Goal: Transaction & Acquisition: Purchase product/service

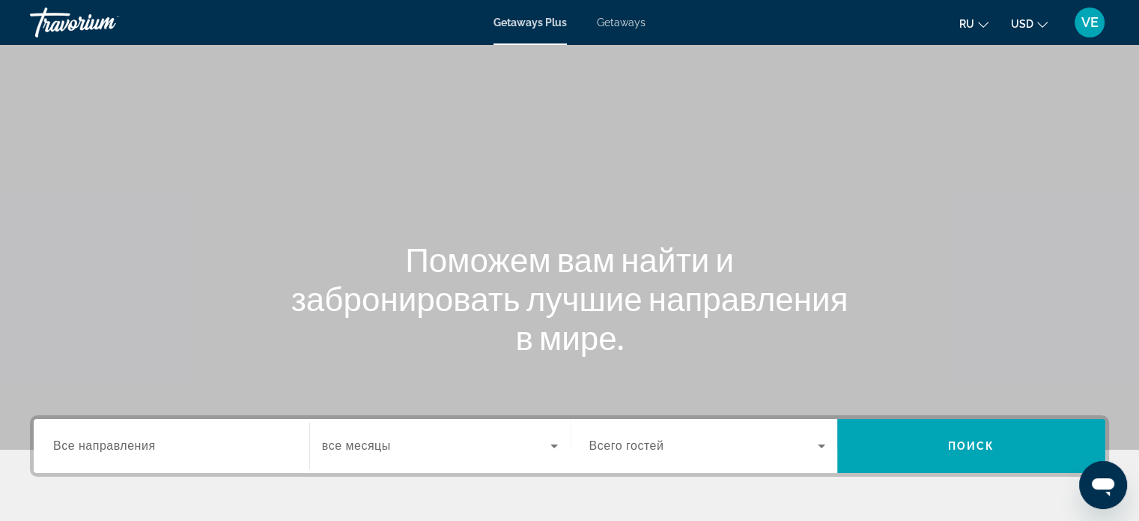
click at [609, 23] on span "Getaways" at bounding box center [621, 22] width 49 height 12
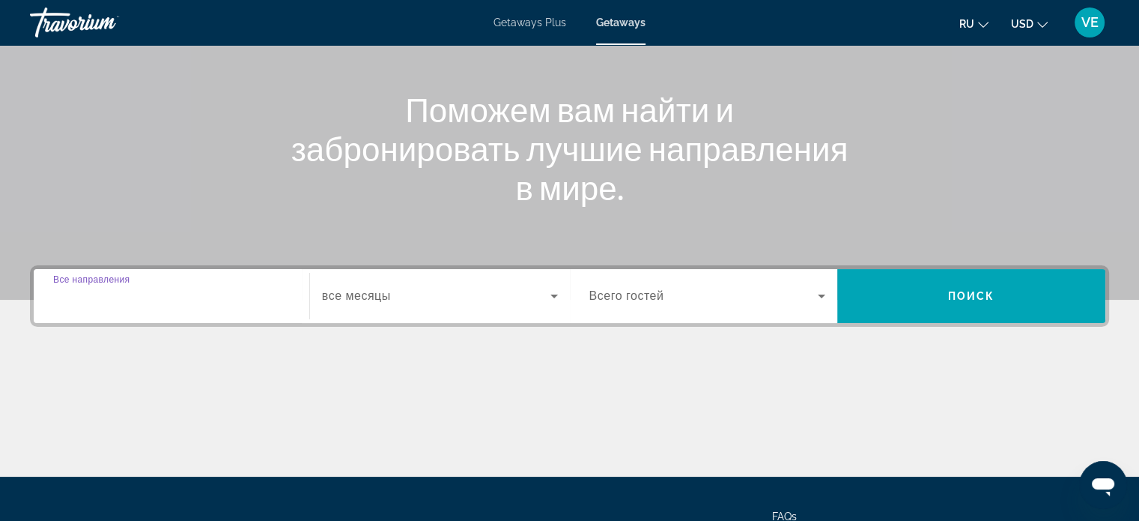
click at [233, 291] on input "Destination Все направления" at bounding box center [171, 297] width 237 height 18
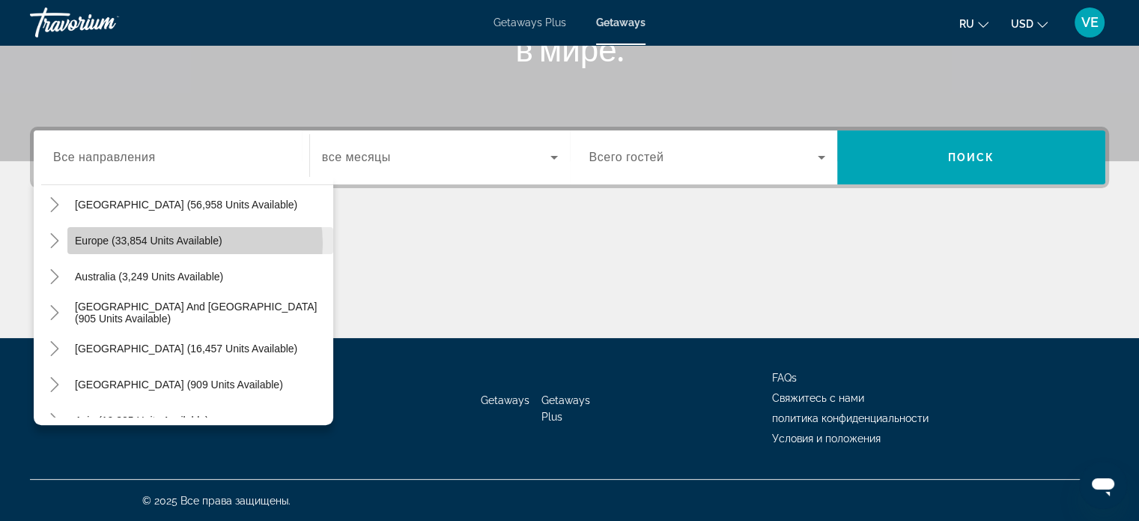
click at [194, 243] on span "Europe (33,854 units available)" at bounding box center [149, 240] width 148 height 12
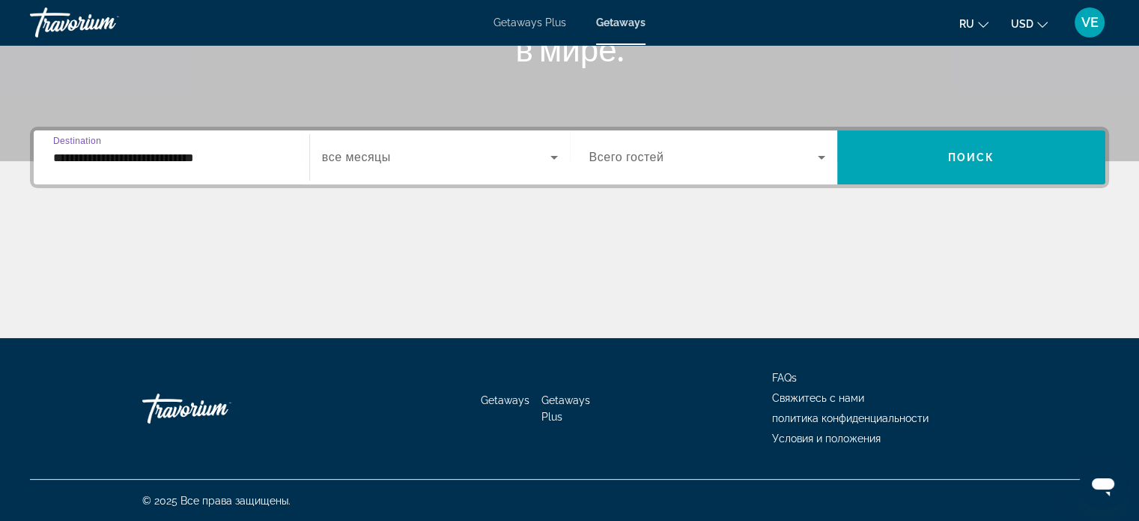
click at [202, 158] on input "**********" at bounding box center [171, 158] width 237 height 18
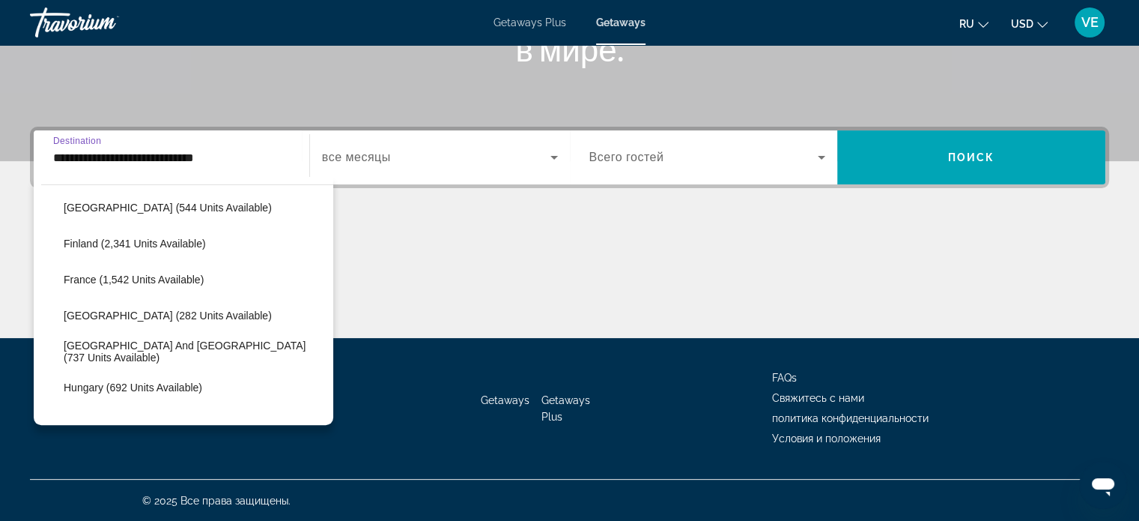
scroll to position [389, 0]
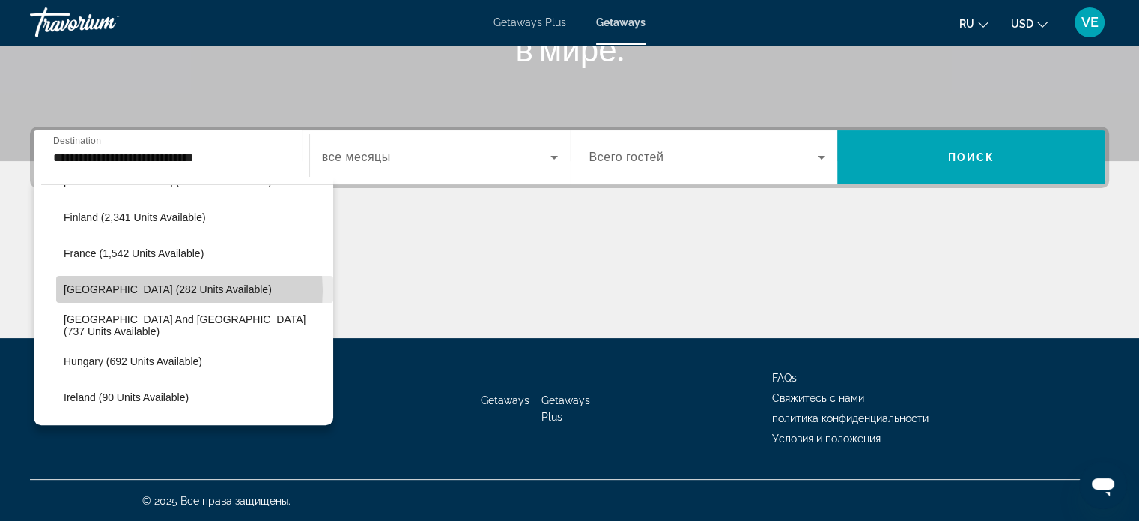
click at [184, 289] on span "Germany (282 units available)" at bounding box center [168, 289] width 208 height 12
type input "**********"
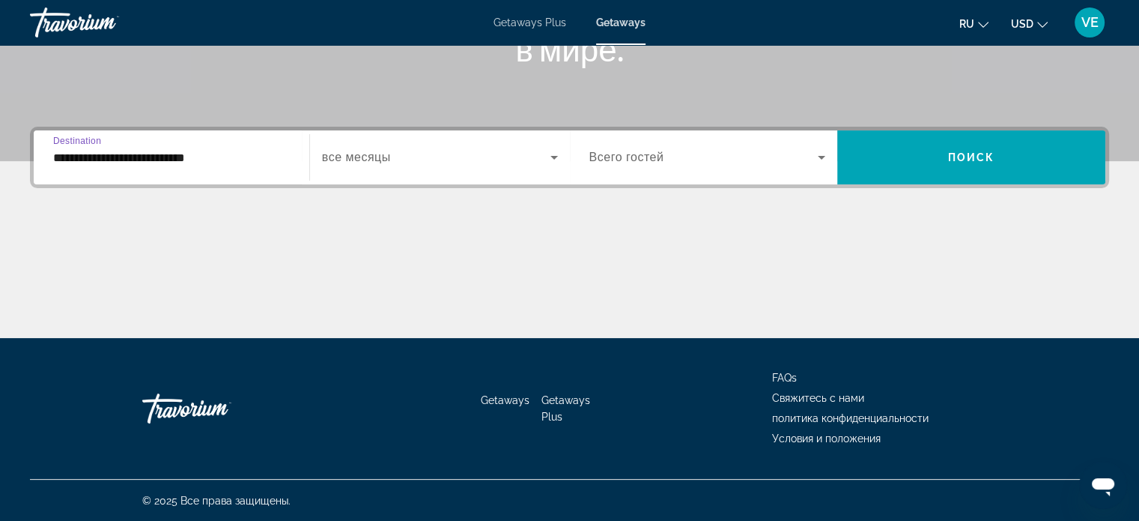
click at [388, 151] on span "все месяцы" at bounding box center [356, 157] width 69 height 13
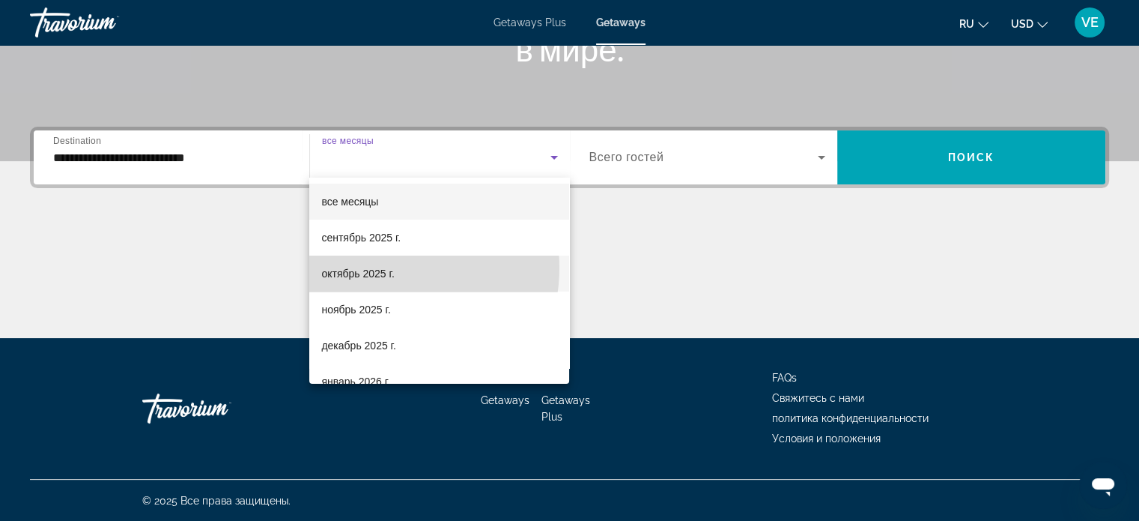
click at [384, 267] on span "октябрь 2025 г." at bounding box center [357, 273] width 73 height 18
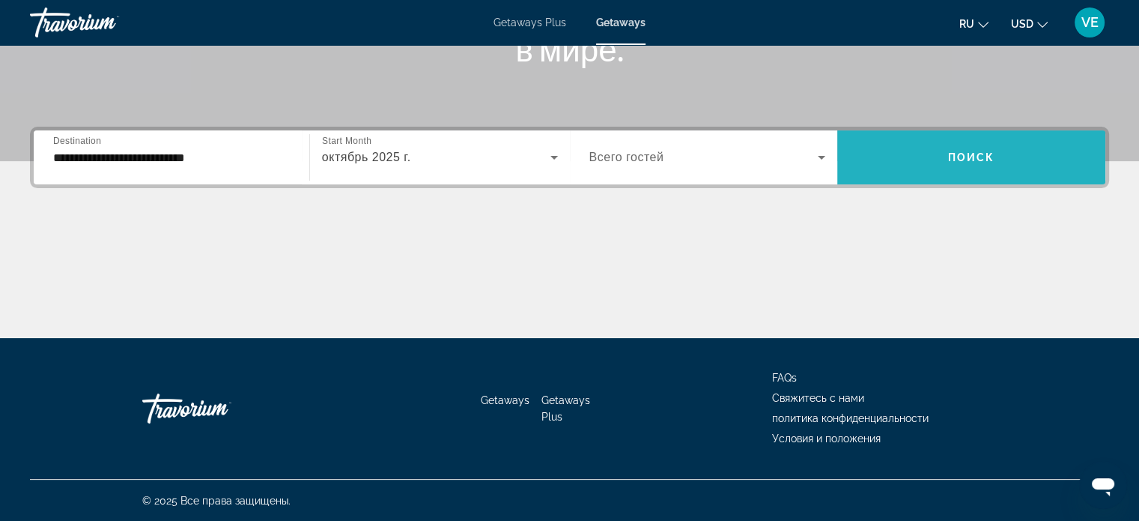
click at [956, 156] on span "Поиск" at bounding box center [971, 157] width 47 height 12
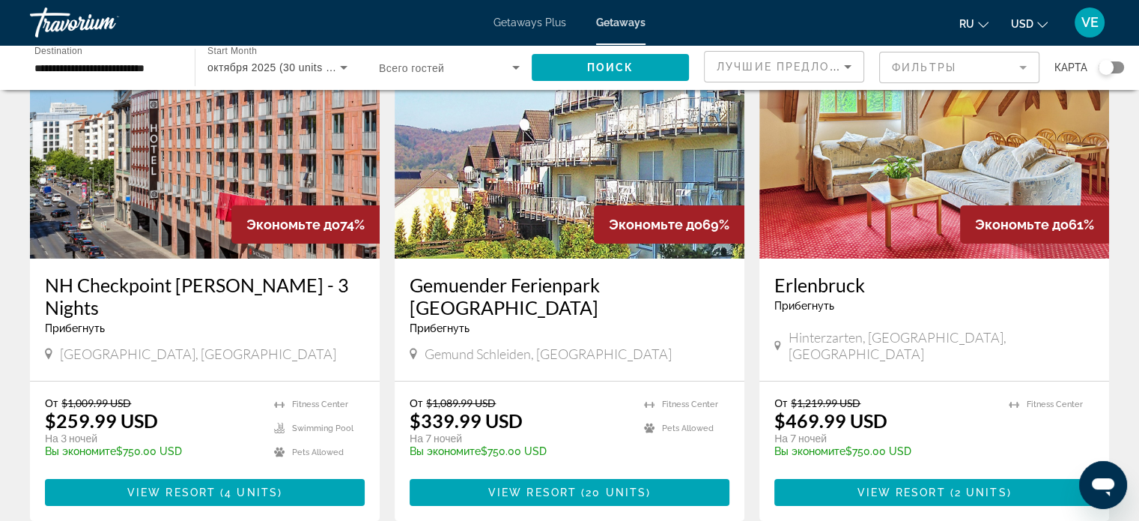
scroll to position [150, 0]
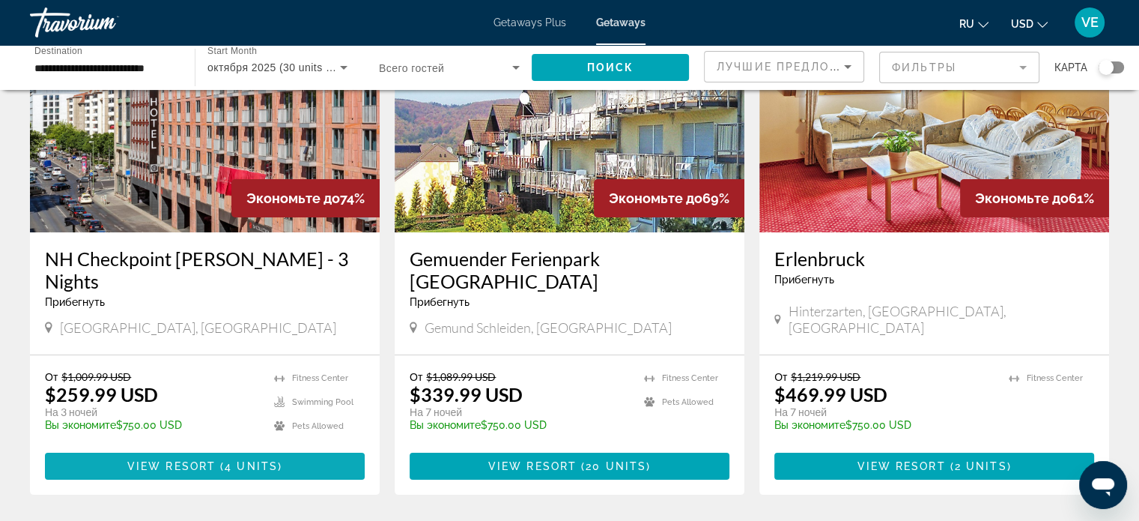
click at [267, 460] on span "4 units" at bounding box center [251, 466] width 53 height 12
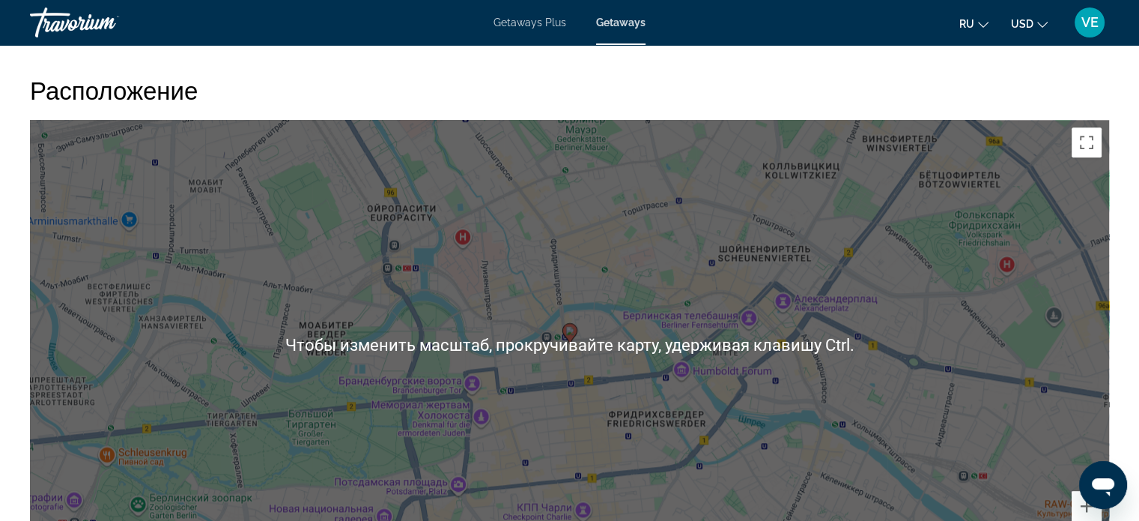
scroll to position [1648, 0]
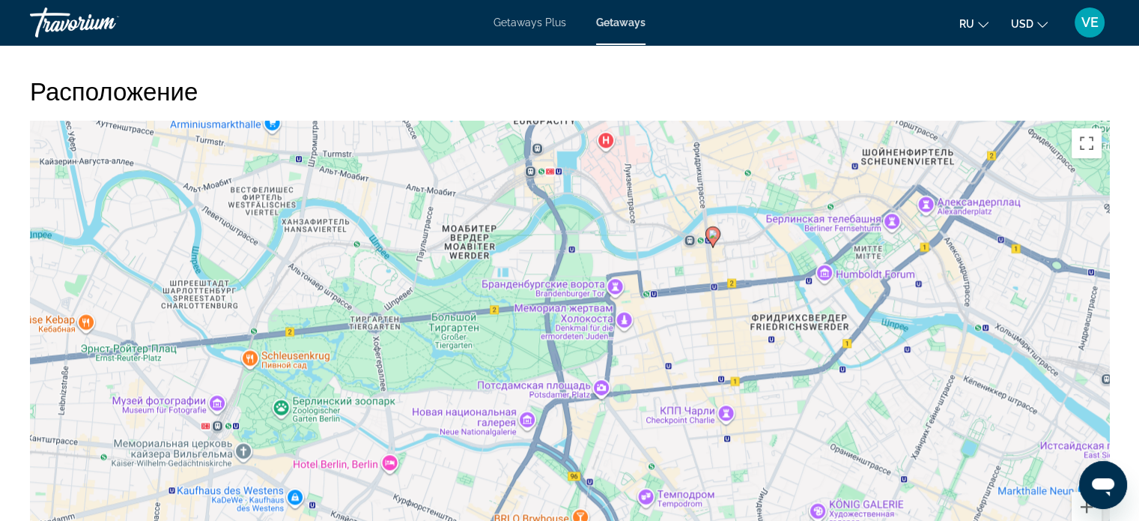
drag, startPoint x: 348, startPoint y: 434, endPoint x: 491, endPoint y: 335, distance: 173.9
click at [491, 335] on div "Чтобы активировать перетаскивание с помощью клавиатуры, нажмите Alt + Ввод. Пос…" at bounding box center [569, 345] width 1079 height 449
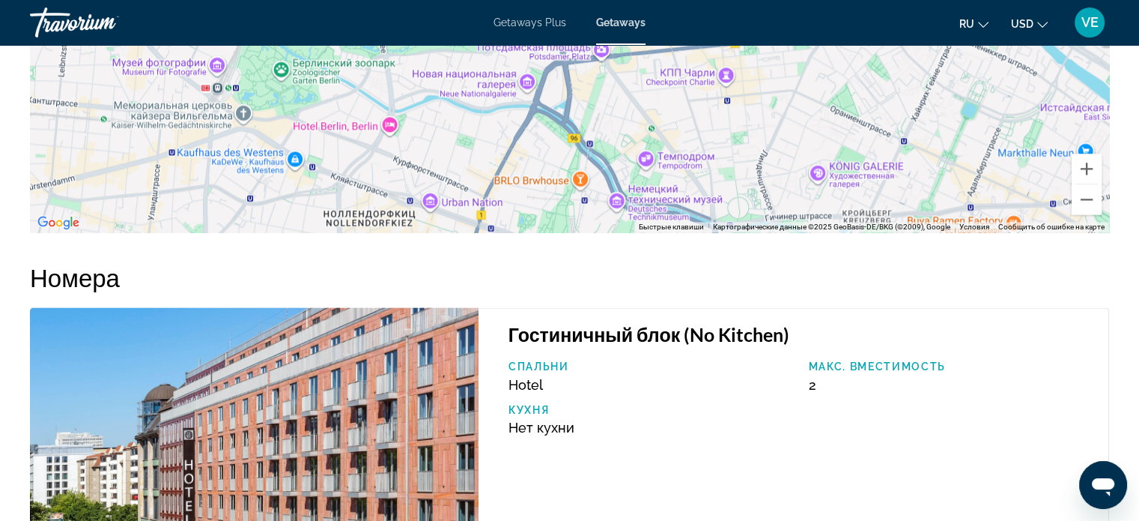
scroll to position [1873, 0]
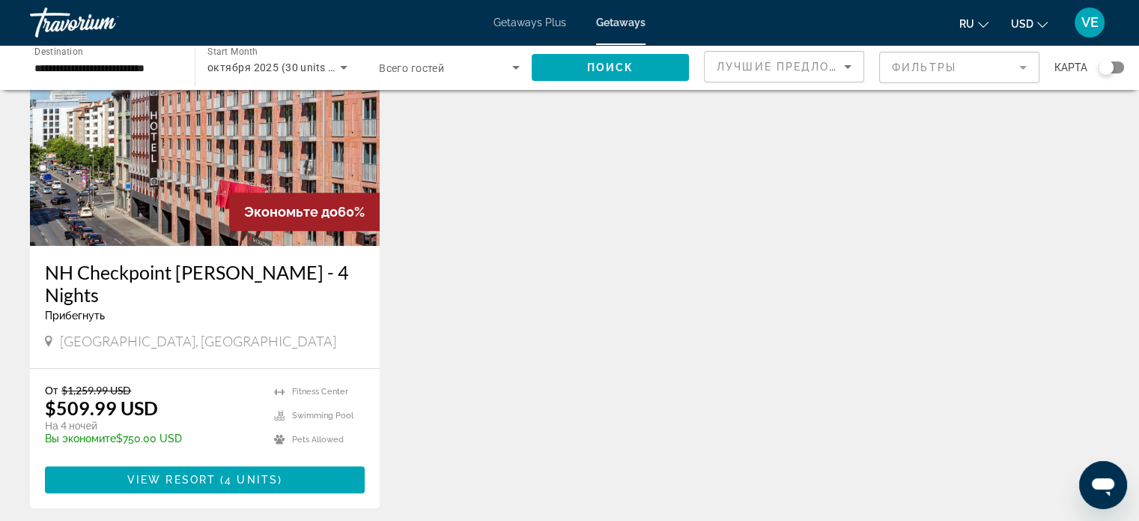
scroll to position [674, 0]
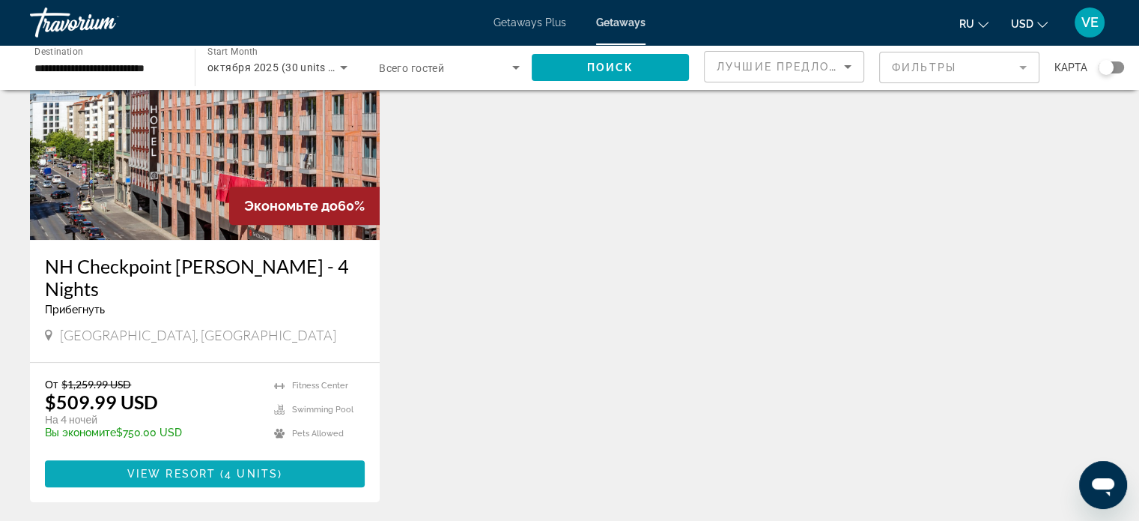
click at [180, 467] on span "View Resort" at bounding box center [171, 473] width 88 height 12
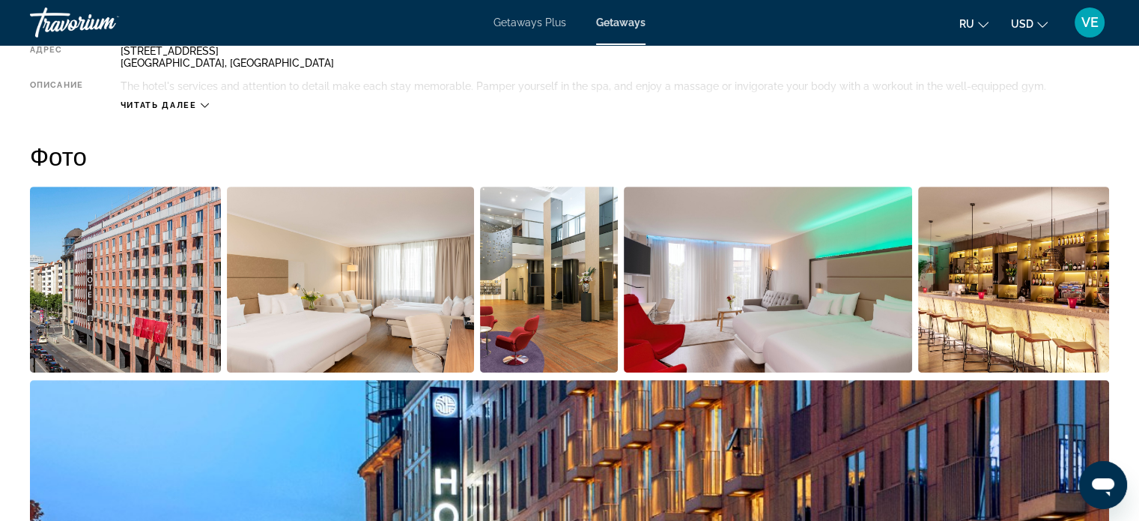
scroll to position [449, 0]
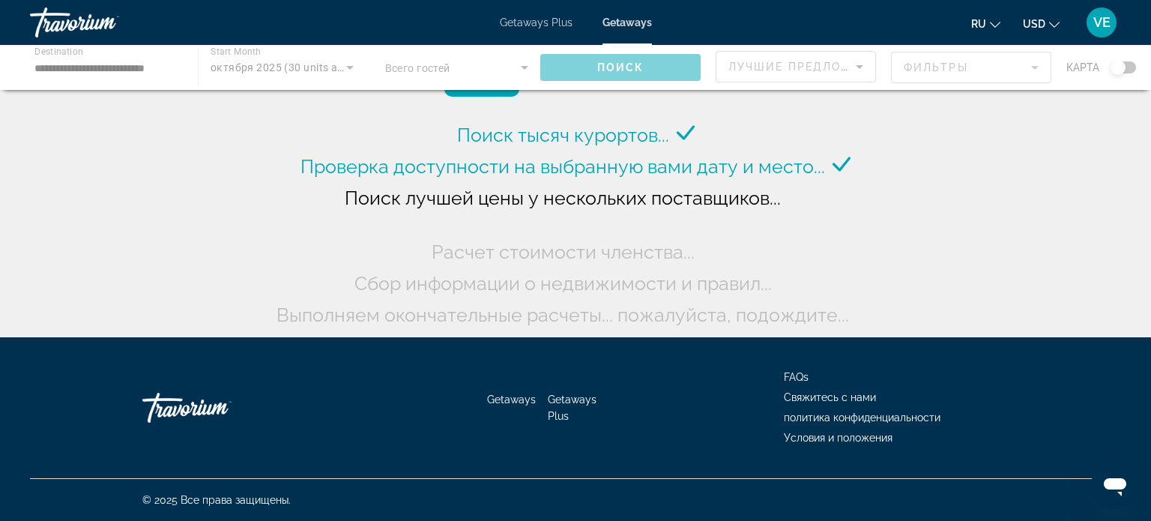
click at [534, 25] on span "Getaways Plus" at bounding box center [536, 22] width 73 height 12
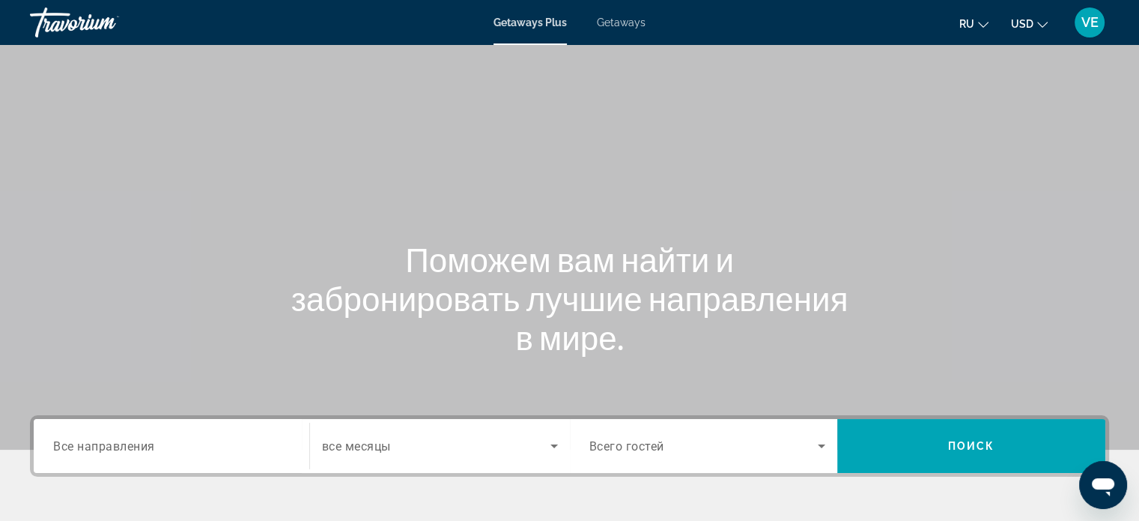
click at [534, 25] on span "Getaways Plus" at bounding box center [530, 22] width 73 height 12
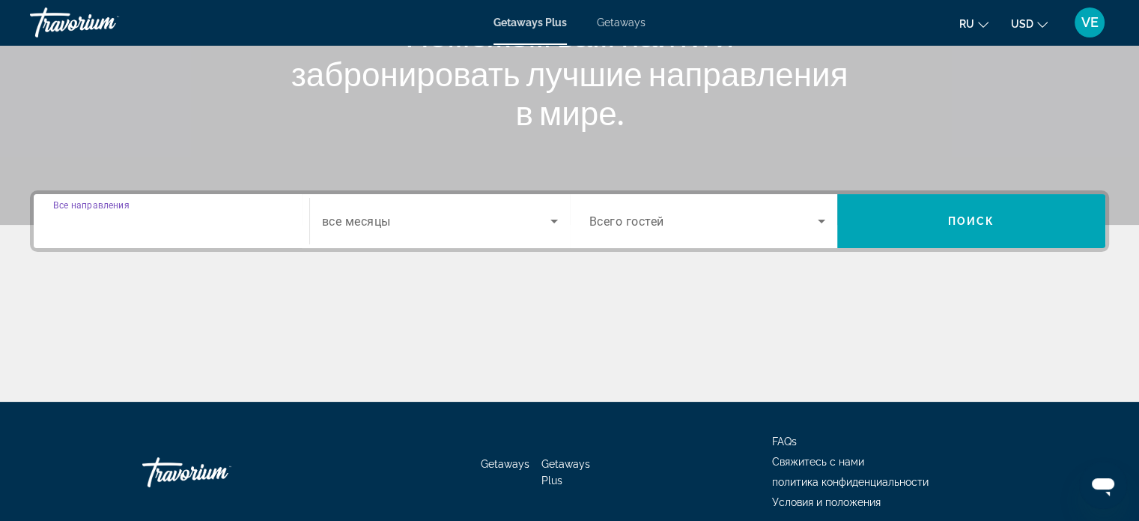
click at [201, 214] on input "Destination Все направления" at bounding box center [171, 222] width 237 height 18
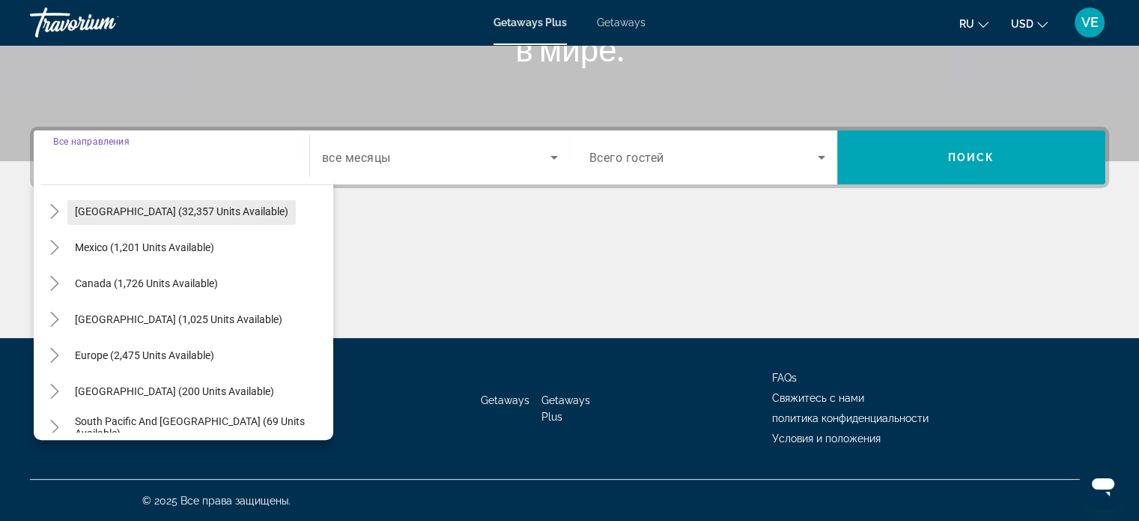
scroll to position [75, 0]
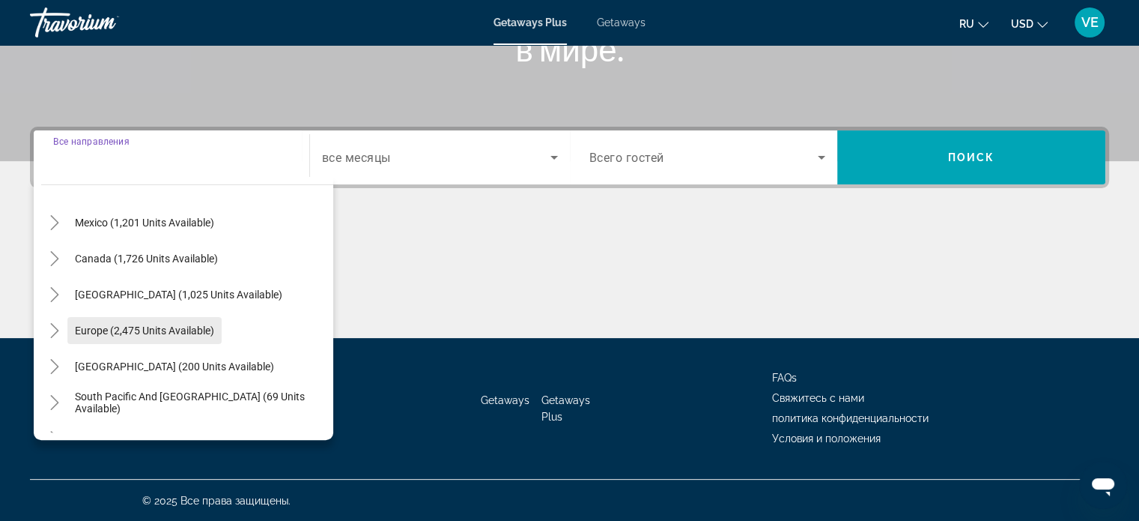
click at [168, 325] on span "Europe (2,475 units available)" at bounding box center [144, 330] width 139 height 12
type input "**********"
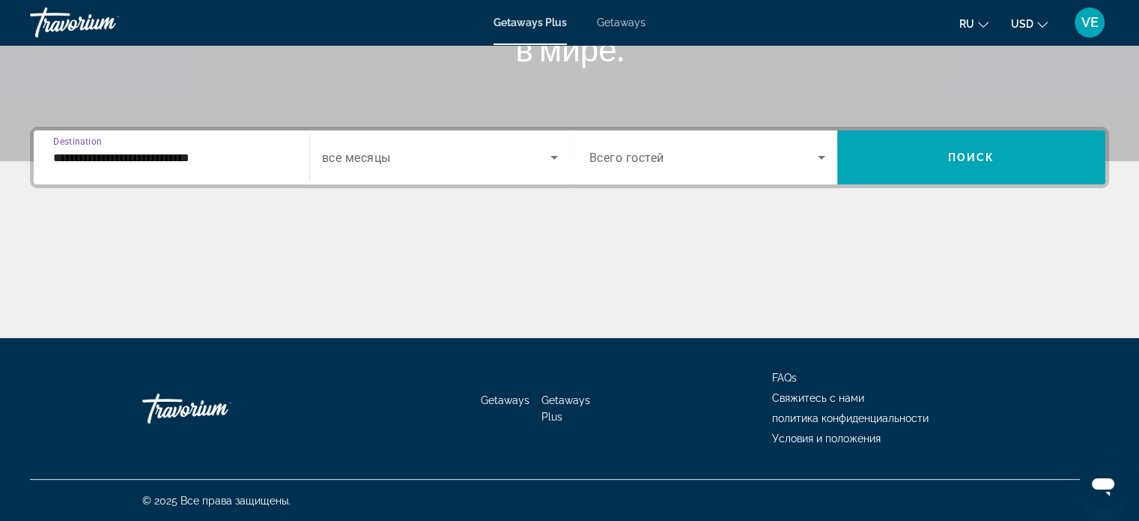
click at [150, 160] on input "**********" at bounding box center [171, 158] width 237 height 18
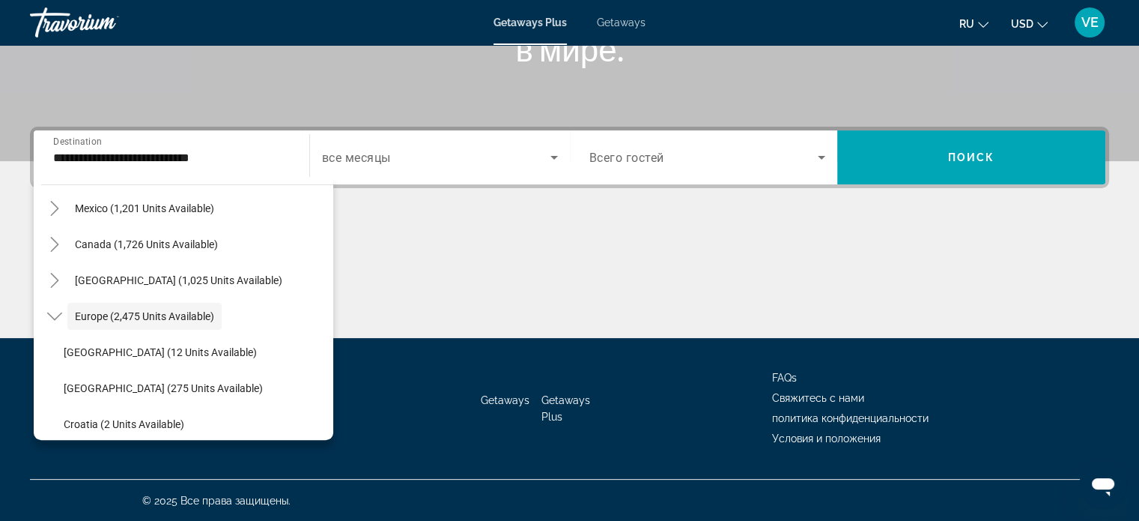
scroll to position [0, 0]
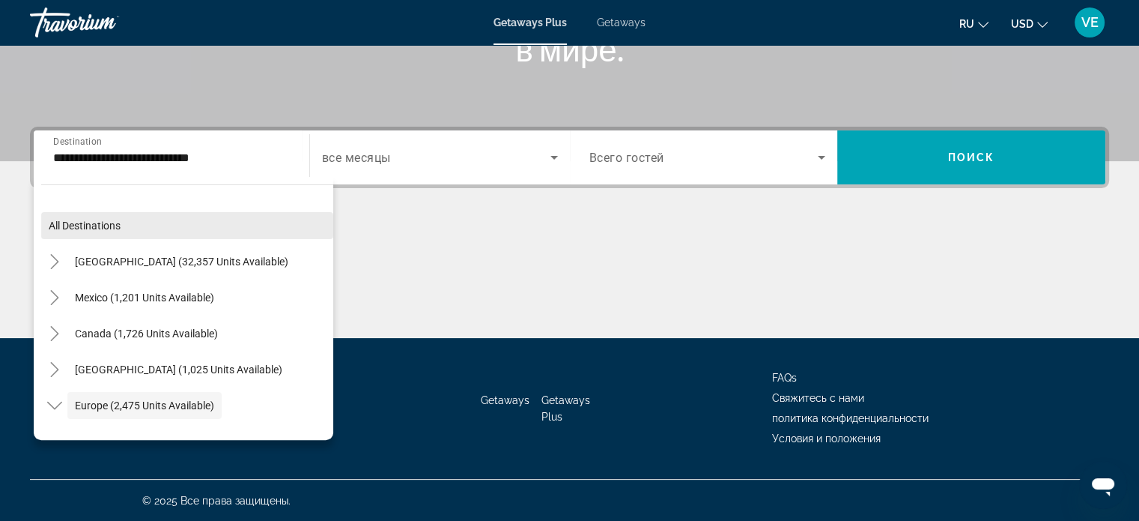
click at [113, 220] on span "All destinations" at bounding box center [85, 225] width 72 height 12
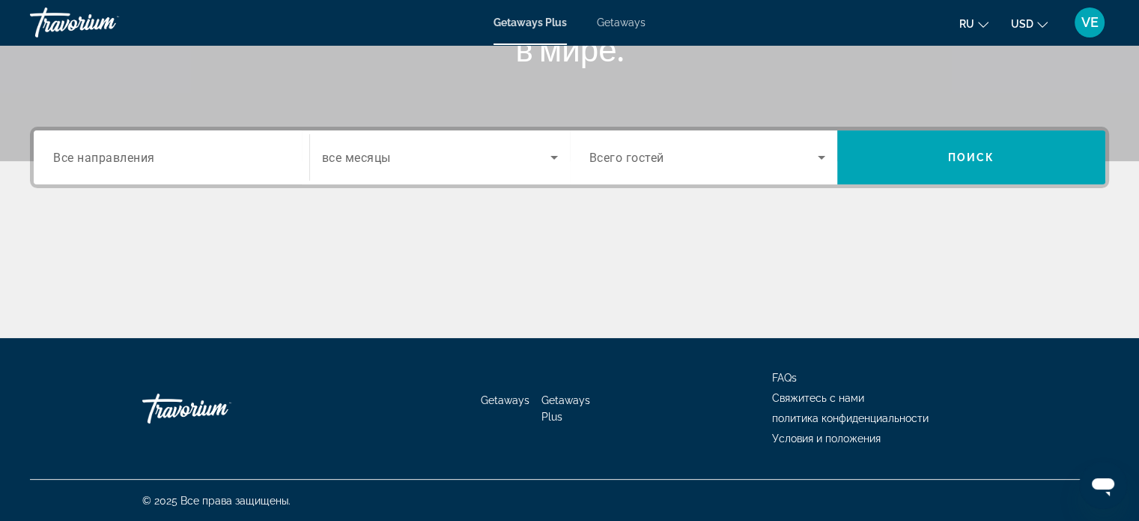
click at [160, 160] on input "Destination Все направления" at bounding box center [171, 158] width 237 height 18
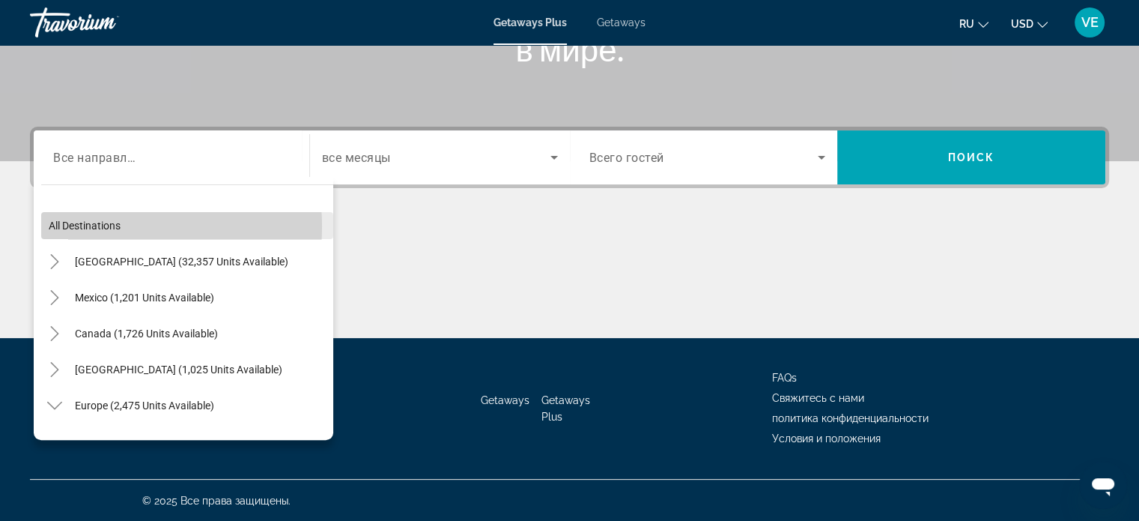
click at [100, 225] on span "All destinations" at bounding box center [85, 225] width 72 height 12
type input "**********"
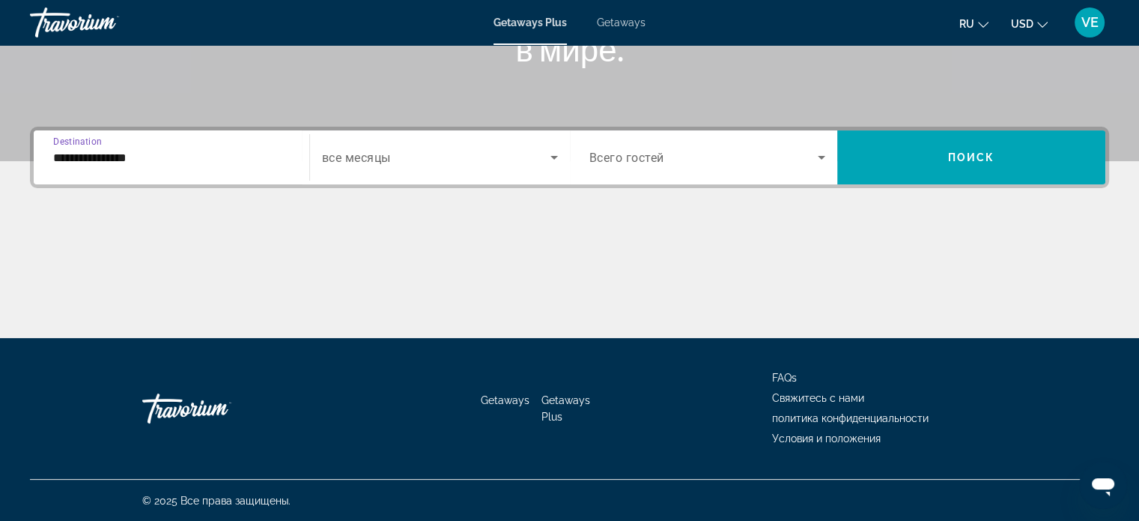
click at [132, 157] on input "**********" at bounding box center [171, 158] width 237 height 18
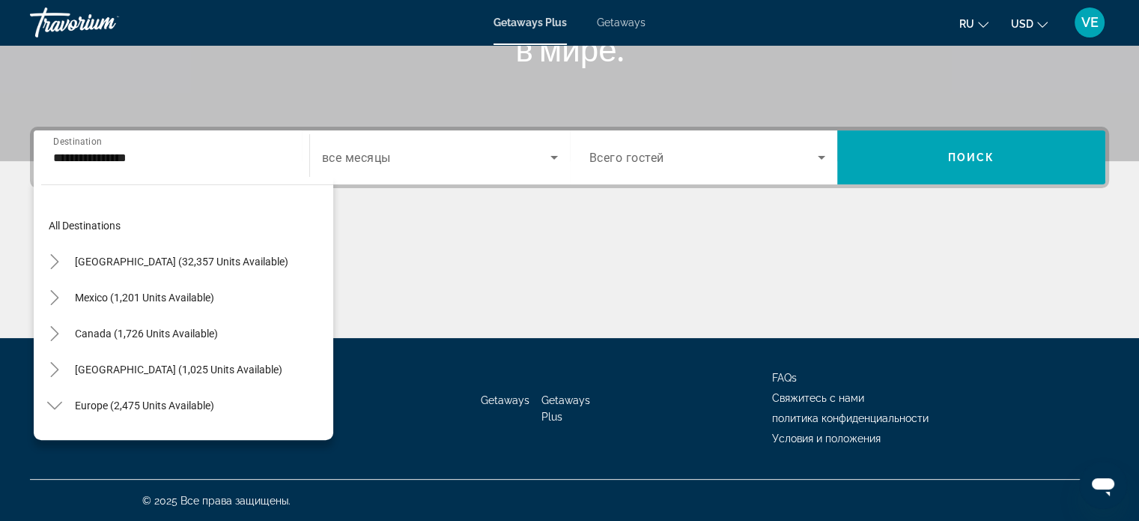
click at [617, 28] on link "Getaways" at bounding box center [621, 22] width 49 height 12
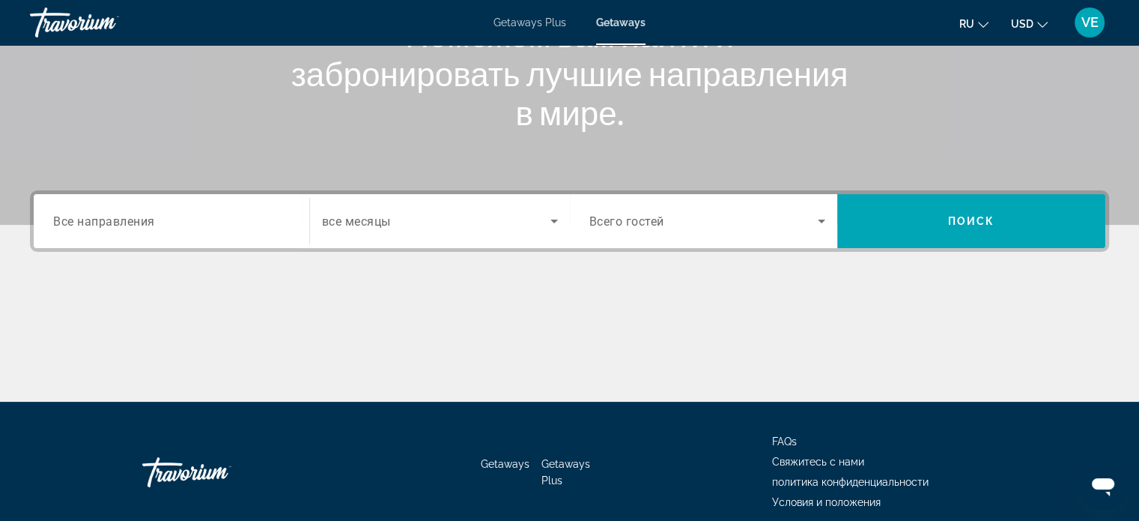
click at [139, 216] on span "Все направления" at bounding box center [104, 220] width 102 height 14
click at [139, 216] on input "Destination Все направления" at bounding box center [171, 222] width 237 height 18
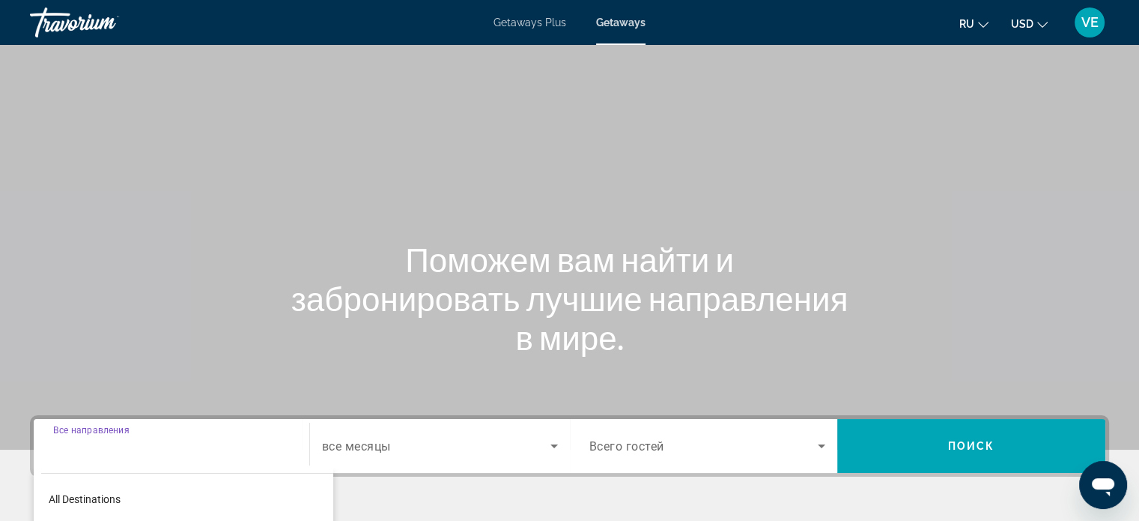
click at [512, 17] on span "Getaways Plus" at bounding box center [530, 22] width 73 height 12
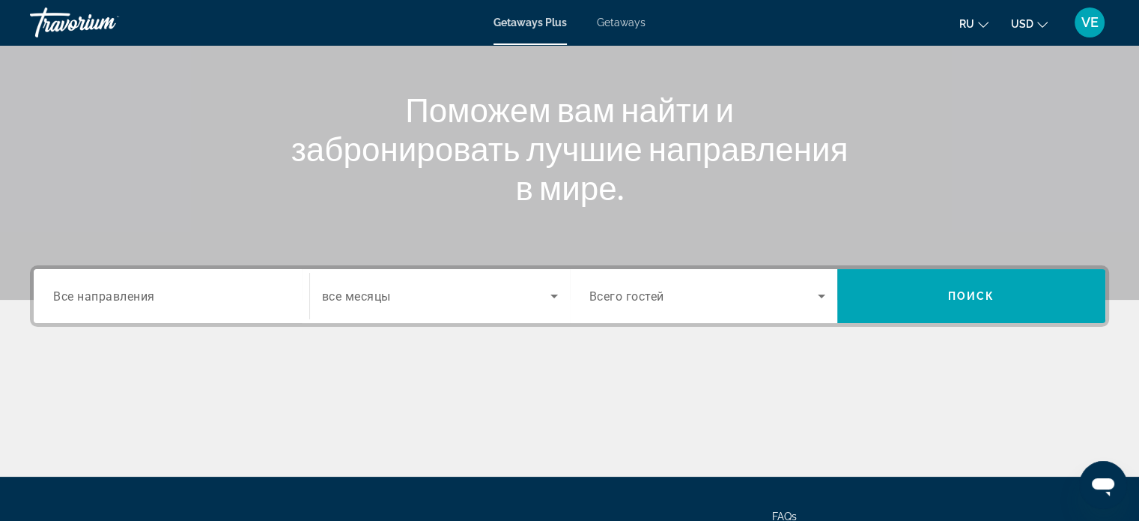
click at [100, 288] on span "Все направления" at bounding box center [104, 295] width 102 height 14
click at [100, 288] on input "Destination Все направления" at bounding box center [171, 297] width 237 height 18
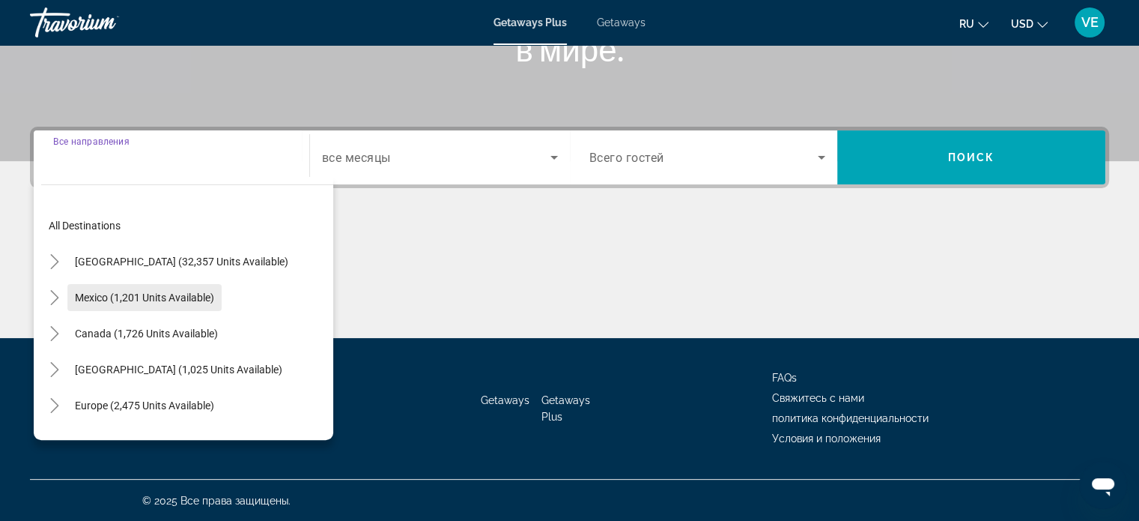
scroll to position [75, 0]
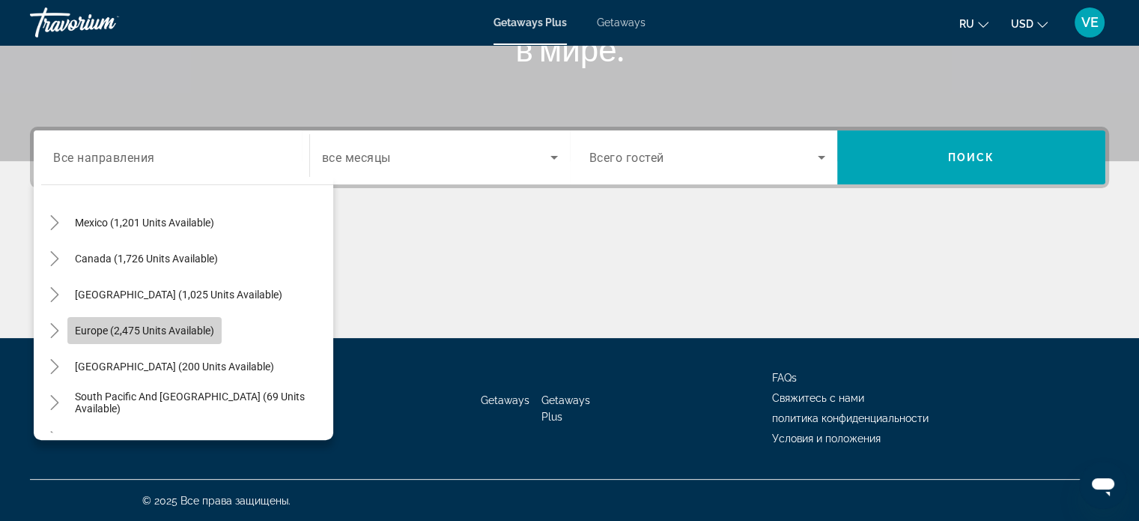
click at [105, 324] on span "Europe (2,475 units available)" at bounding box center [144, 330] width 139 height 12
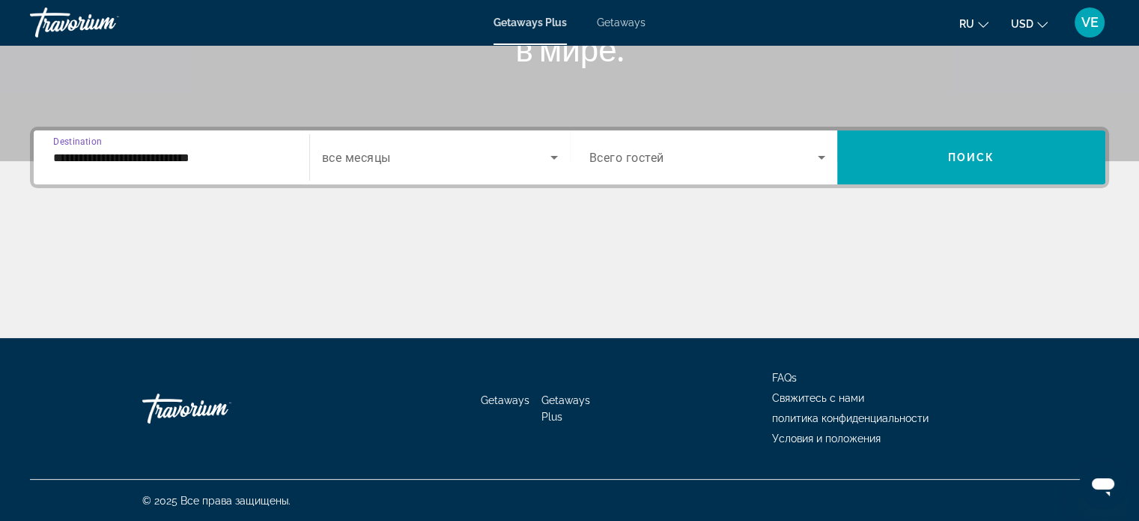
click at [129, 152] on input "**********" at bounding box center [171, 158] width 237 height 18
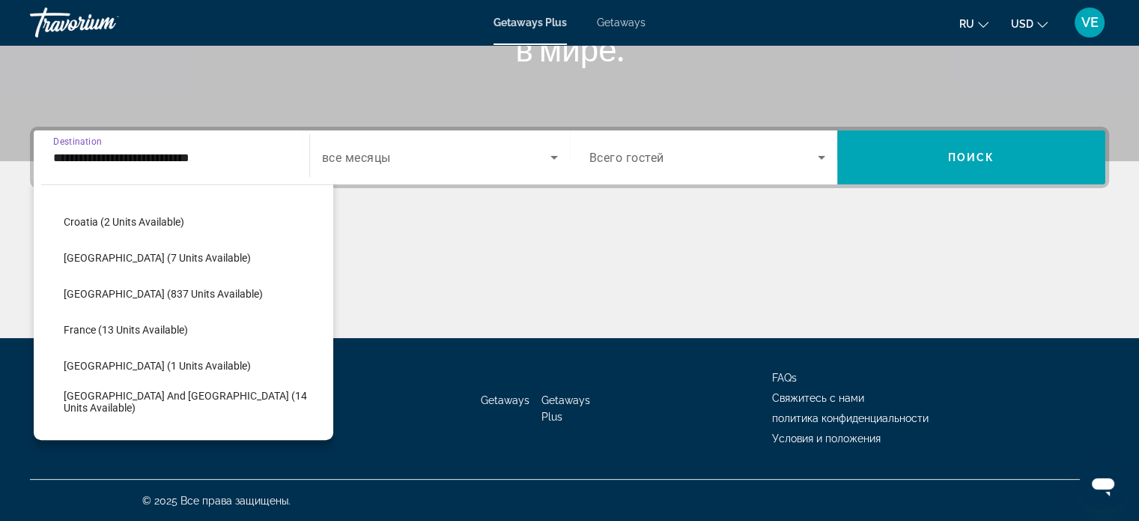
scroll to position [314, 0]
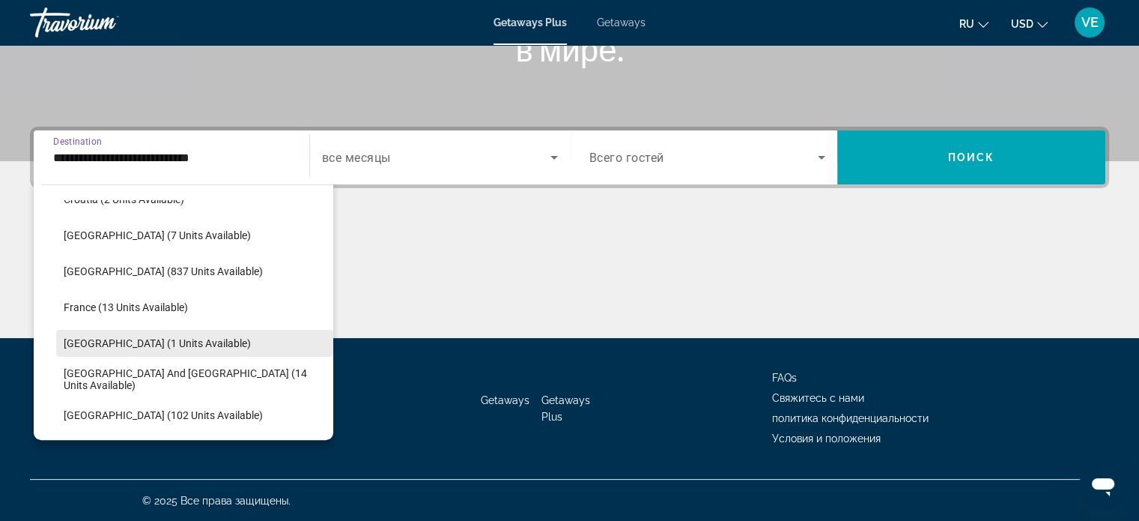
click at [117, 339] on span "Germany (1 units available)" at bounding box center [157, 343] width 187 height 12
type input "**********"
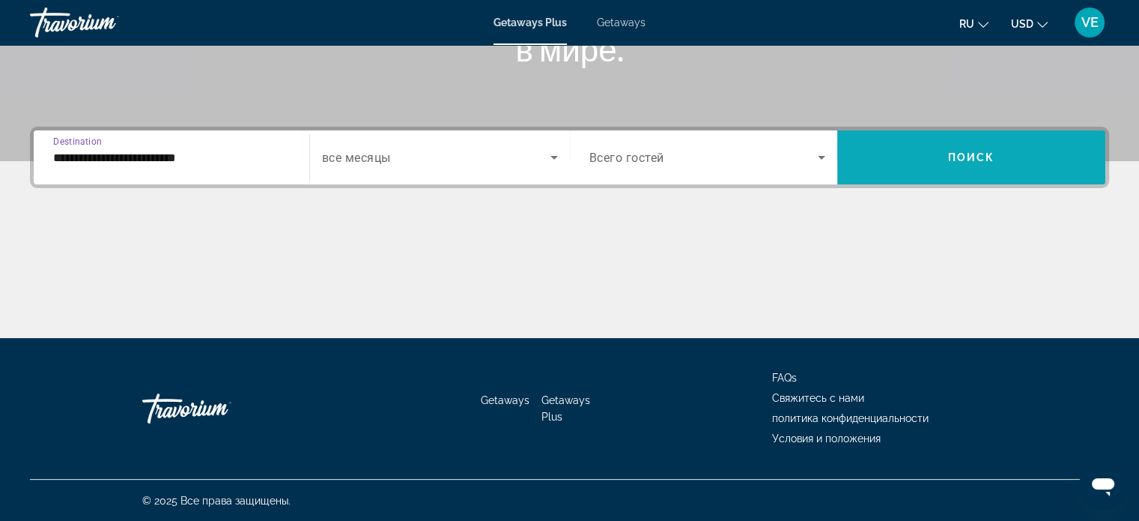
click at [960, 159] on span "Поиск" at bounding box center [971, 157] width 47 height 12
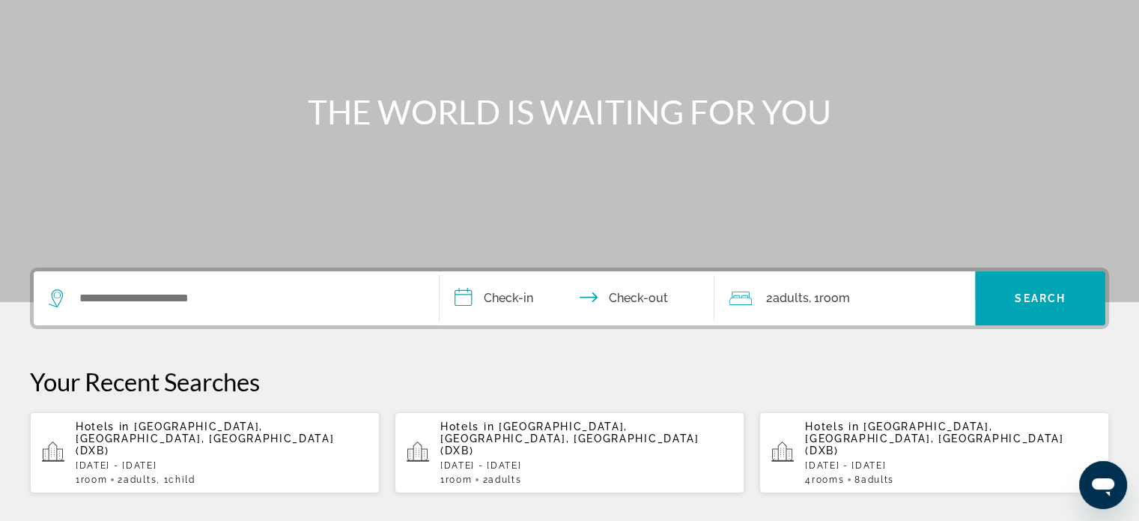
scroll to position [150, 0]
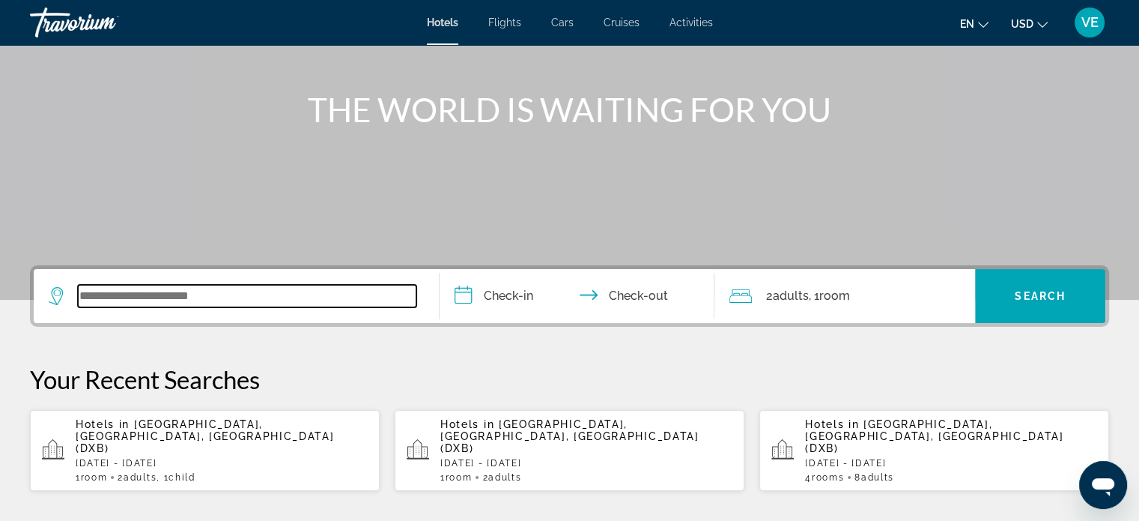
click at [228, 299] on input "Search widget" at bounding box center [247, 296] width 339 height 22
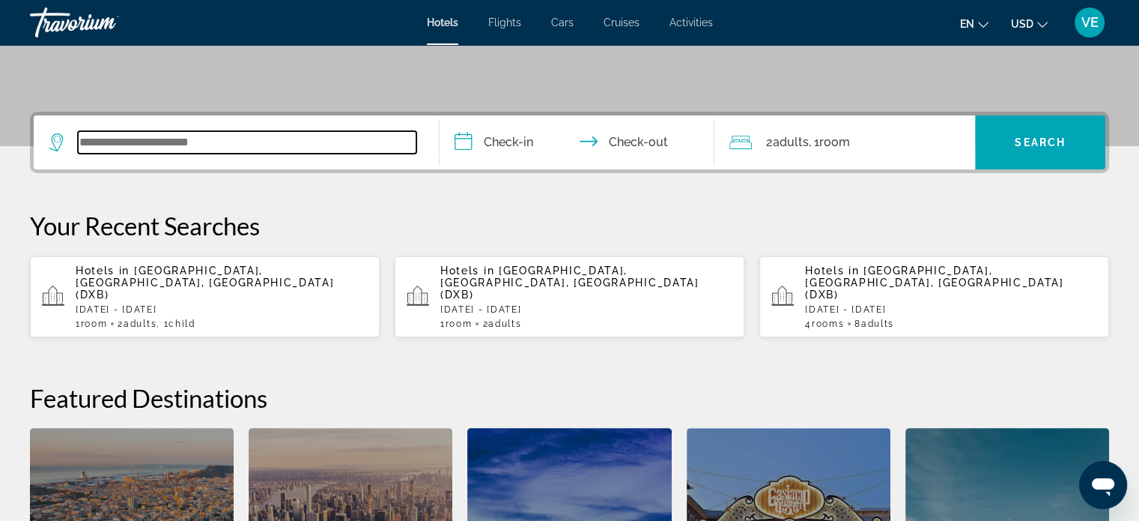
scroll to position [366, 0]
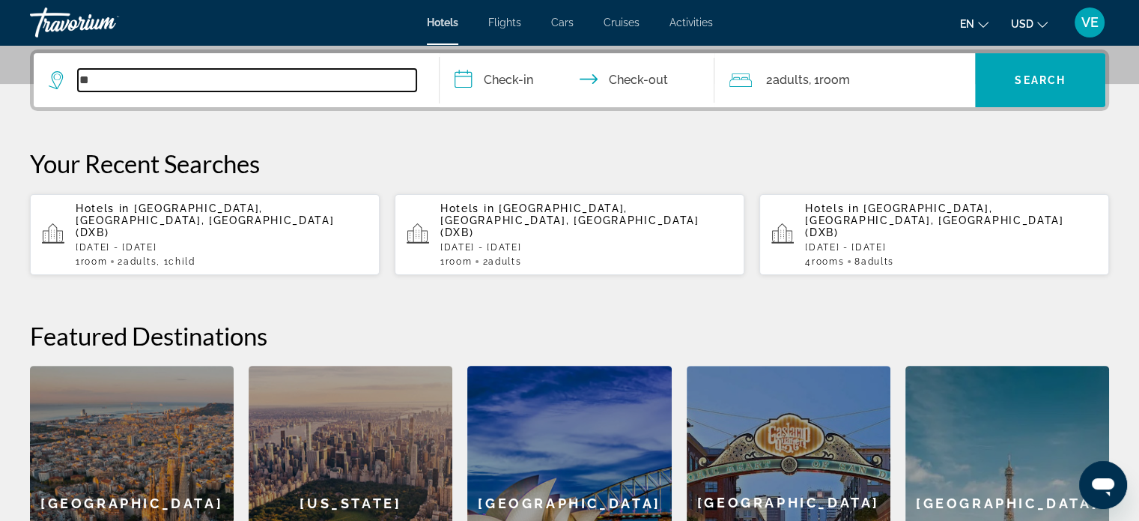
type input "*"
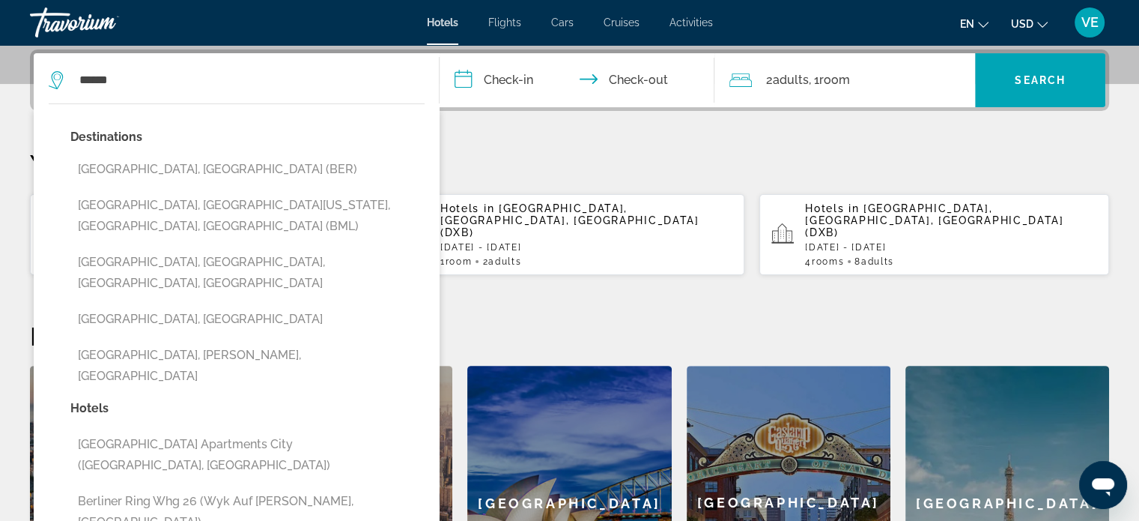
click at [172, 164] on button "Berlin, Germany (BER)" at bounding box center [247, 169] width 354 height 28
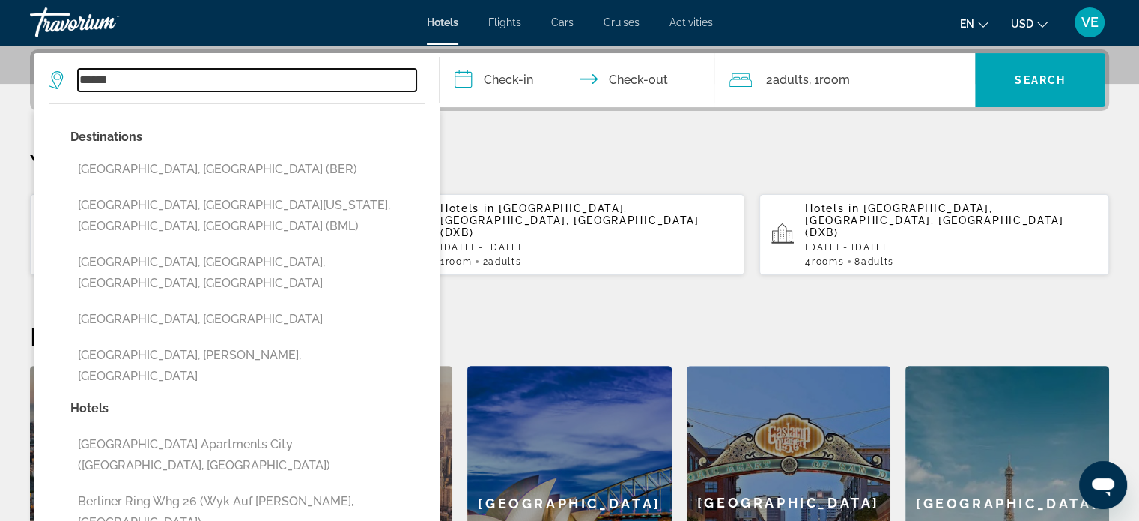
type input "**********"
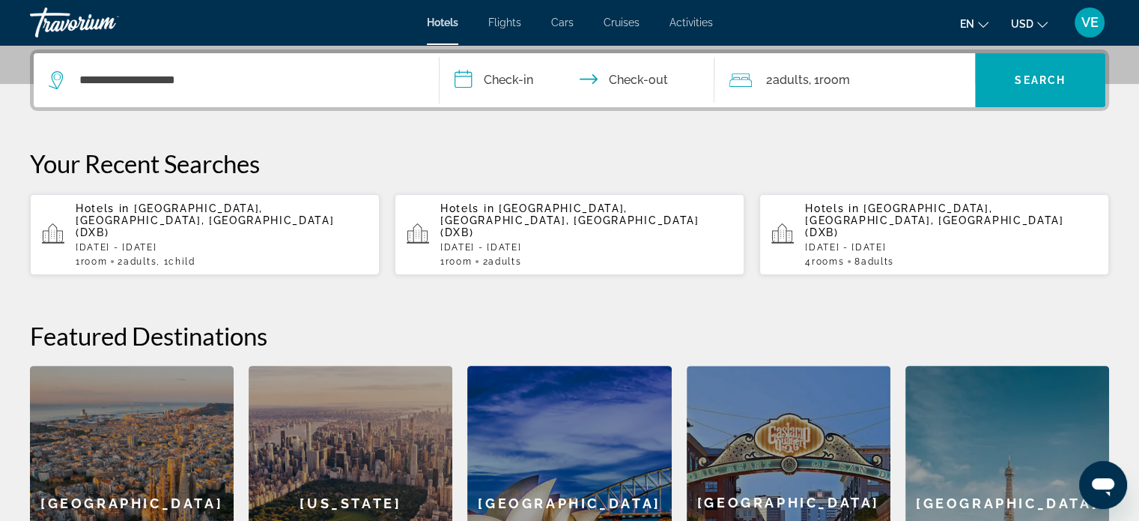
click at [470, 77] on input "**********" at bounding box center [581, 82] width 282 height 58
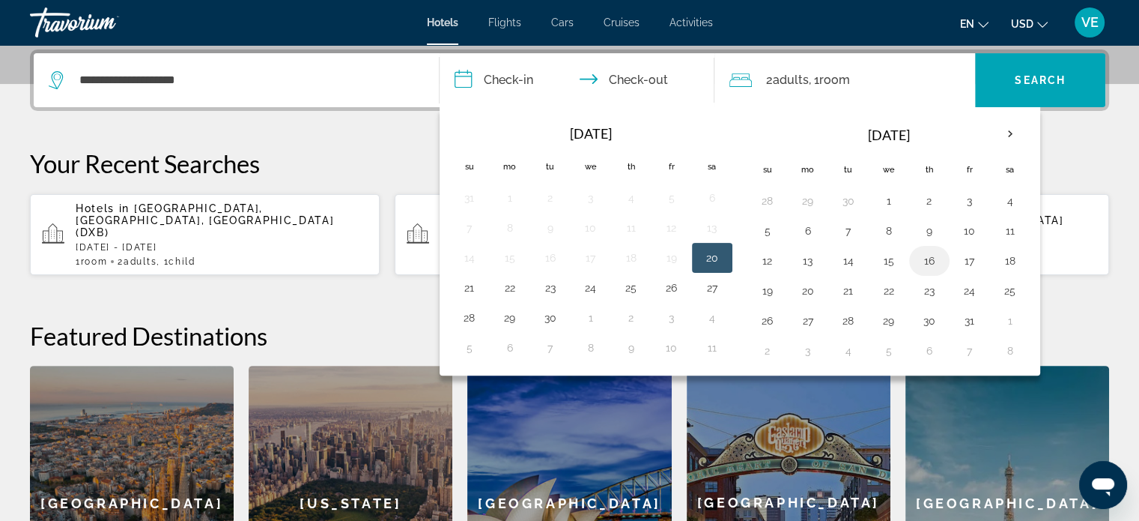
click at [919, 254] on button "16" at bounding box center [930, 260] width 24 height 21
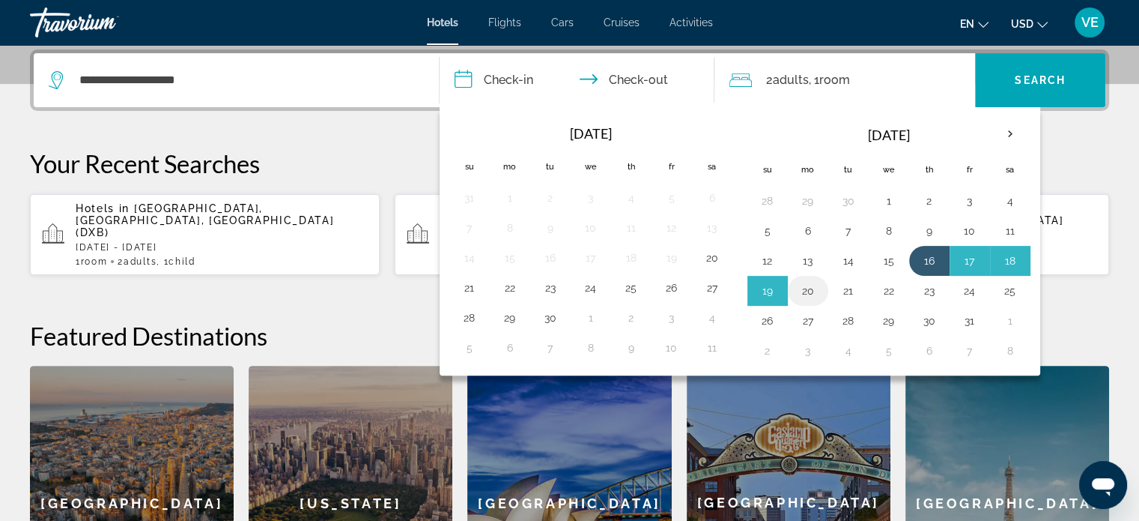
click at [806, 292] on button "20" at bounding box center [808, 290] width 24 height 21
type input "**********"
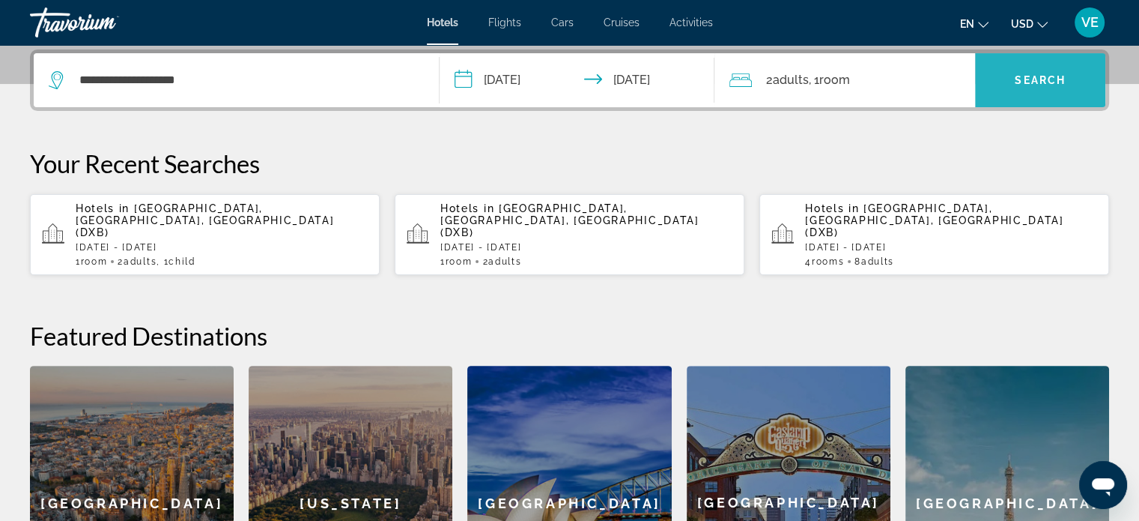
click at [1004, 83] on span "Search widget" at bounding box center [1040, 80] width 130 height 36
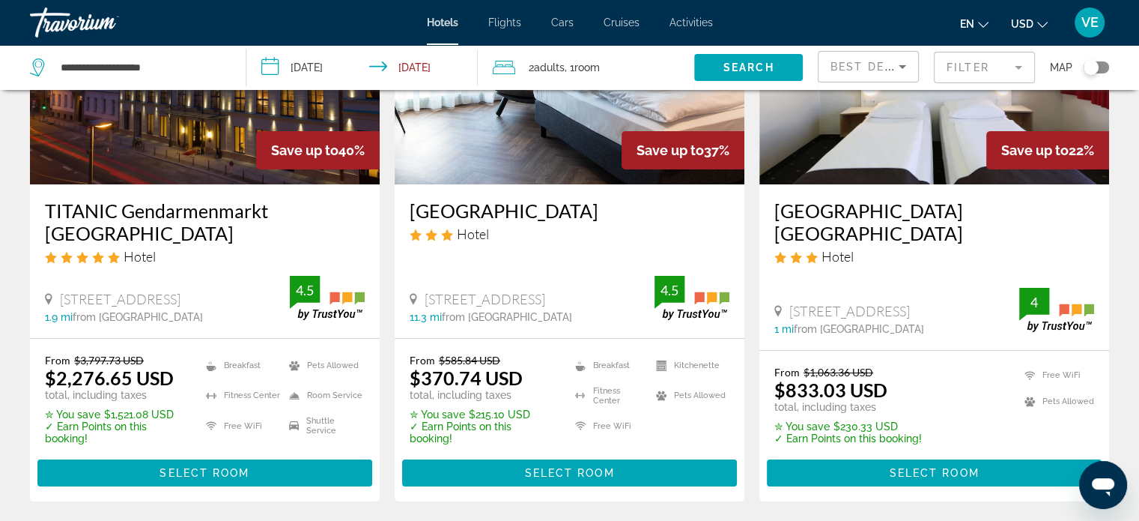
scroll to position [225, 0]
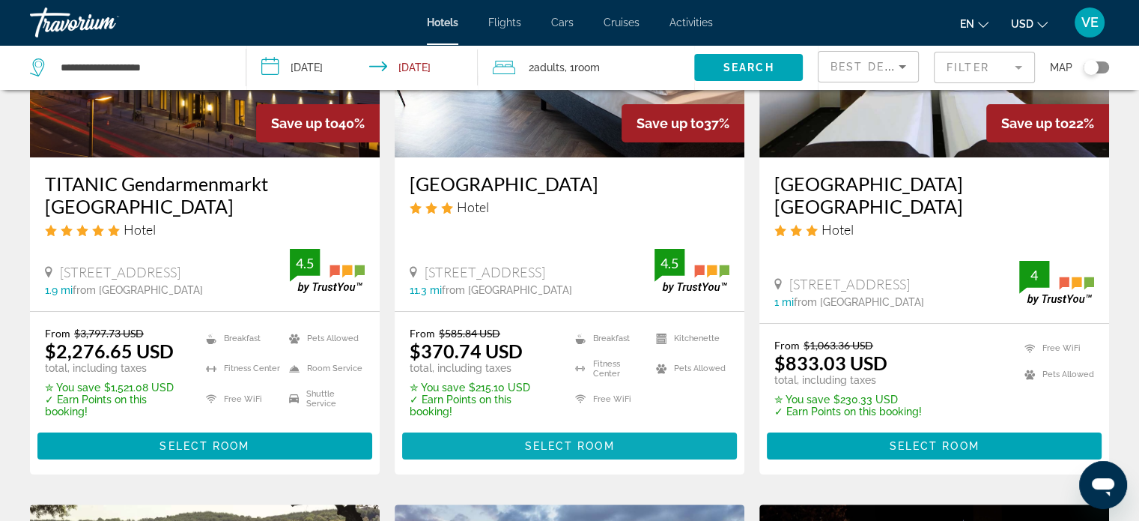
click at [575, 440] on span "Select Room" at bounding box center [569, 446] width 90 height 12
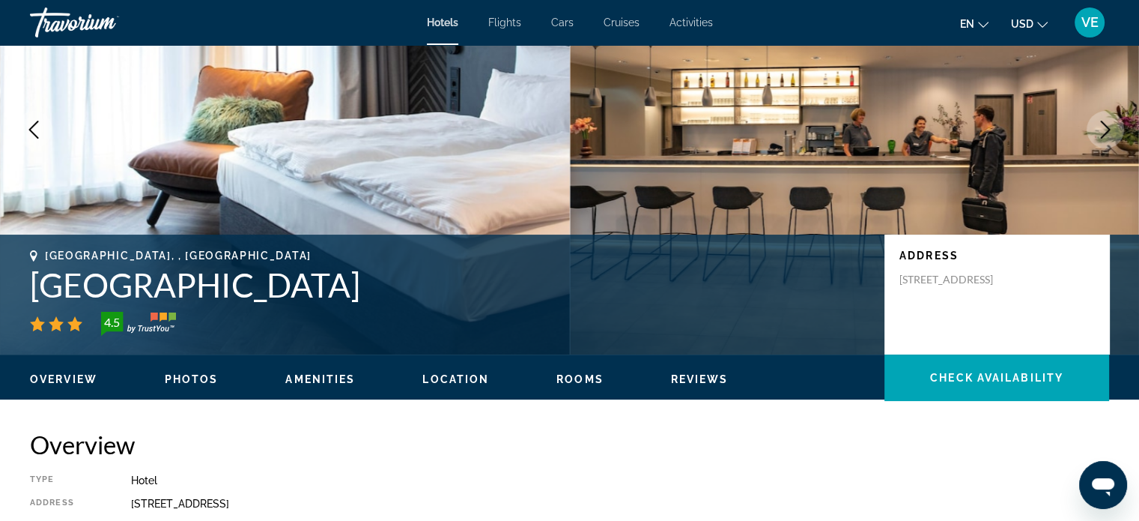
scroll to position [150, 0]
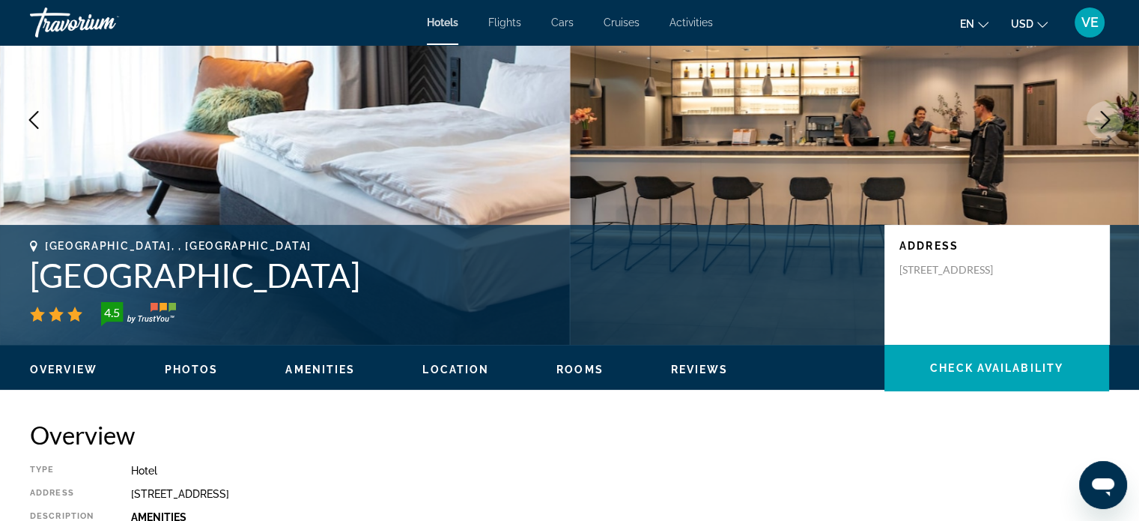
drag, startPoint x: 25, startPoint y: 275, endPoint x: 424, endPoint y: 269, distance: 398.5
click at [424, 269] on div "Berlin, , Germany Loginn Hotel Berlin Airport 4.5 Address Schützenstraße 33, Be…" at bounding box center [569, 285] width 1139 height 90
copy h1 "Loginn Hotel Berlin Airport"
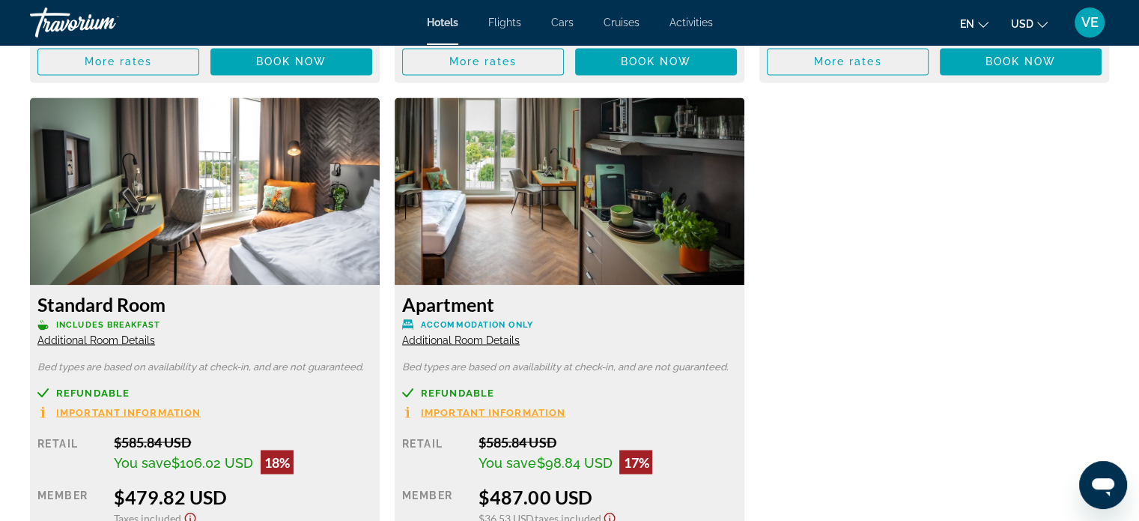
scroll to position [2547, 0]
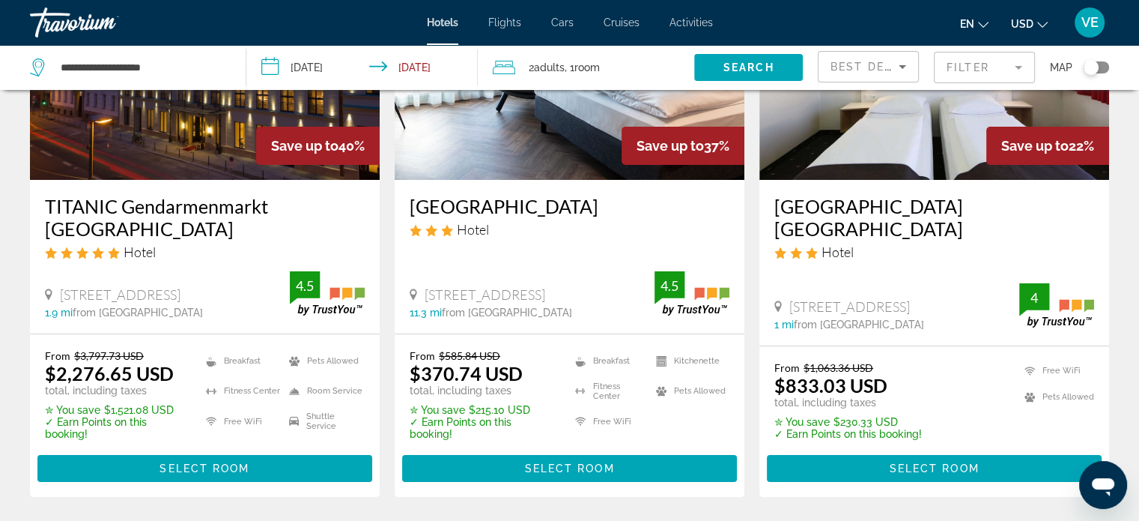
scroll to position [225, 0]
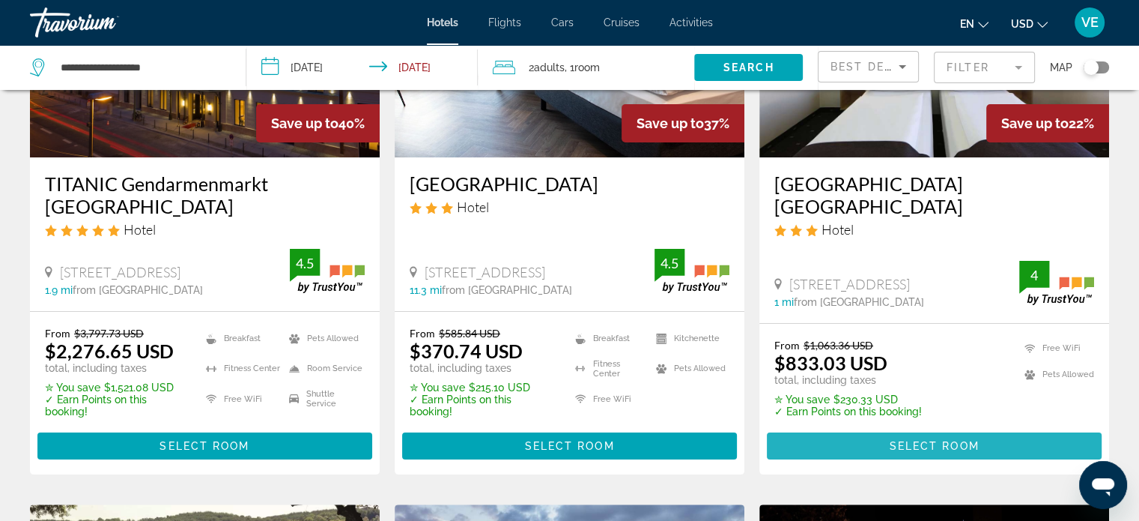
click at [878, 428] on span "Main content" at bounding box center [934, 446] width 335 height 36
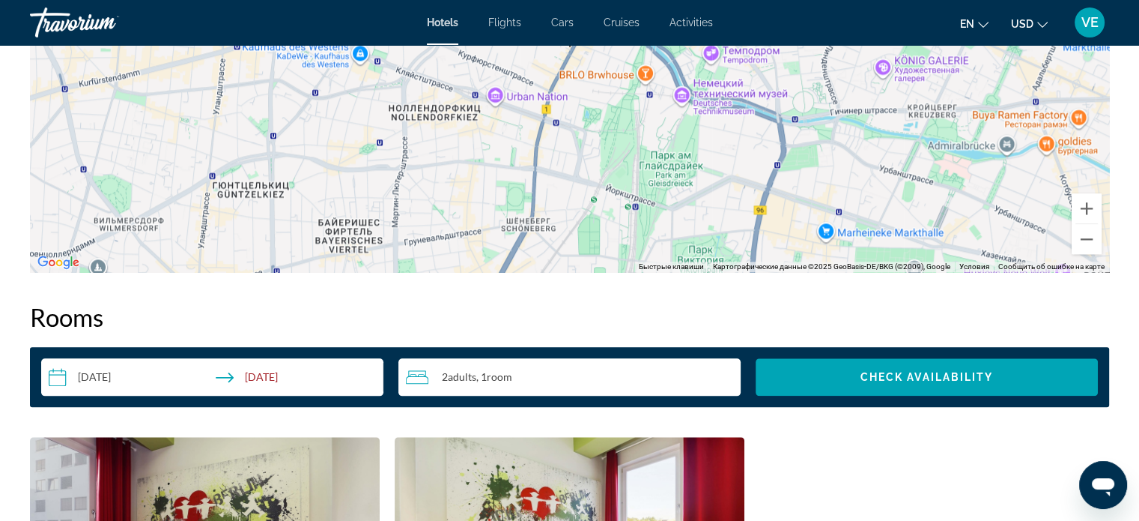
scroll to position [1498, 0]
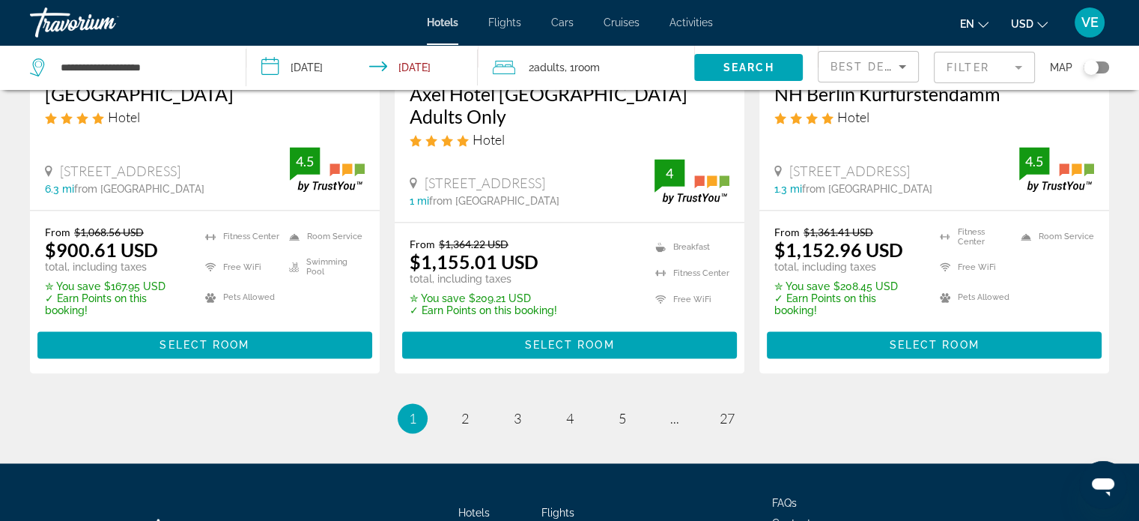
scroll to position [2133, 0]
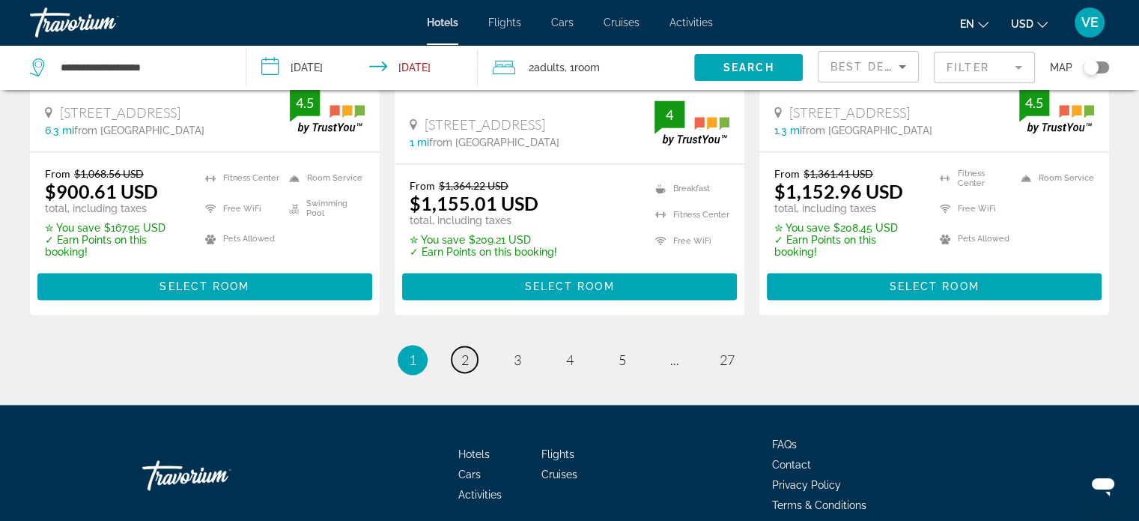
click at [465, 351] on span "2" at bounding box center [464, 359] width 7 height 16
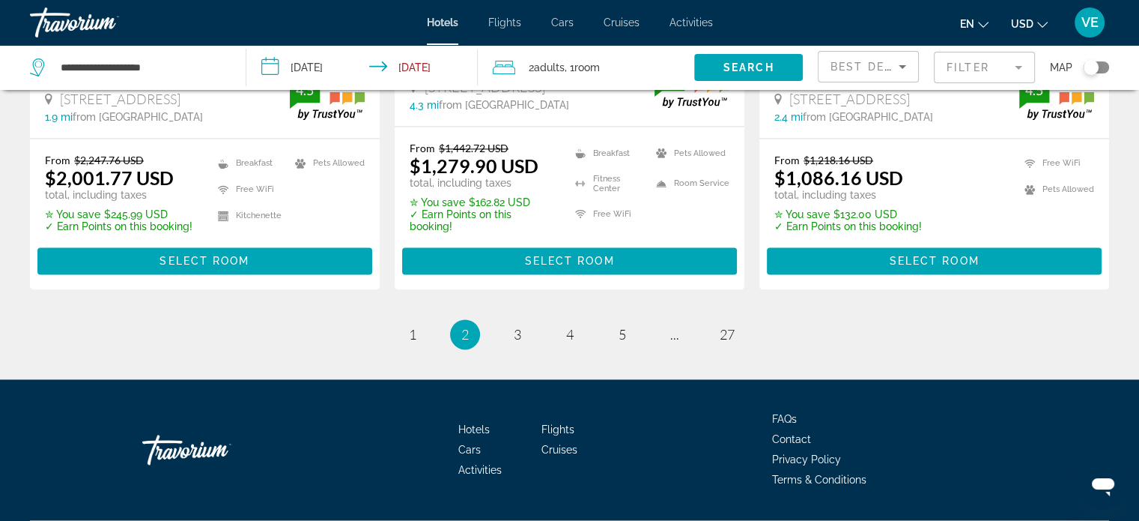
scroll to position [2172, 0]
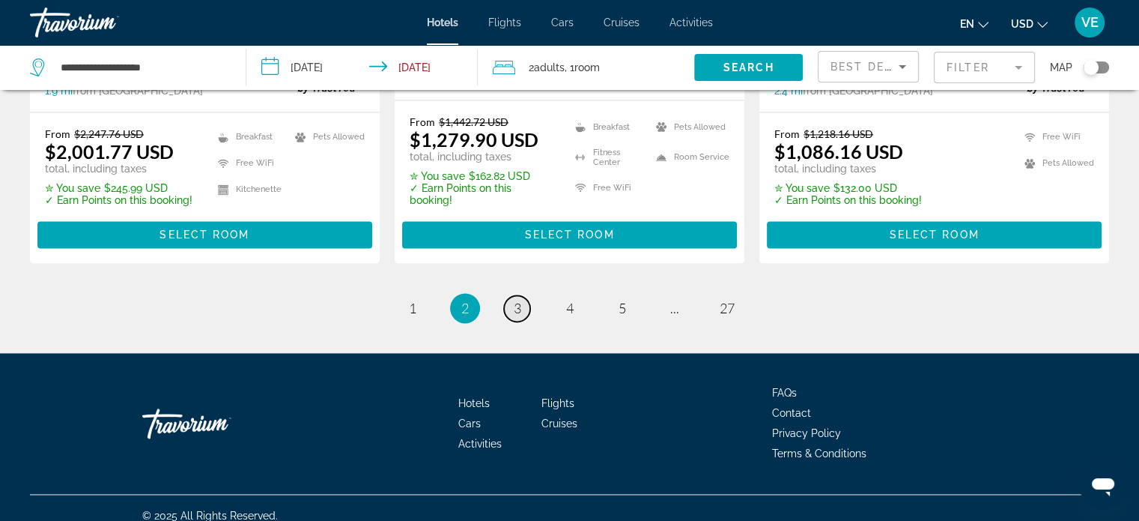
click at [518, 305] on span "3" at bounding box center [517, 308] width 7 height 16
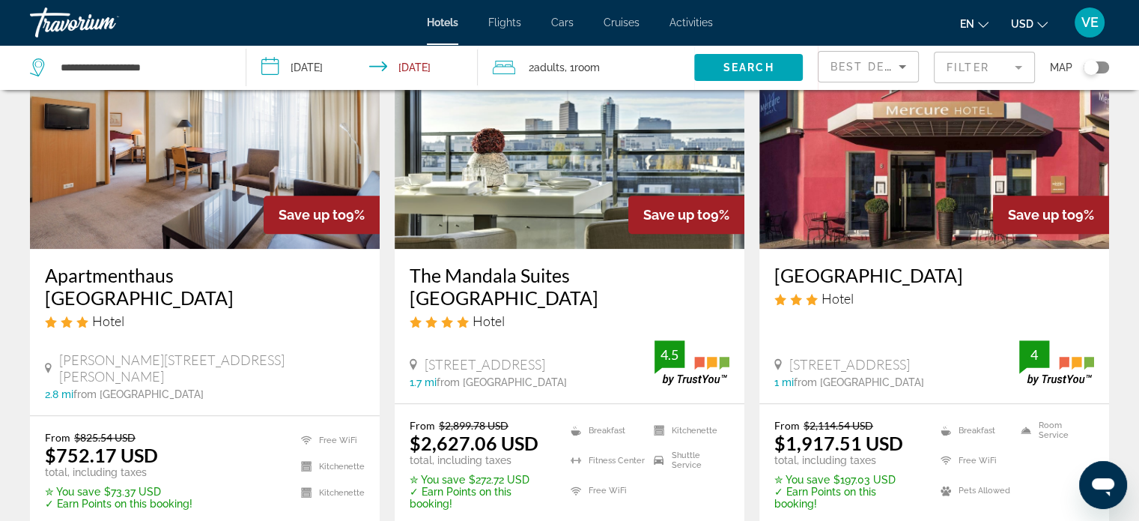
scroll to position [1348, 0]
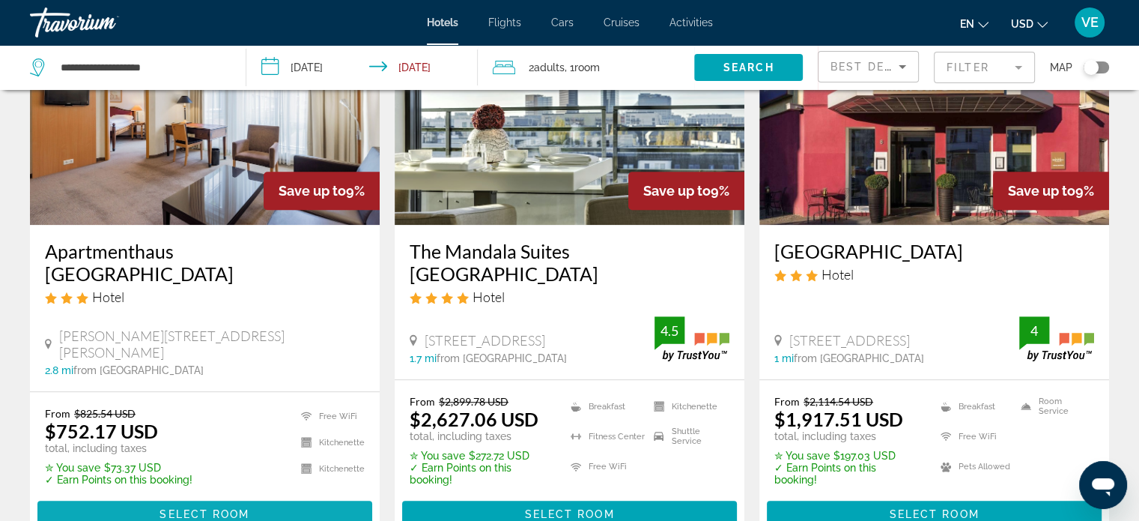
click at [219, 508] on span "Select Room" at bounding box center [205, 514] width 90 height 12
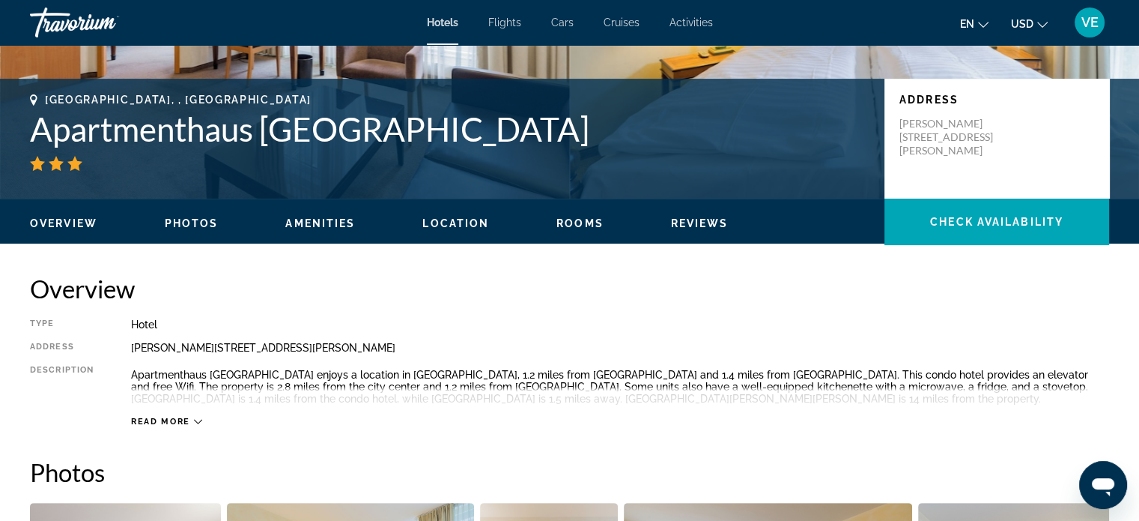
scroll to position [300, 0]
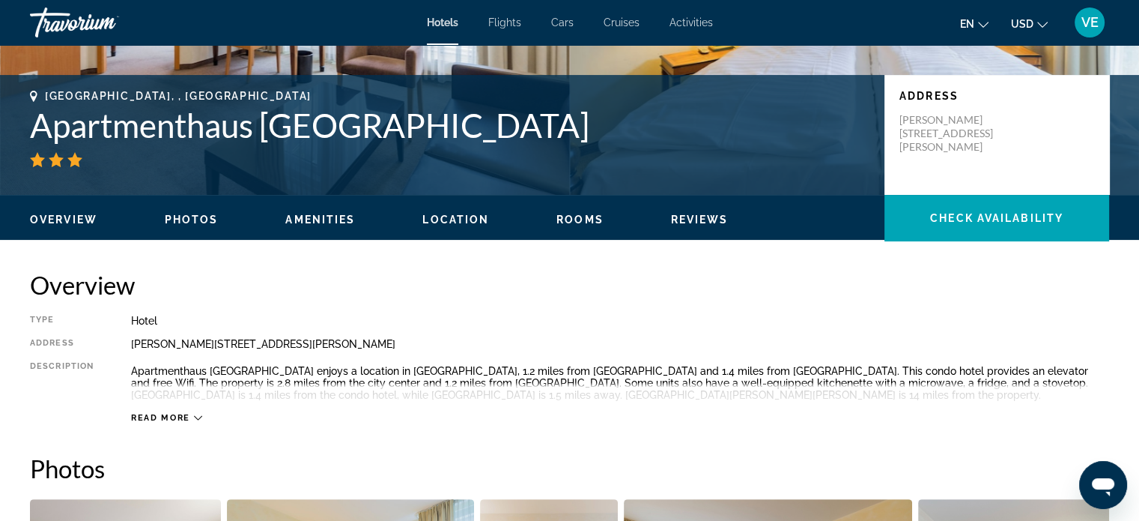
drag, startPoint x: 131, startPoint y: 338, endPoint x: 360, endPoint y: 345, distance: 228.6
click at [360, 345] on div "Heinrich Heine Platz 11, Berlin 10179, Germany" at bounding box center [620, 344] width 978 height 12
copy div "Heinrich Heine Platz 11, Berlin 10179, Germany"
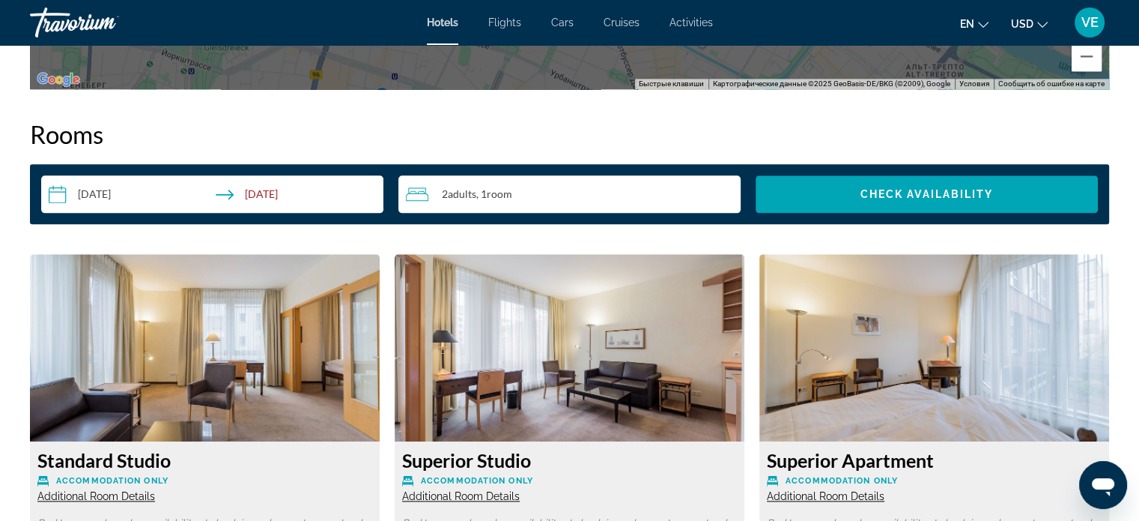
scroll to position [1873, 0]
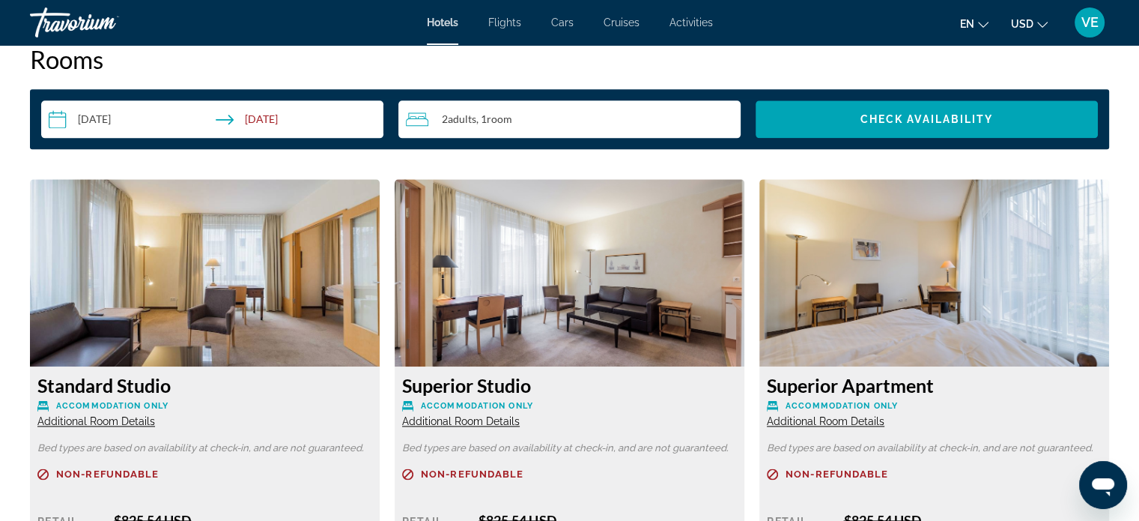
click at [459, 116] on span "Adults" at bounding box center [462, 118] width 28 height 13
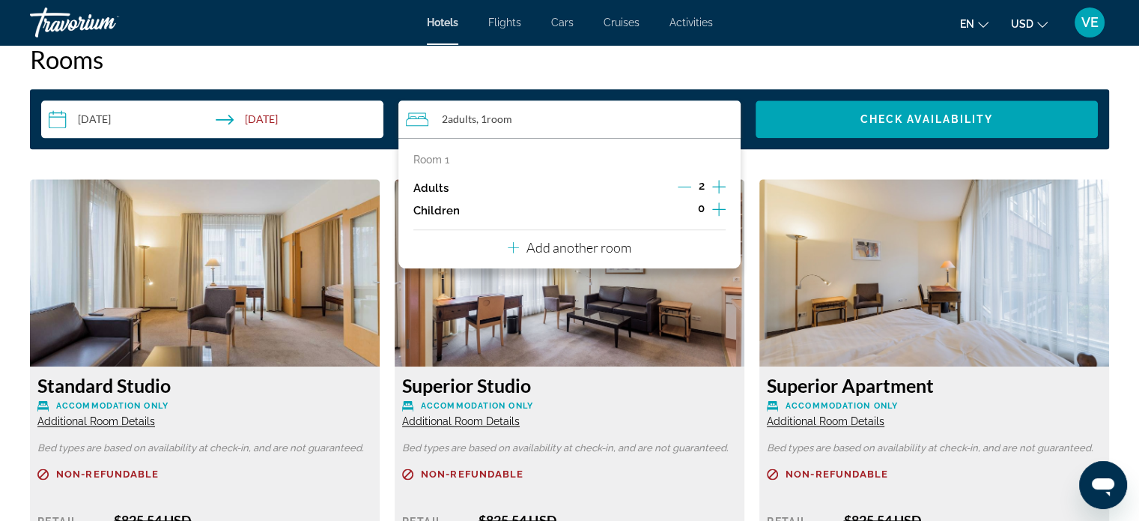
click at [459, 116] on span "Adults" at bounding box center [462, 118] width 28 height 13
click at [308, 247] on img "Main content" at bounding box center [205, 272] width 350 height 187
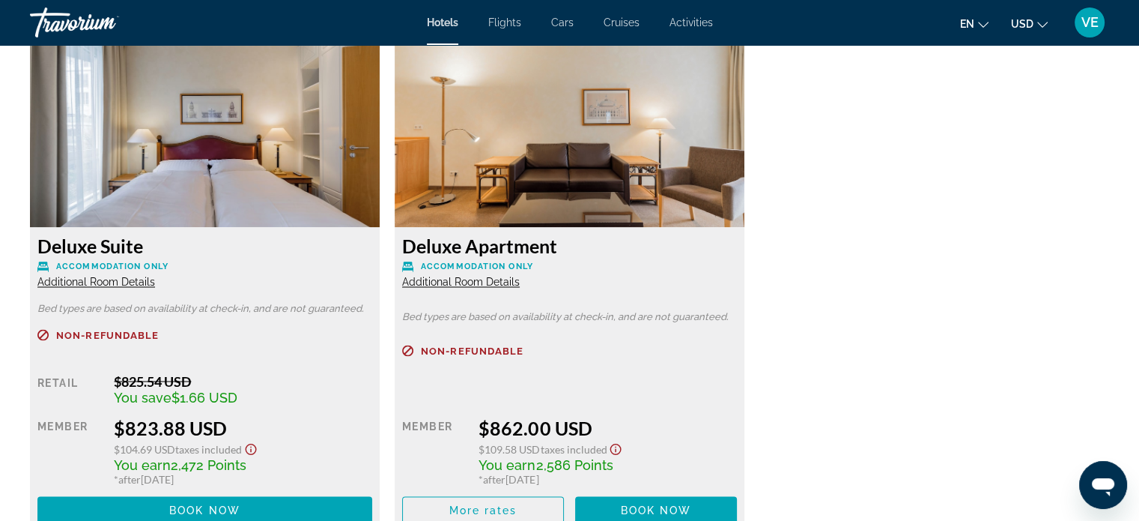
scroll to position [2547, 0]
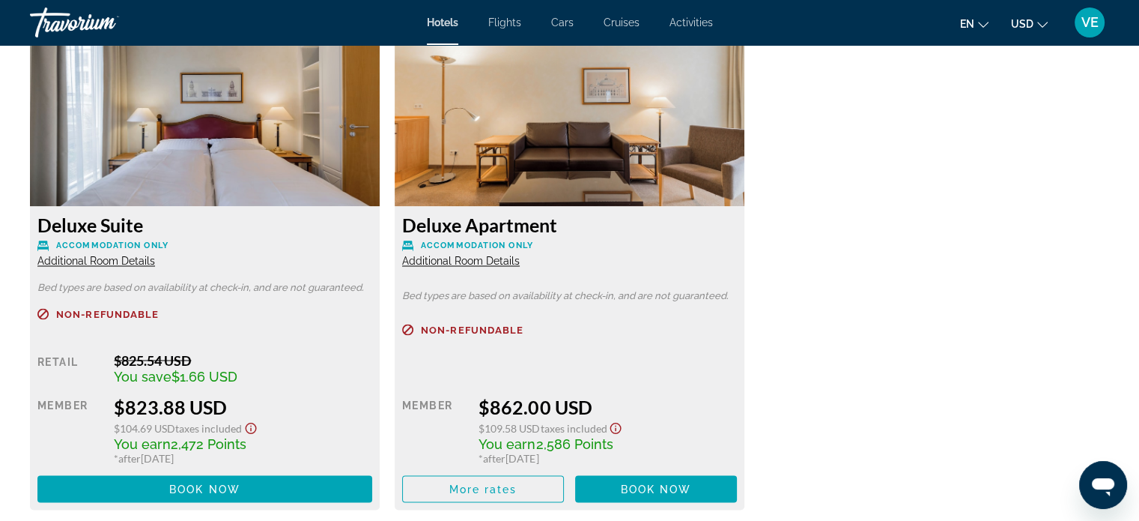
click at [457, 262] on span "Additional Room Details" at bounding box center [461, 261] width 118 height 12
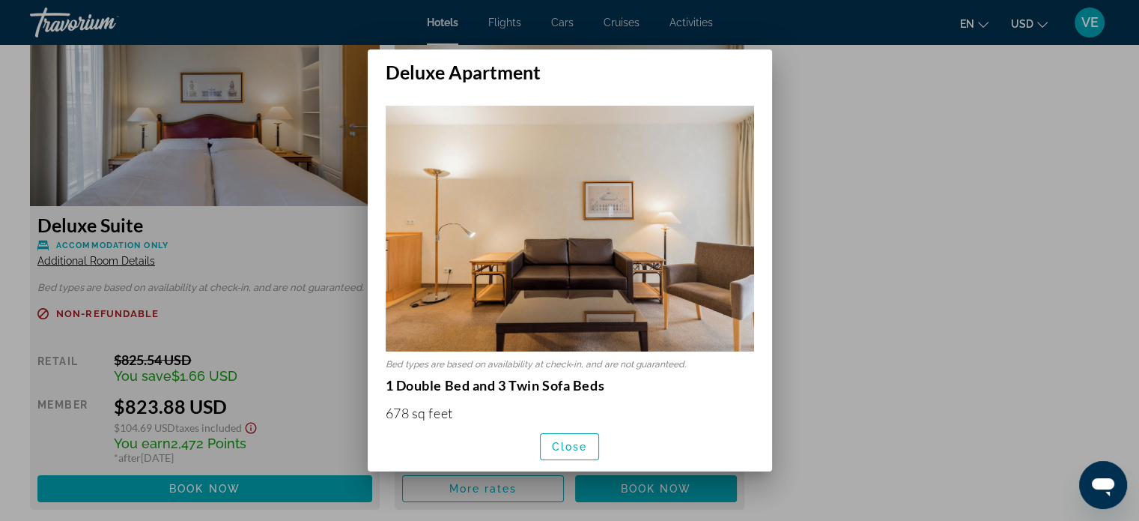
click at [832, 314] on div at bounding box center [569, 260] width 1139 height 521
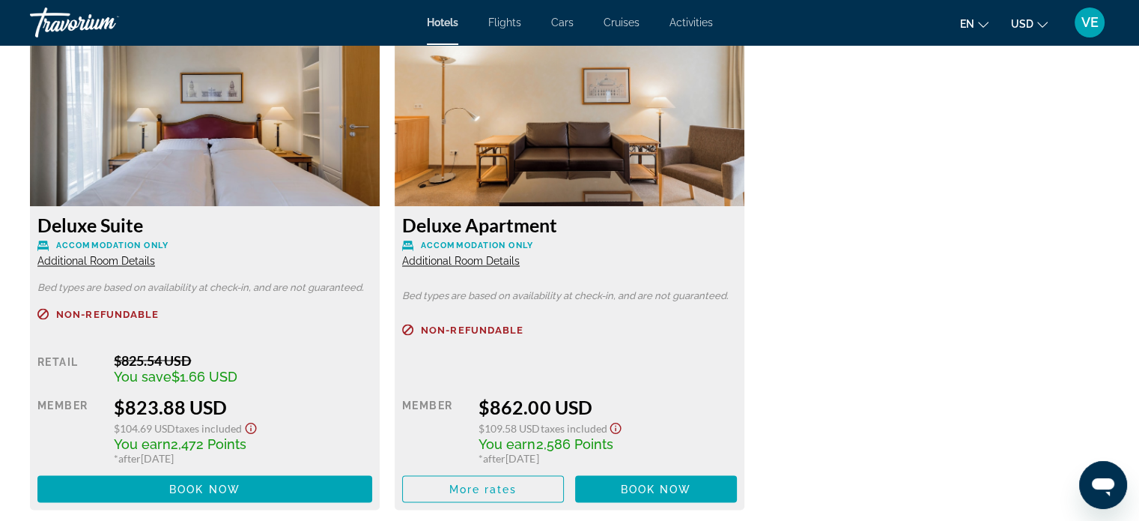
click at [490, 255] on span "Additional Room Details" at bounding box center [461, 261] width 118 height 12
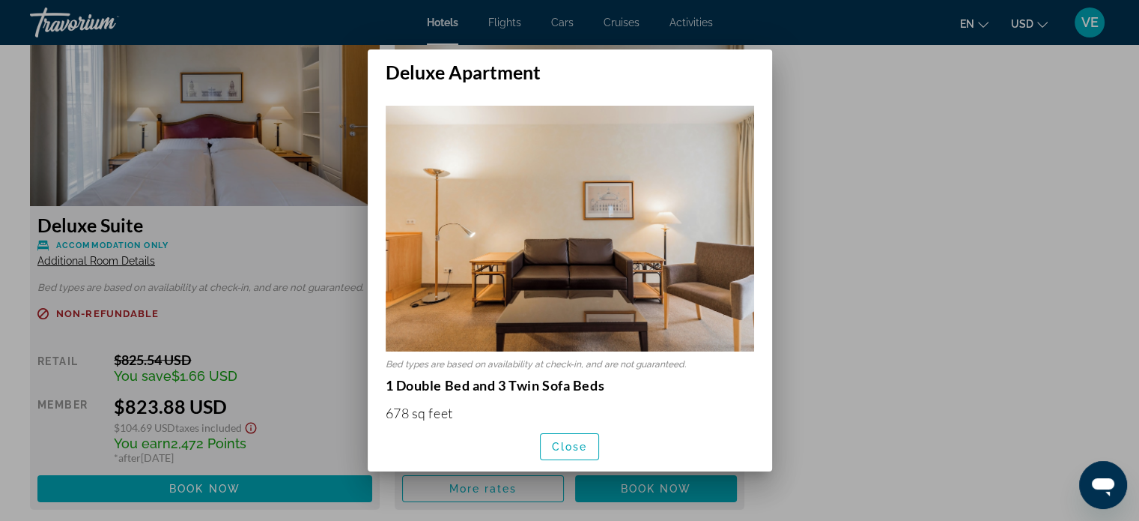
scroll to position [0, 0]
click at [807, 276] on div at bounding box center [569, 260] width 1139 height 521
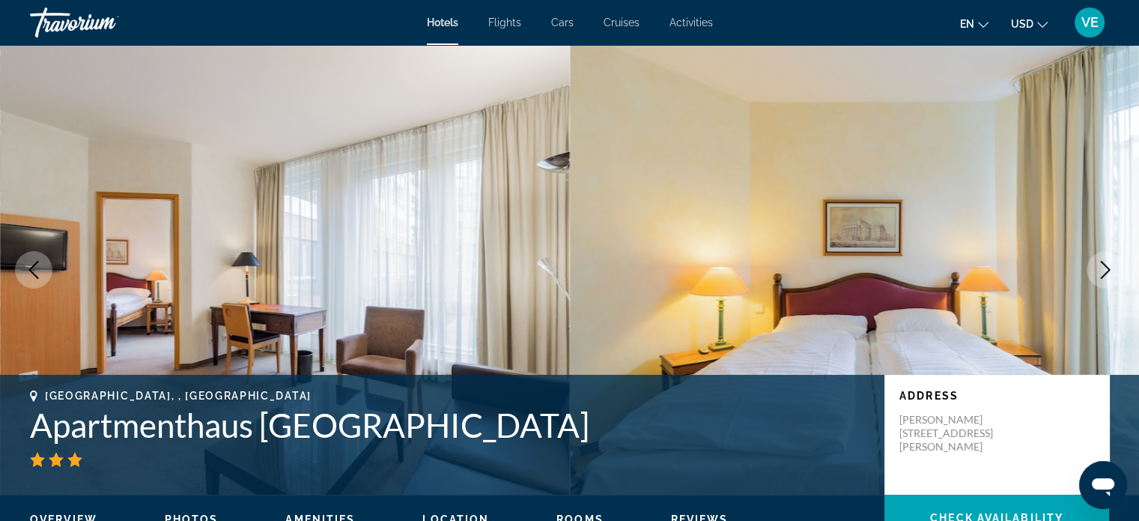
scroll to position [2547, 0]
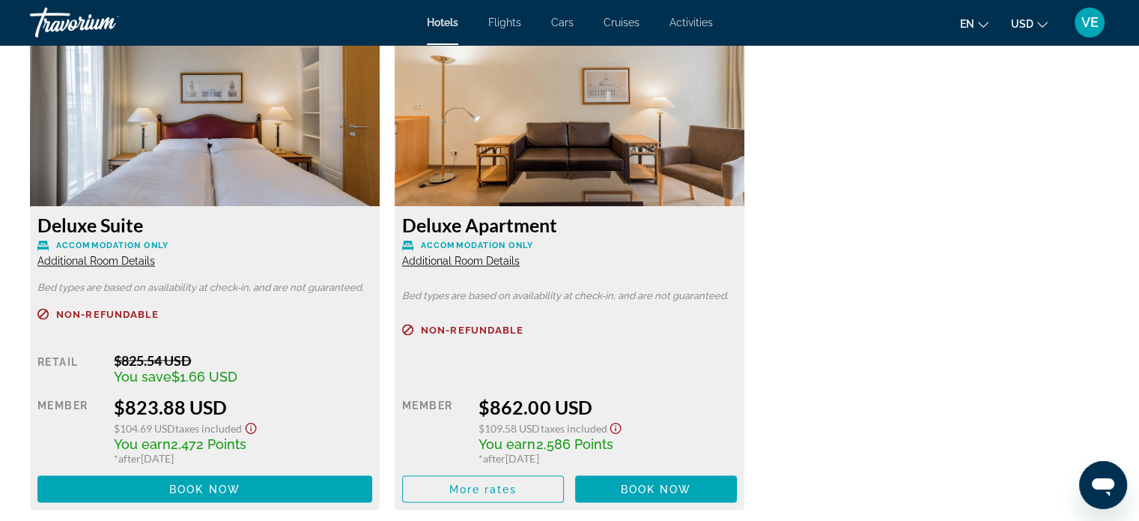
click at [138, 258] on span "Additional Room Details" at bounding box center [96, 261] width 118 height 12
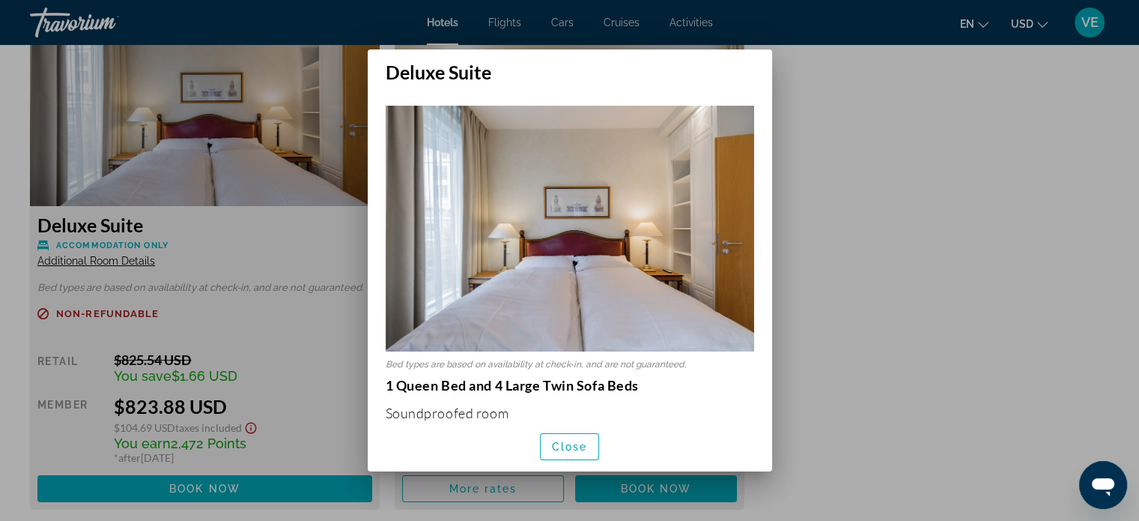
click at [859, 272] on div at bounding box center [569, 260] width 1139 height 521
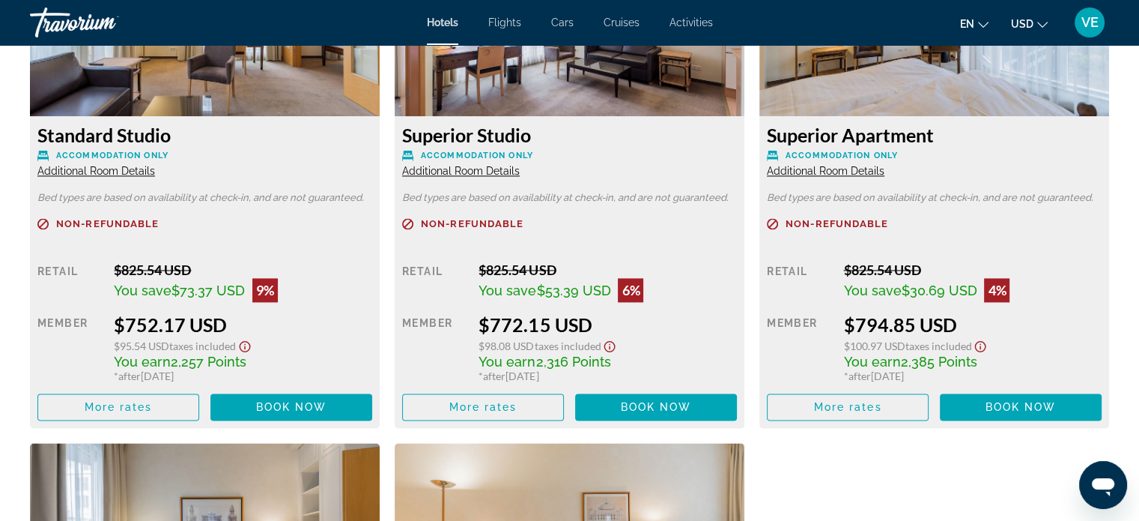
scroll to position [2097, 0]
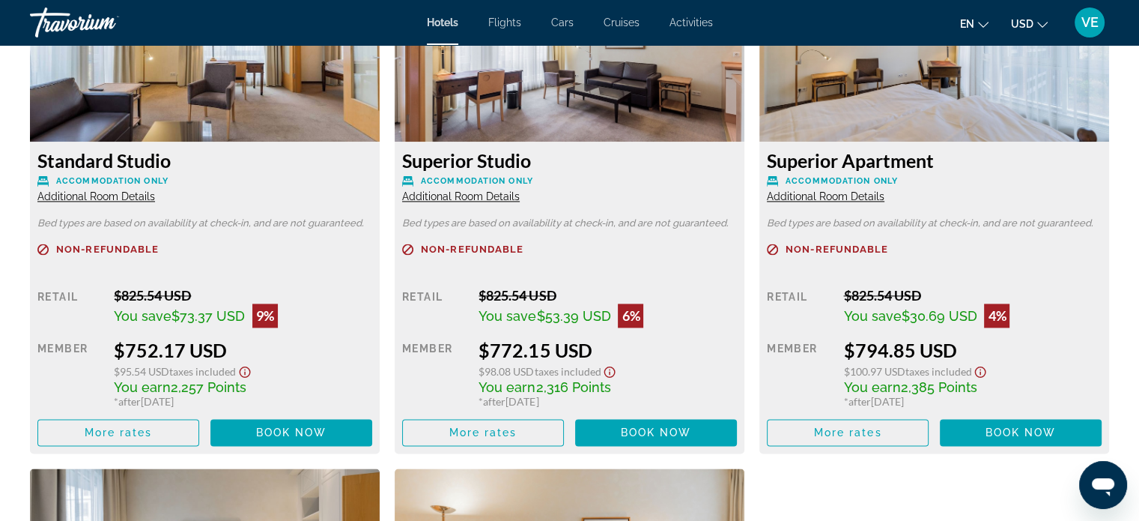
click at [128, 197] on span "Additional Room Details" at bounding box center [96, 196] width 118 height 12
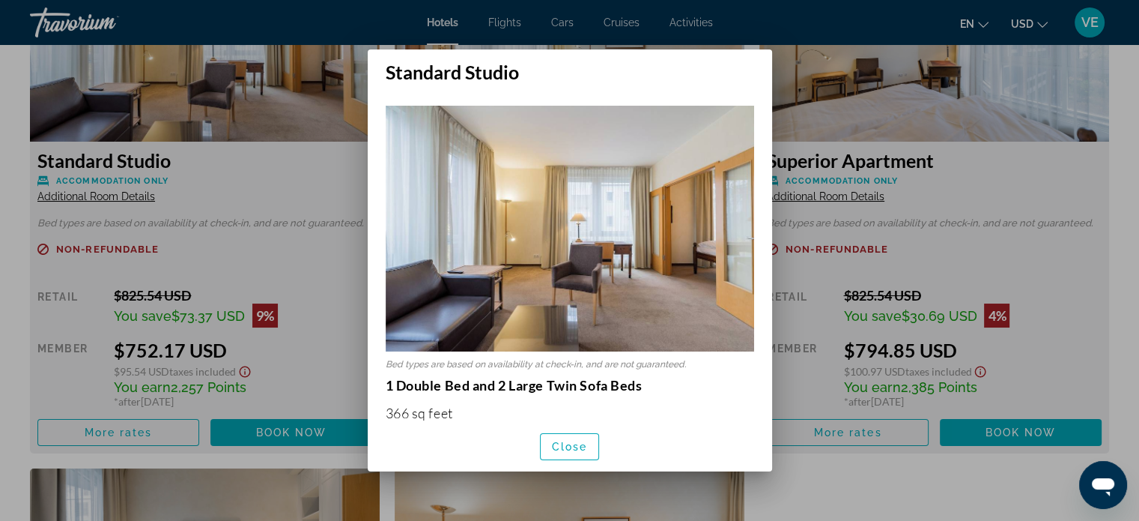
click at [1051, 261] on div at bounding box center [569, 260] width 1139 height 521
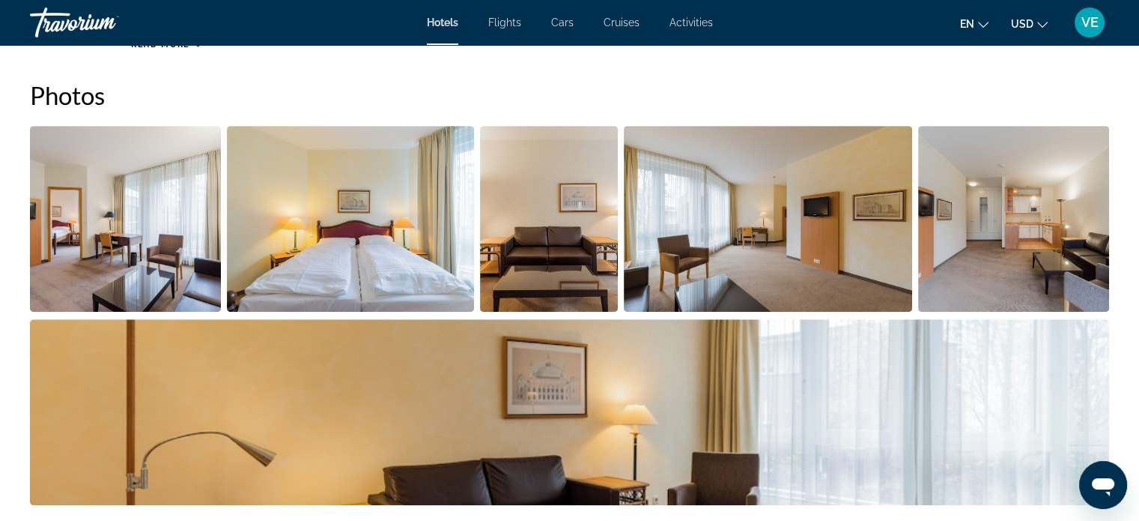
scroll to position [674, 0]
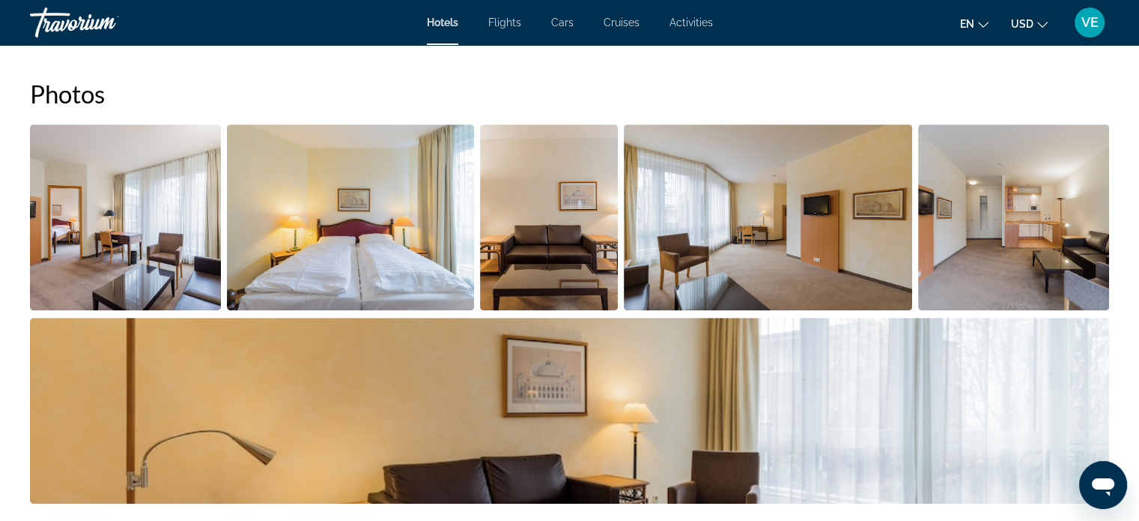
click at [139, 180] on img "Open full-screen image slider" at bounding box center [125, 217] width 191 height 186
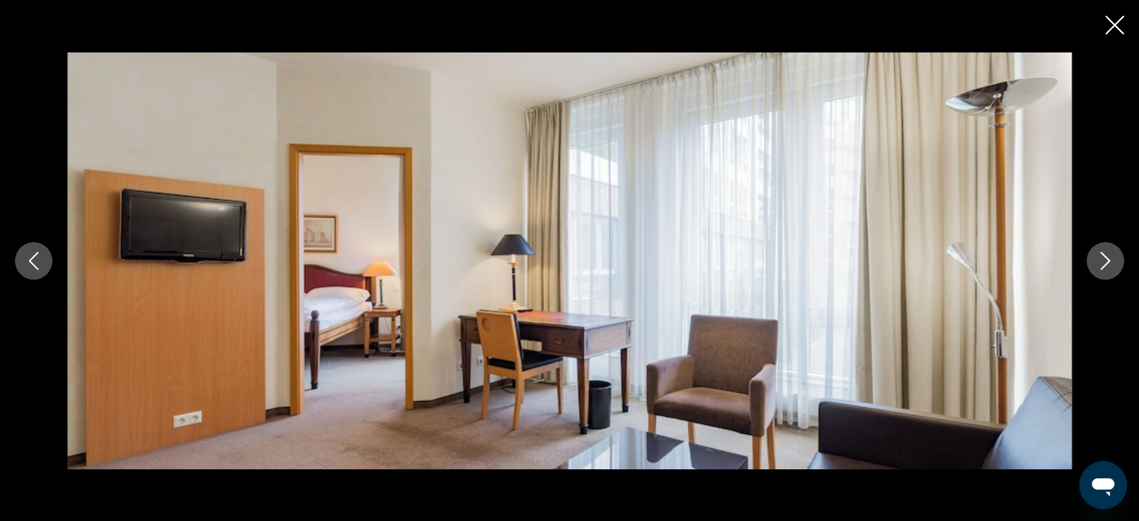
click at [1094, 262] on button "Next image" at bounding box center [1105, 260] width 37 height 37
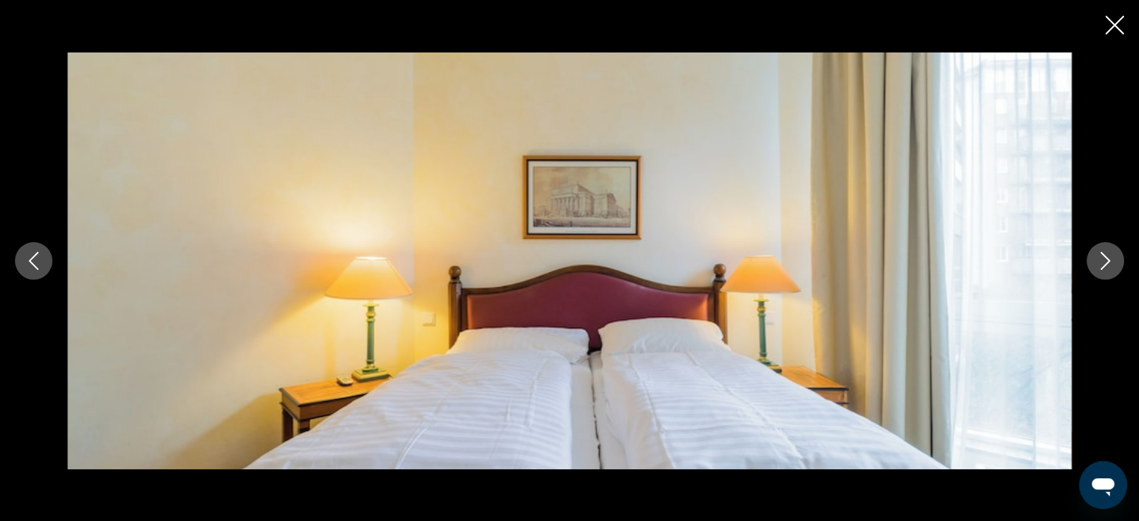
click at [1094, 262] on button "Next image" at bounding box center [1105, 260] width 37 height 37
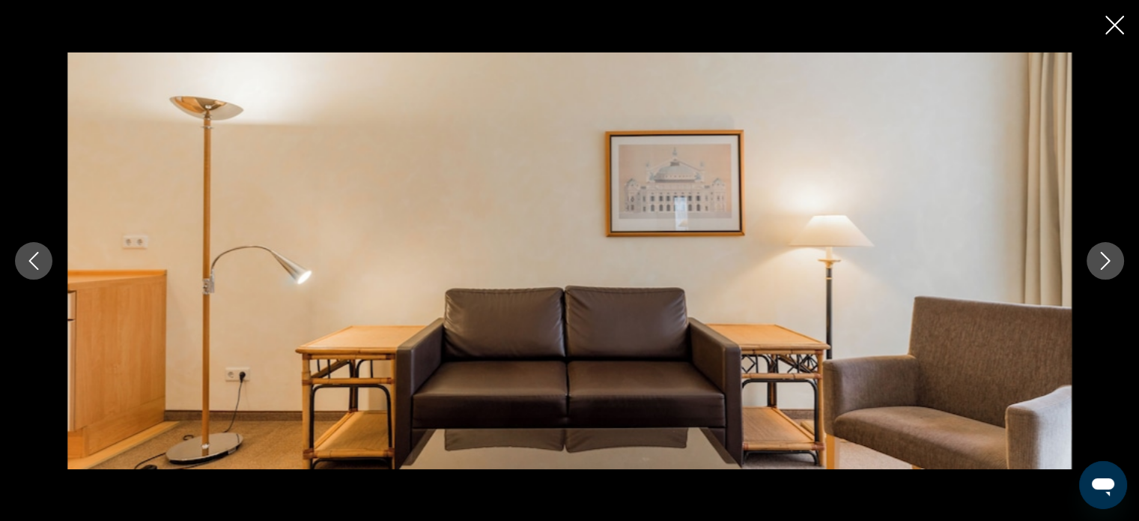
click at [1094, 262] on button "Next image" at bounding box center [1105, 260] width 37 height 37
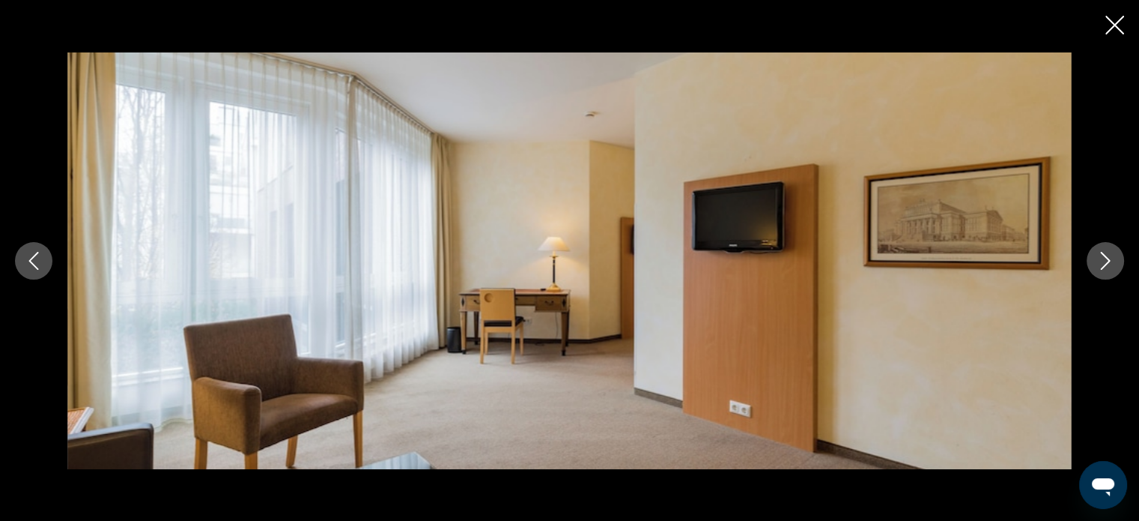
click at [1094, 262] on button "Next image" at bounding box center [1105, 260] width 37 height 37
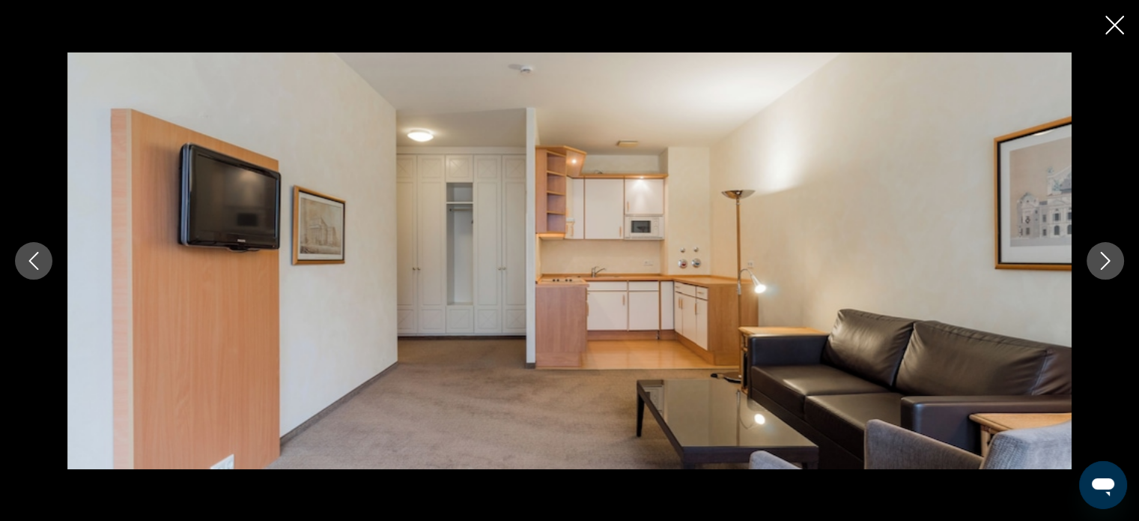
click at [1094, 262] on button "Next image" at bounding box center [1105, 260] width 37 height 37
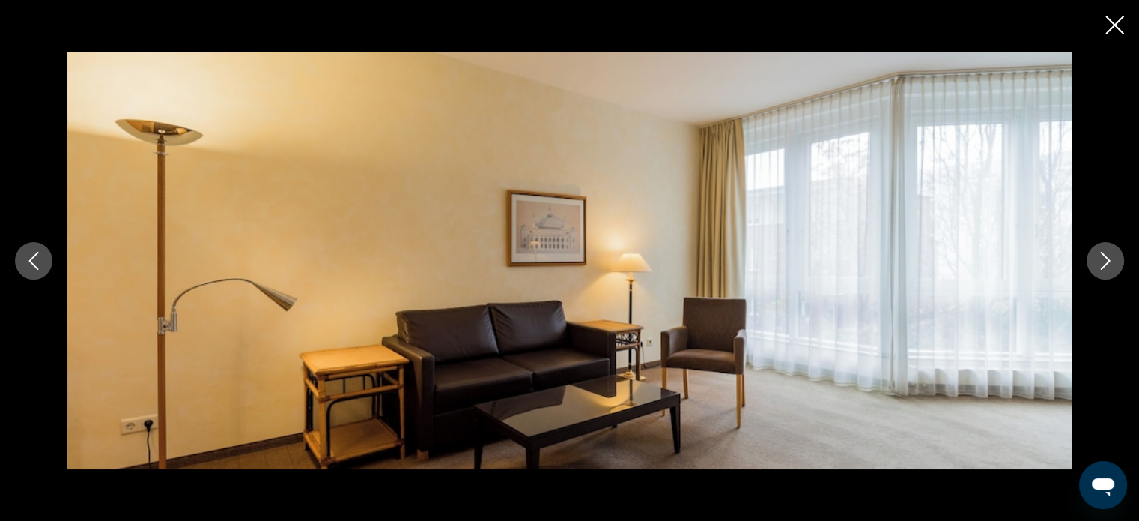
click at [1094, 262] on button "Next image" at bounding box center [1105, 260] width 37 height 37
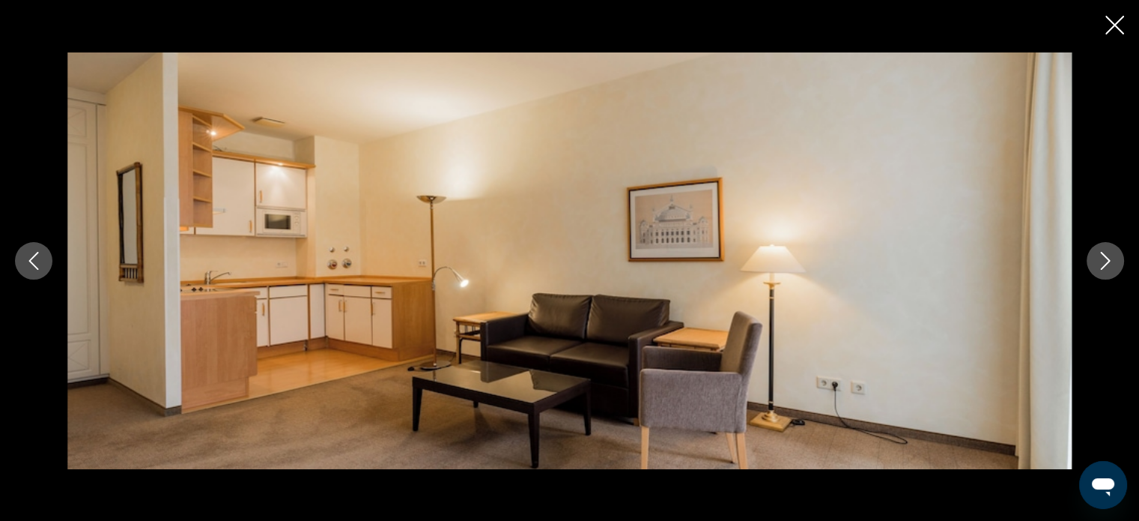
click at [1094, 262] on button "Next image" at bounding box center [1105, 260] width 37 height 37
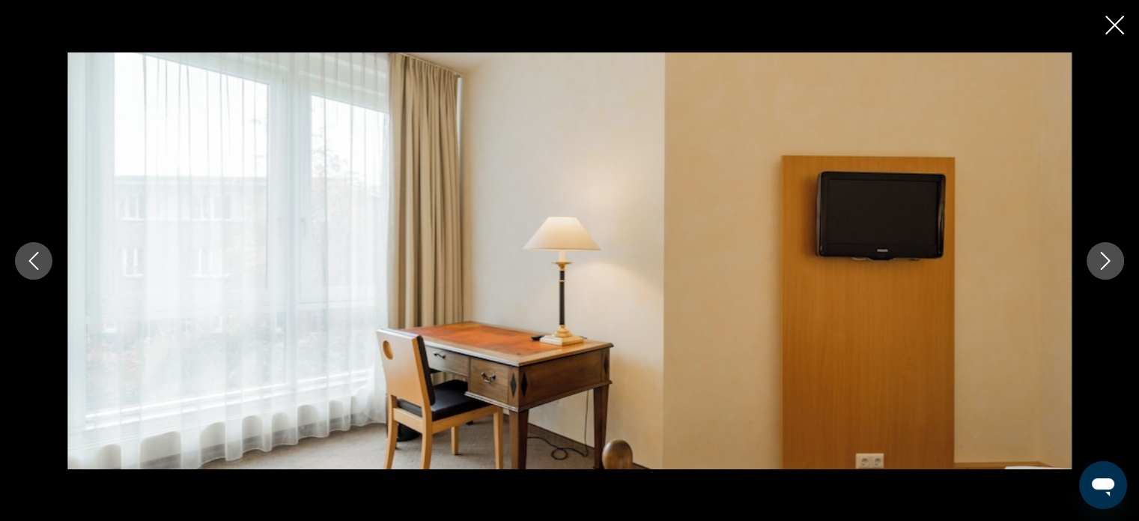
click at [1094, 262] on button "Next image" at bounding box center [1105, 260] width 37 height 37
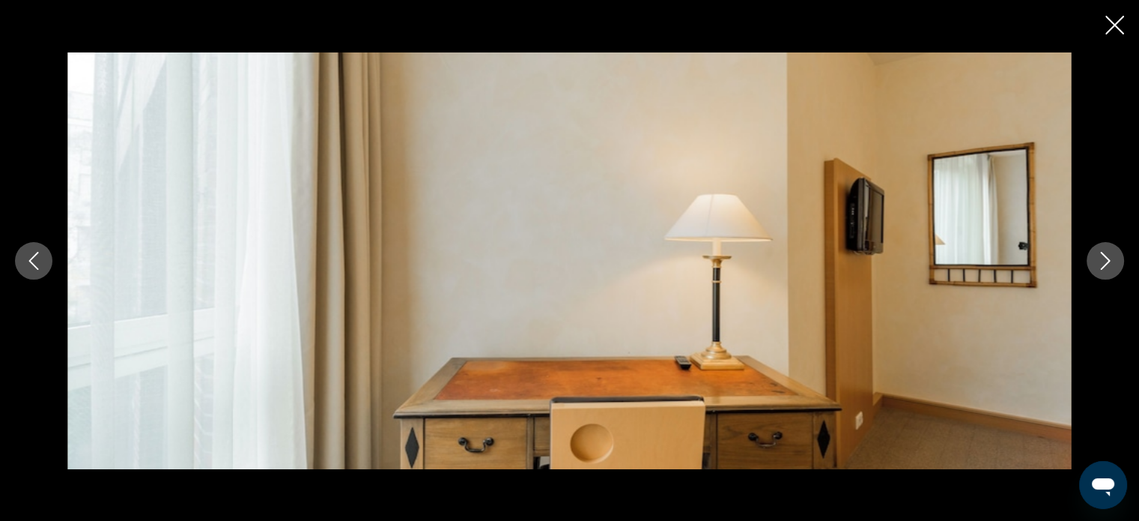
click at [1094, 262] on button "Next image" at bounding box center [1105, 260] width 37 height 37
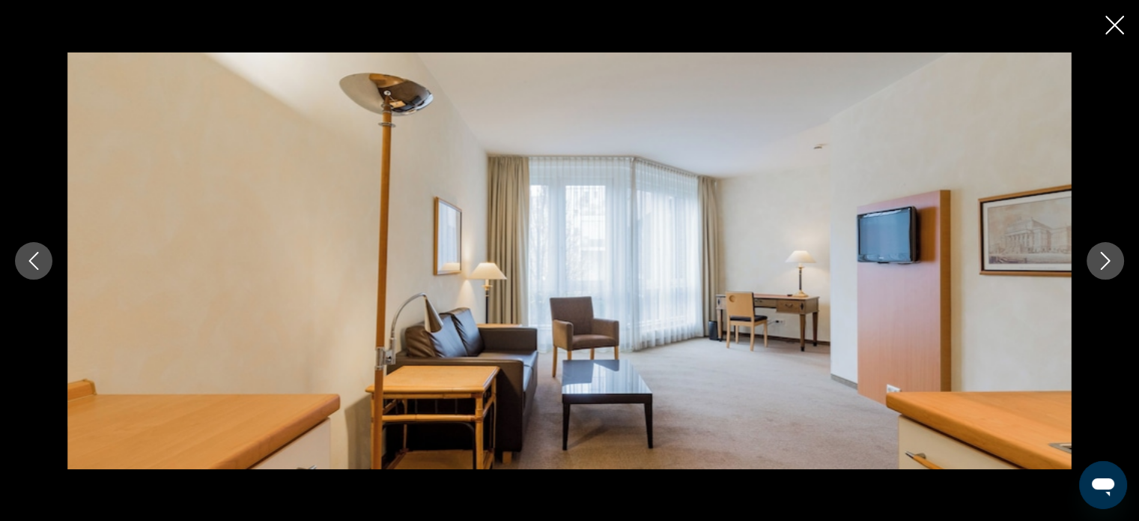
click at [1094, 262] on button "Next image" at bounding box center [1105, 260] width 37 height 37
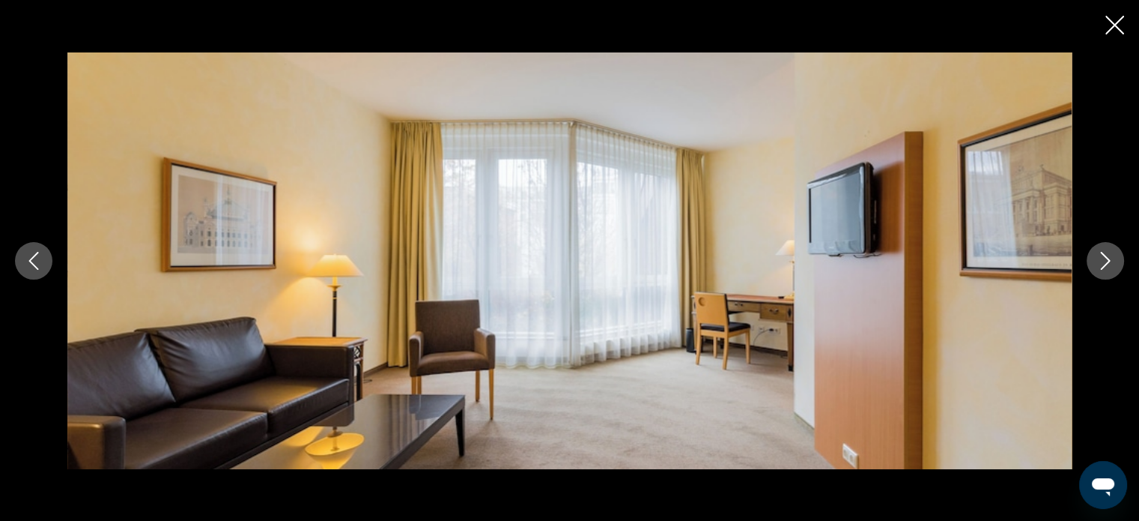
click at [1094, 262] on button "Next image" at bounding box center [1105, 260] width 37 height 37
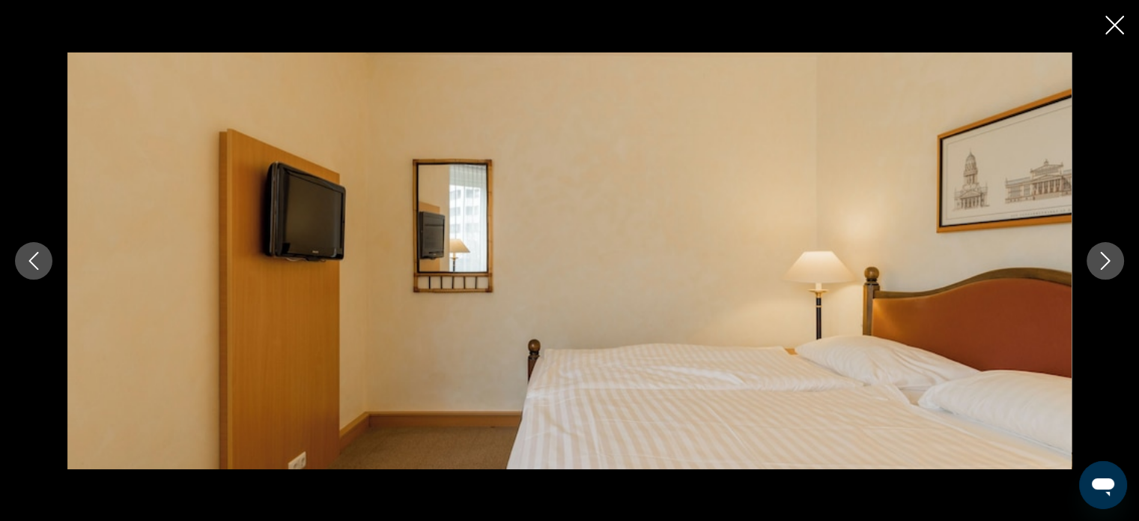
click at [1116, 254] on button "Next image" at bounding box center [1105, 260] width 37 height 37
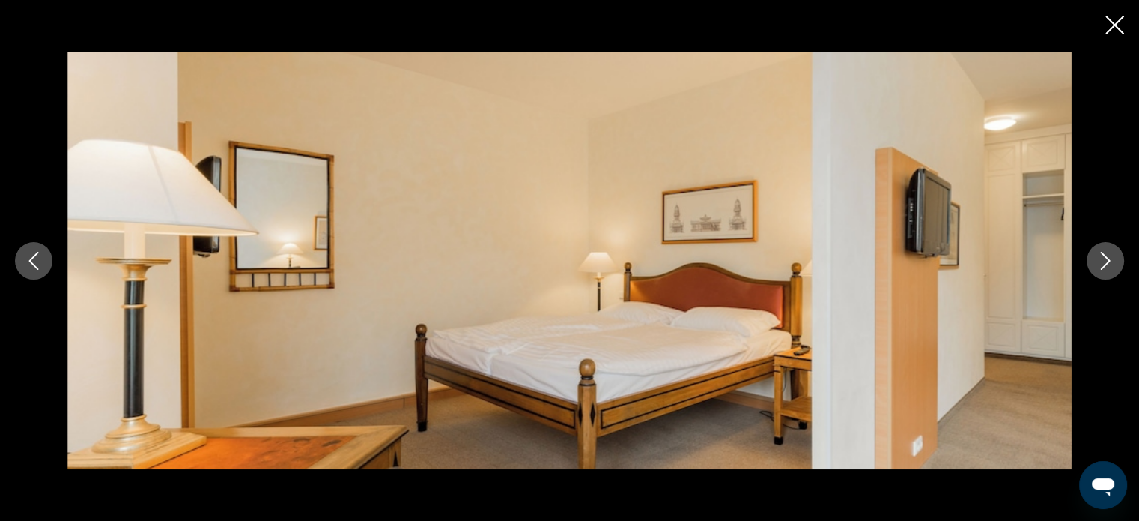
click at [1109, 20] on icon "Close slideshow" at bounding box center [1115, 25] width 19 height 19
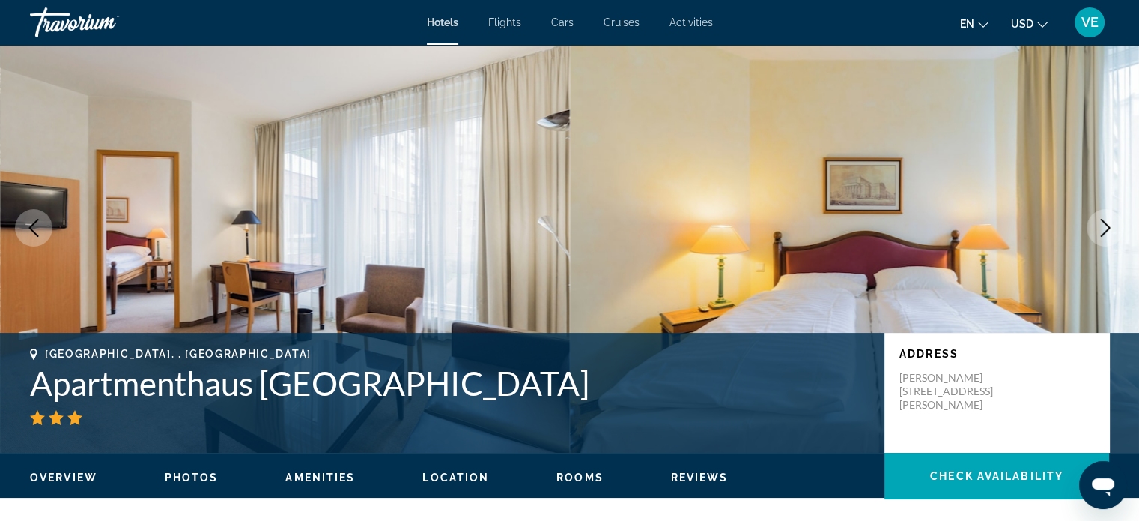
scroll to position [0, 0]
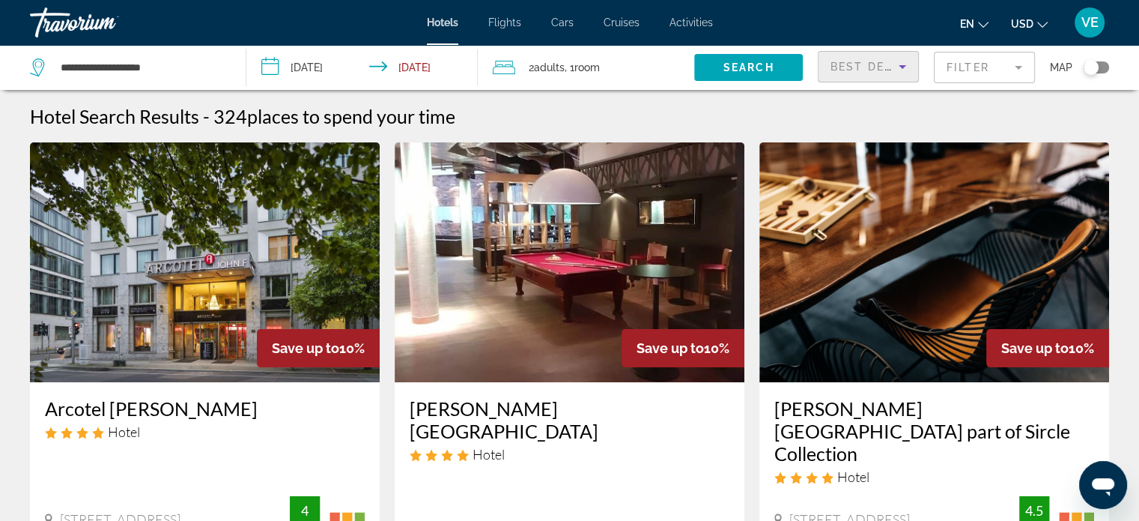
click at [869, 69] on span "Best Deals" at bounding box center [870, 67] width 78 height 12
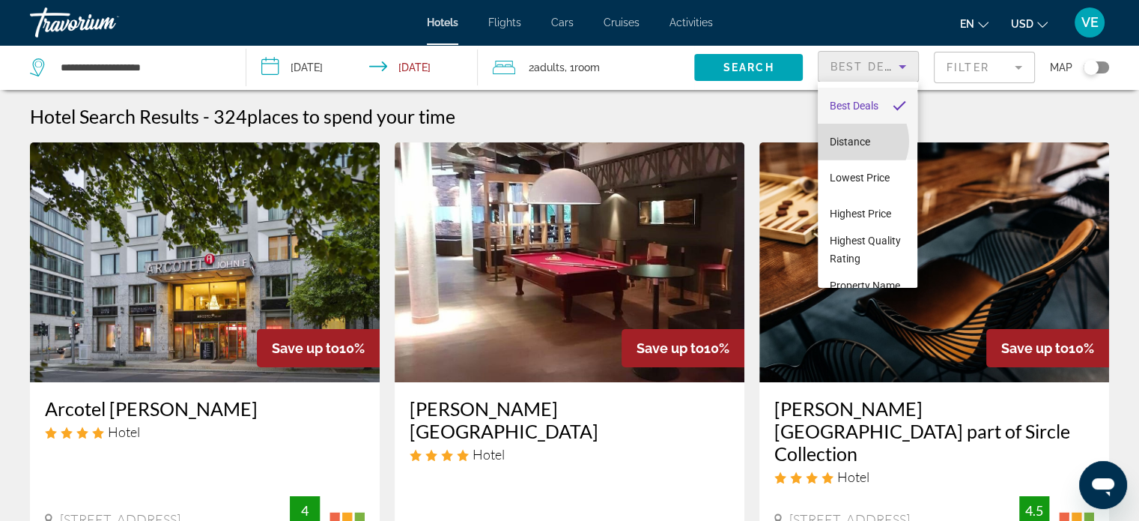
click at [852, 141] on span "Distance" at bounding box center [850, 142] width 40 height 12
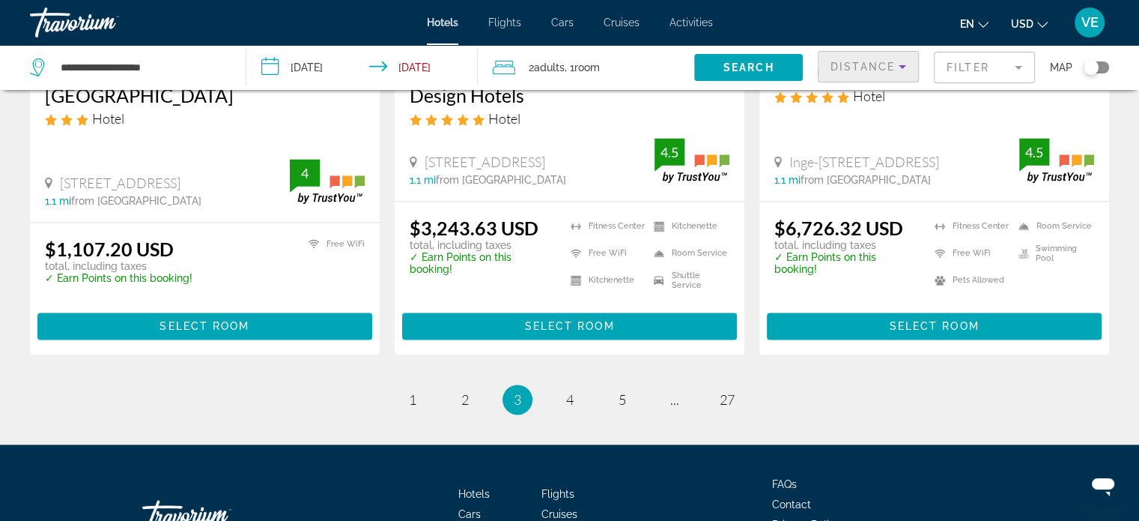
scroll to position [2097, 0]
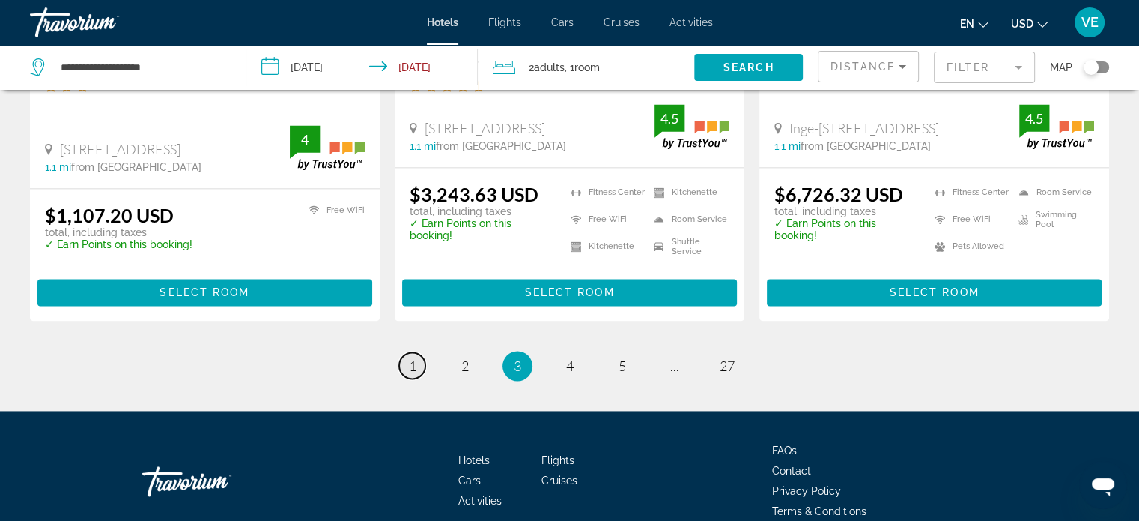
click at [417, 352] on link "page 1" at bounding box center [412, 365] width 26 height 26
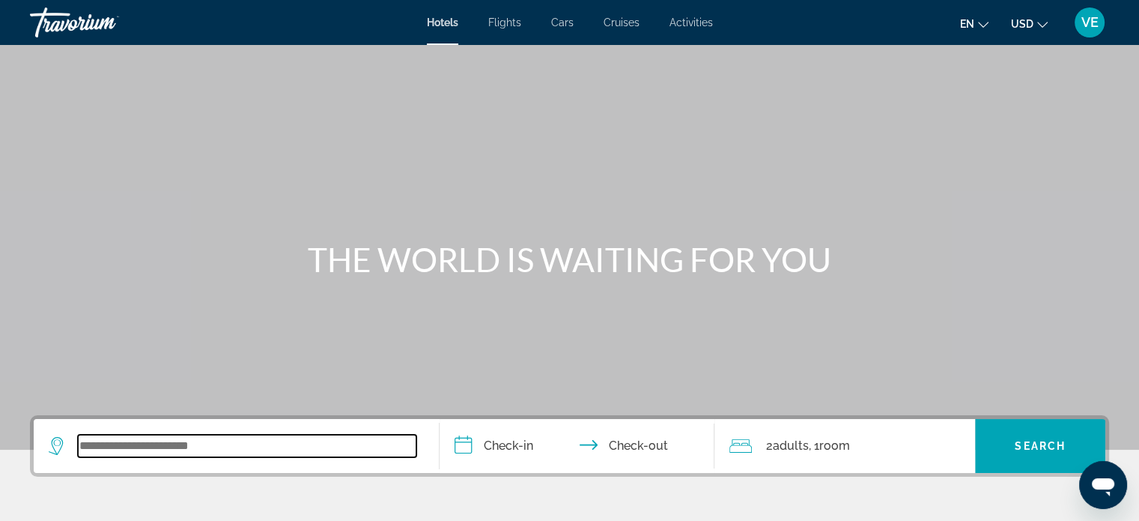
click at [307, 445] on input "Search widget" at bounding box center [247, 445] width 339 height 22
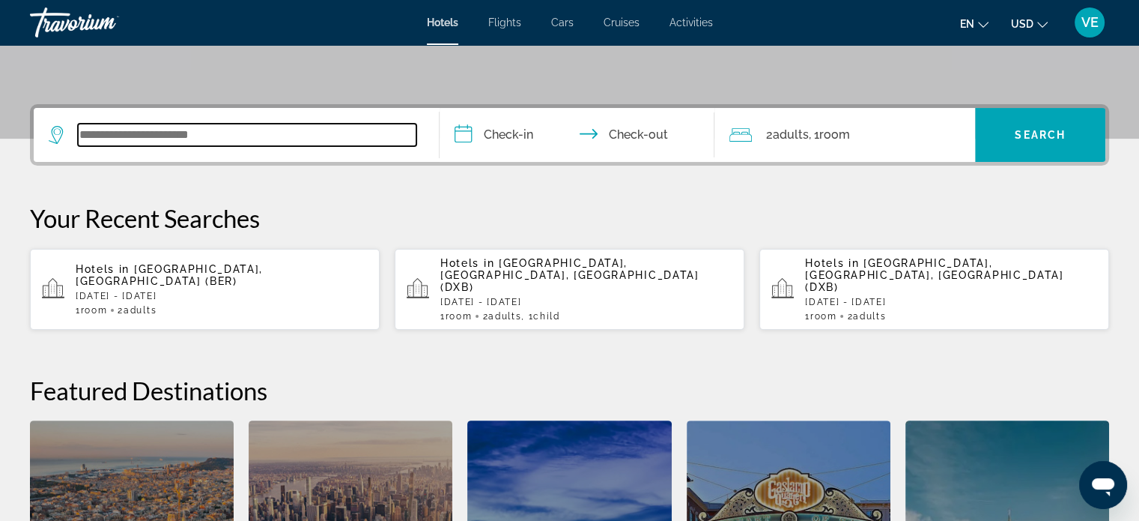
scroll to position [366, 0]
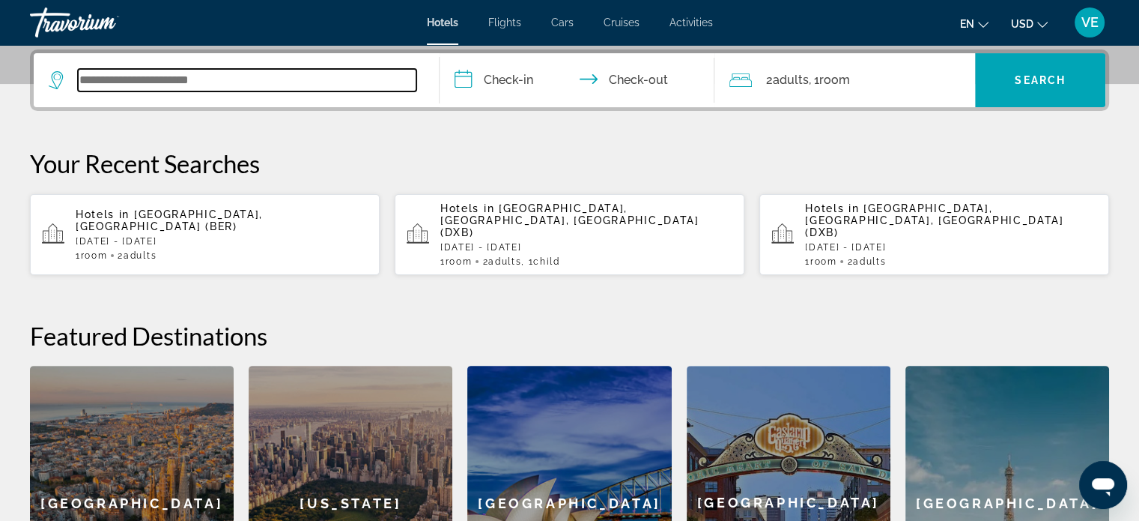
paste input "**********"
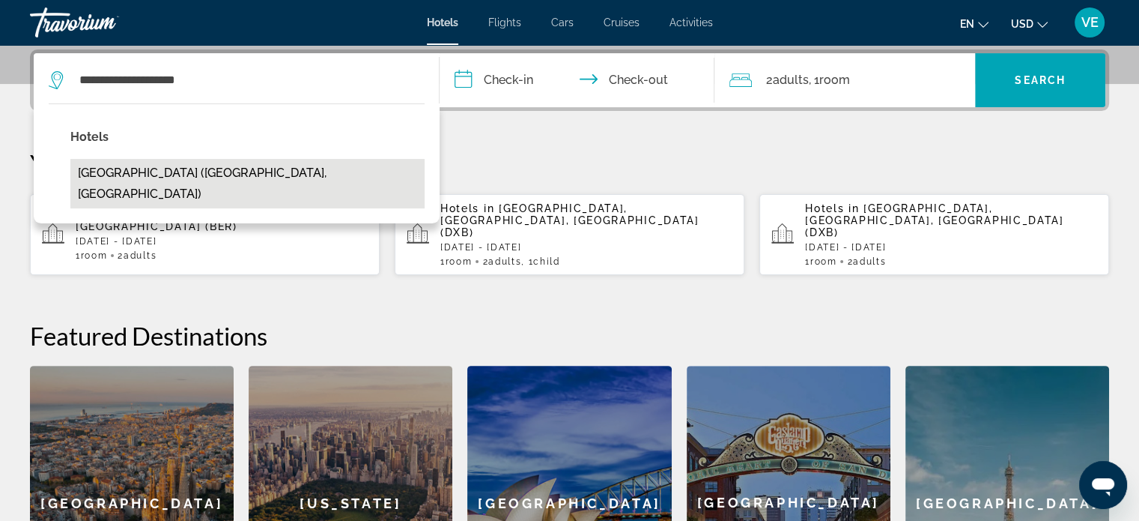
click at [251, 173] on button "B&B Hotel Berlin City Ost (Berlin, DE)" at bounding box center [247, 183] width 354 height 49
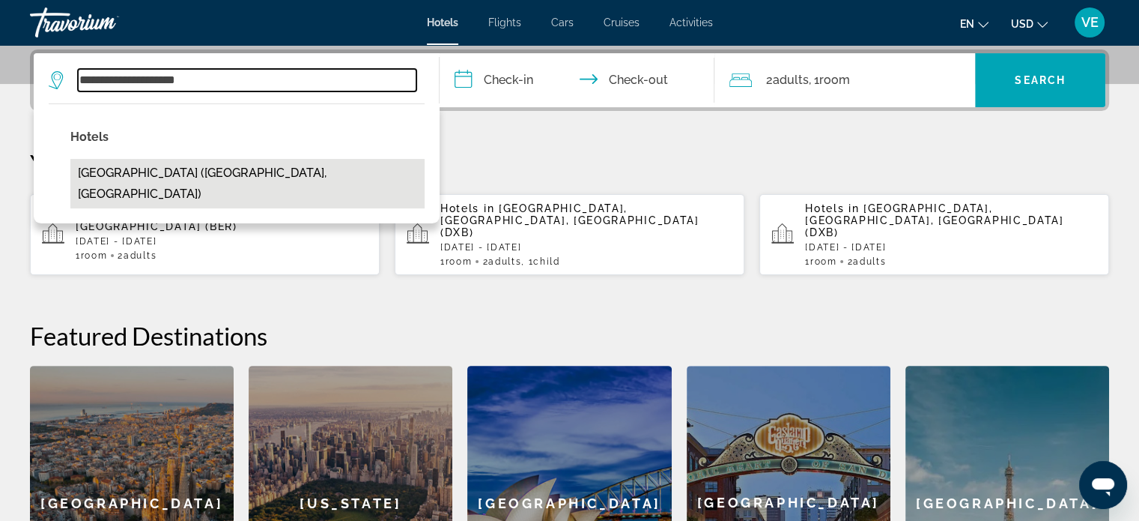
type input "**********"
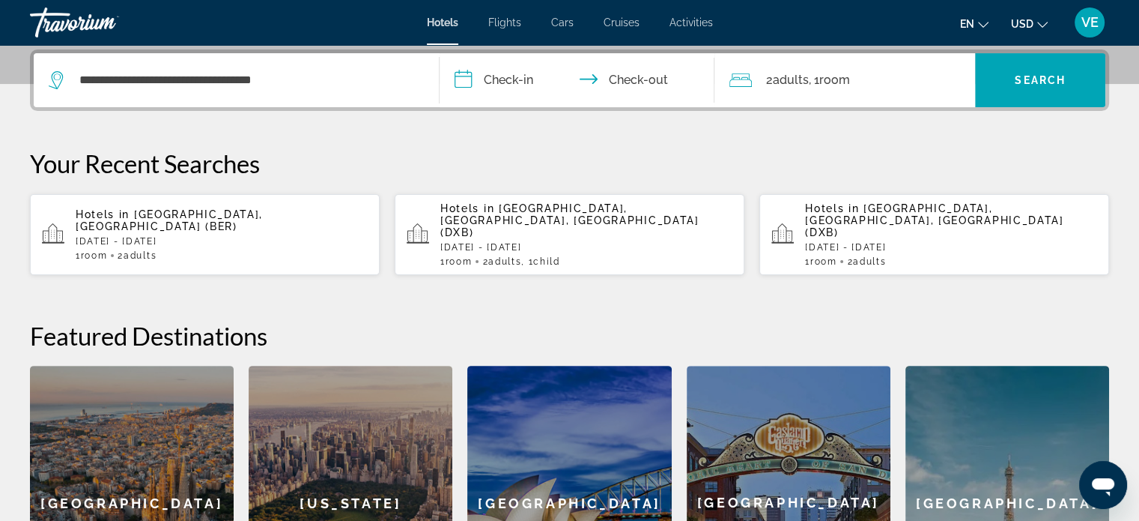
click at [480, 78] on input "**********" at bounding box center [581, 82] width 282 height 58
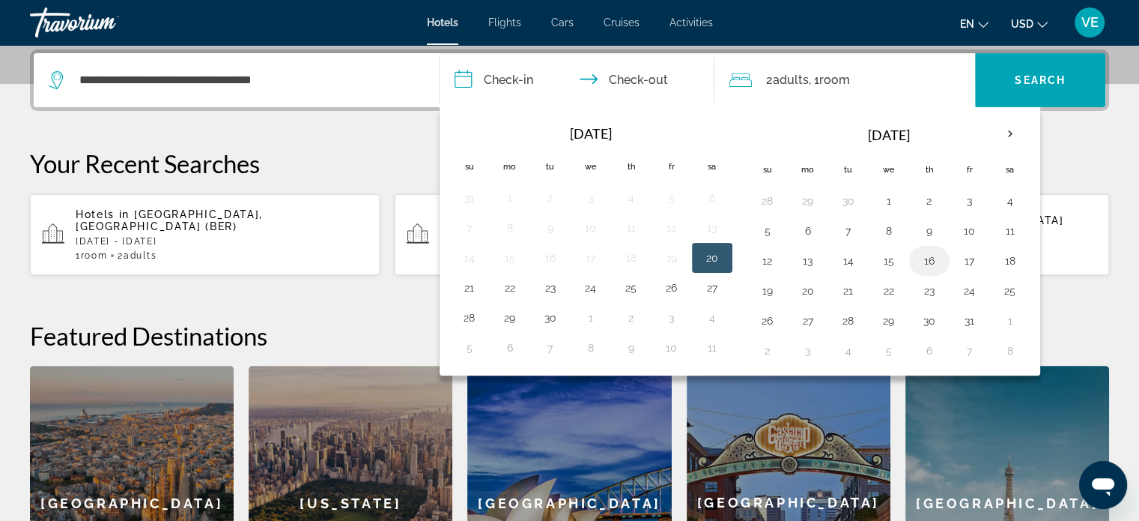
click at [921, 261] on button "16" at bounding box center [930, 260] width 24 height 21
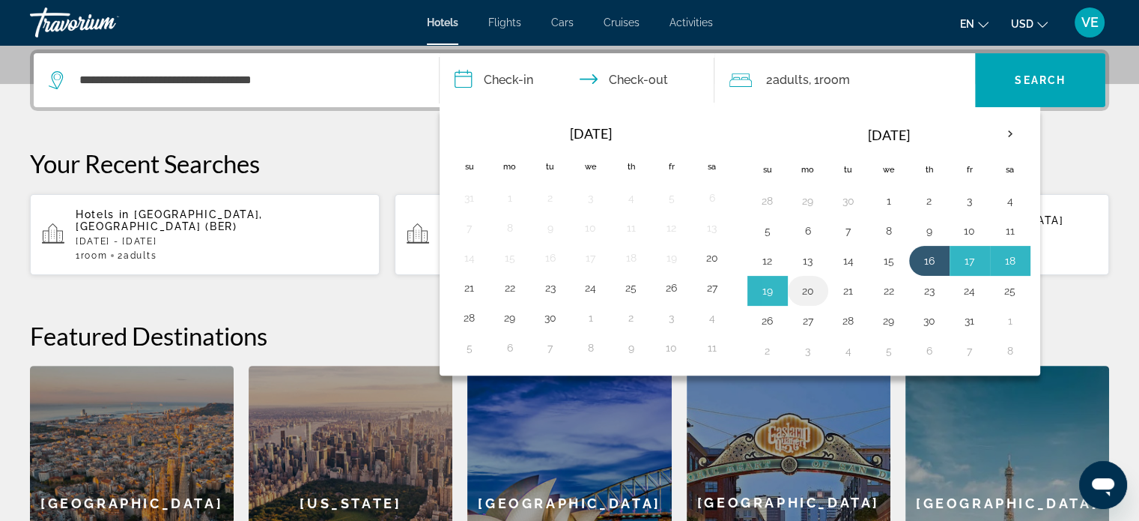
click at [817, 282] on td "20" at bounding box center [808, 291] width 40 height 30
click at [806, 288] on button "20" at bounding box center [808, 290] width 24 height 21
type input "**********"
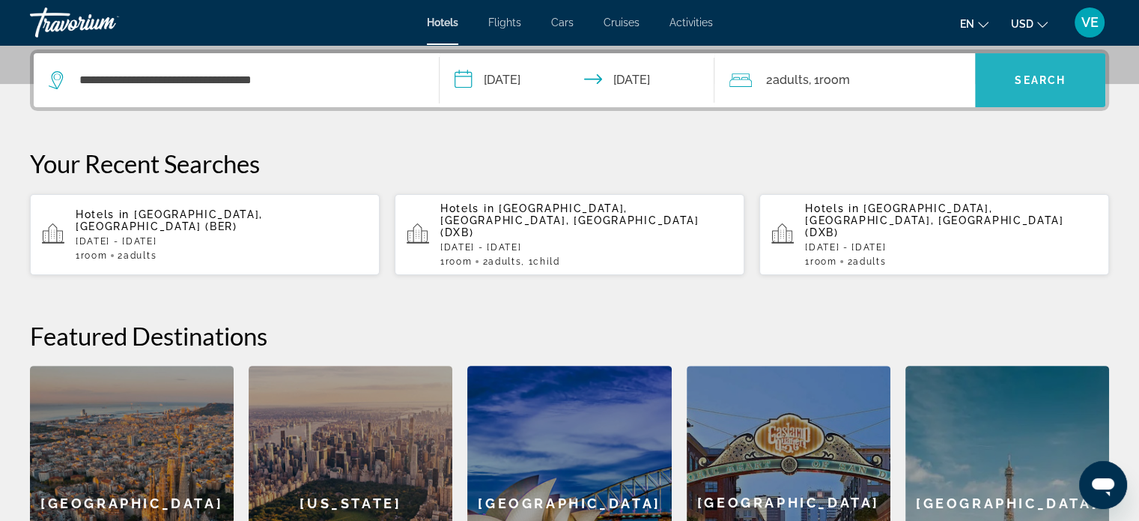
click at [1012, 77] on span "Search widget" at bounding box center [1040, 80] width 130 height 36
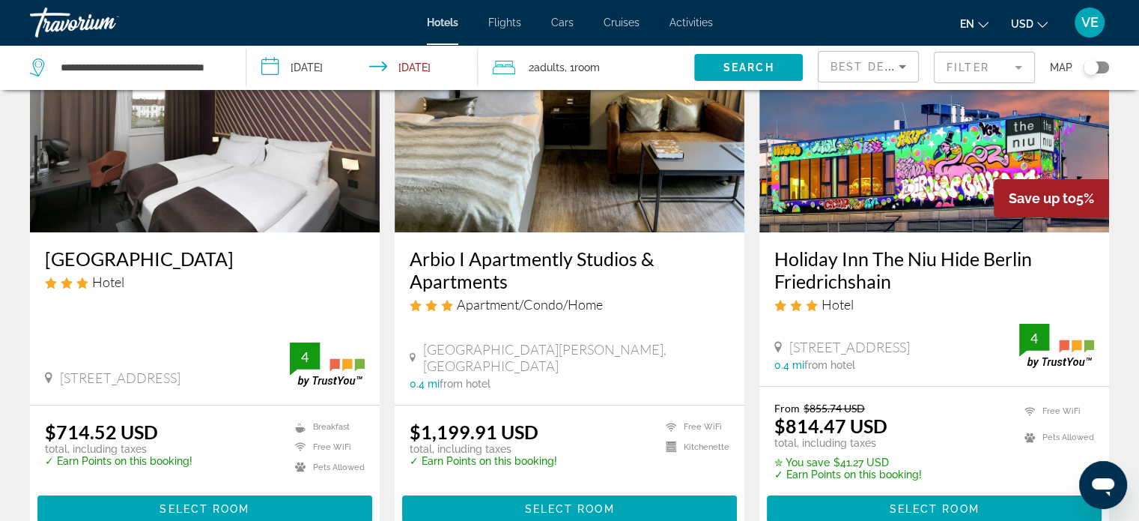
scroll to position [225, 0]
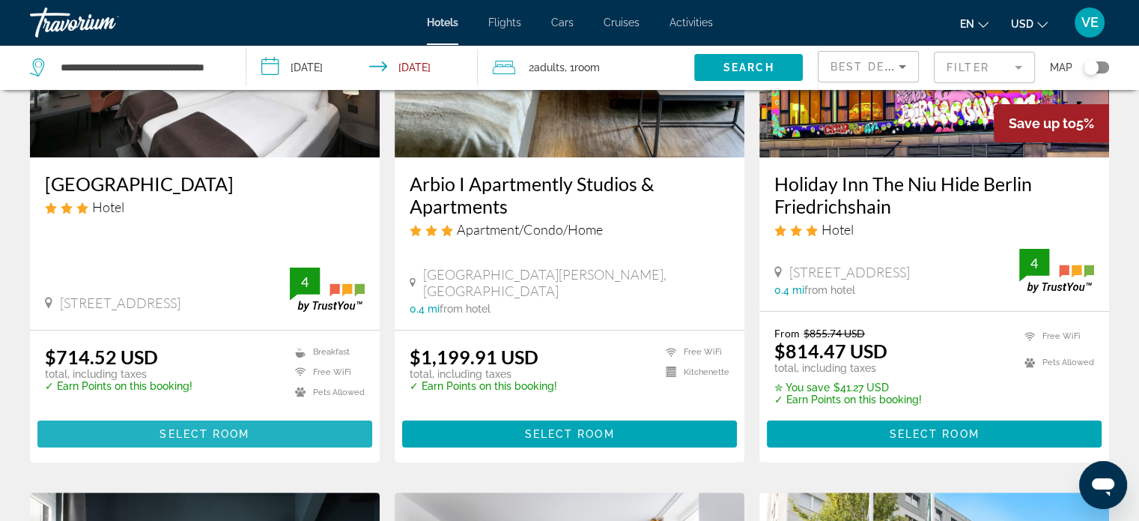
click at [228, 434] on span "Select Room" at bounding box center [205, 434] width 90 height 12
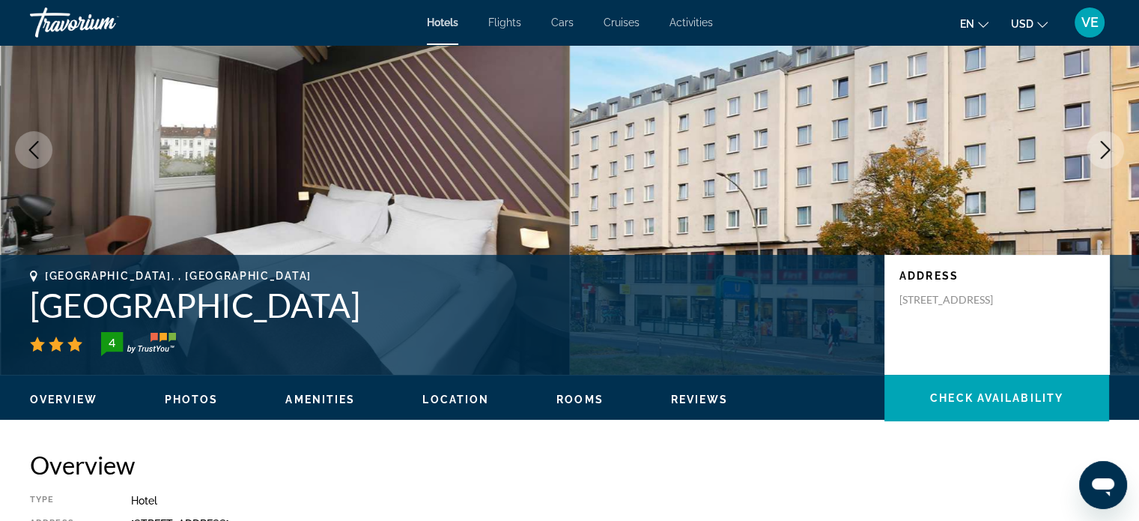
scroll to position [150, 0]
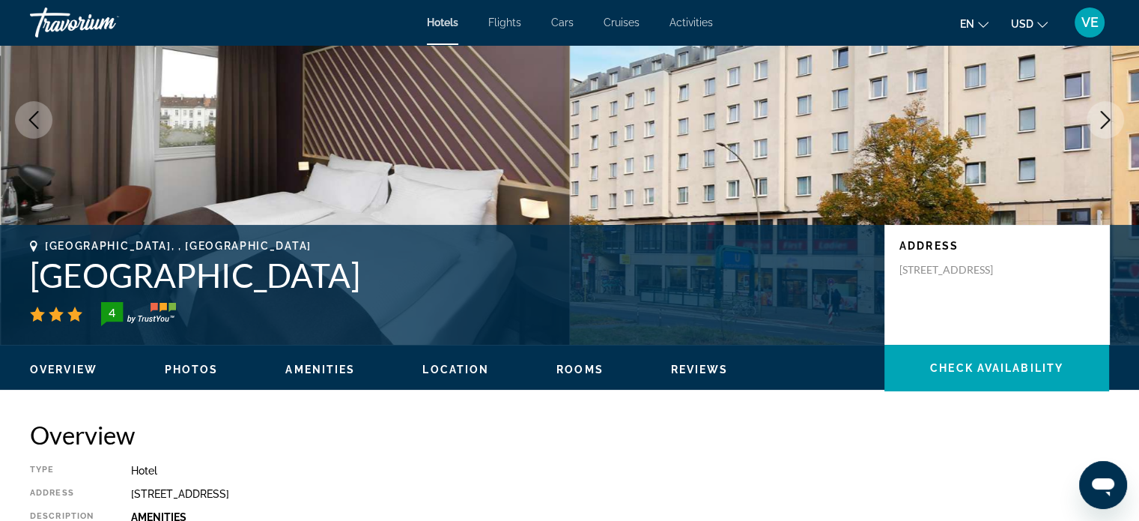
drag, startPoint x: 901, startPoint y: 267, endPoint x: 1001, endPoint y: 284, distance: 101.8
click at [1004, 276] on p "Frankfurter Allee 57 59, Berlin 10247, Germany" at bounding box center [960, 269] width 120 height 13
copy p "Frankfurter Allee 57 59, Berlin 10247, Germany"
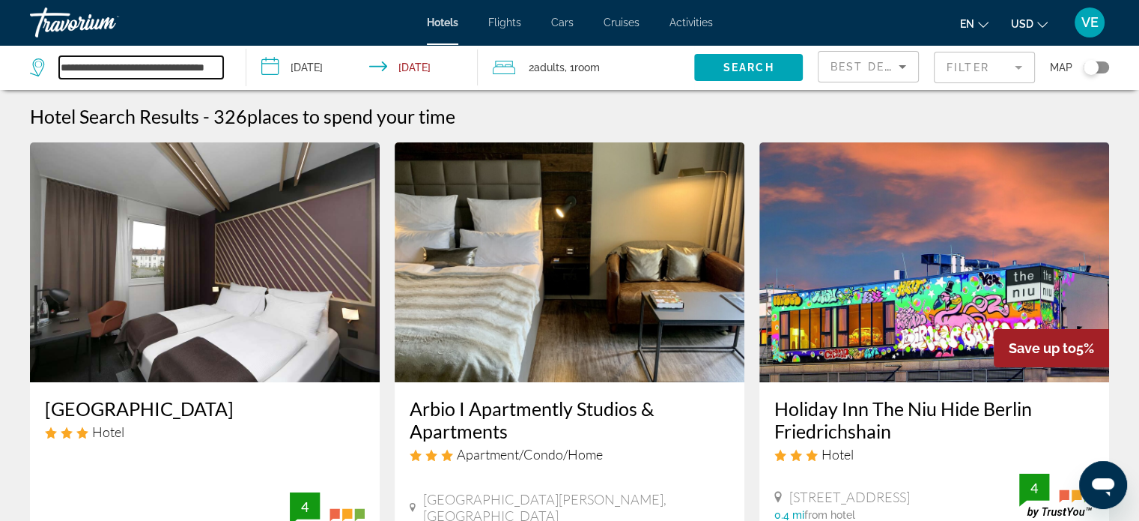
click at [186, 67] on input "**********" at bounding box center [141, 67] width 164 height 22
click at [187, 64] on input "********" at bounding box center [141, 67] width 164 height 22
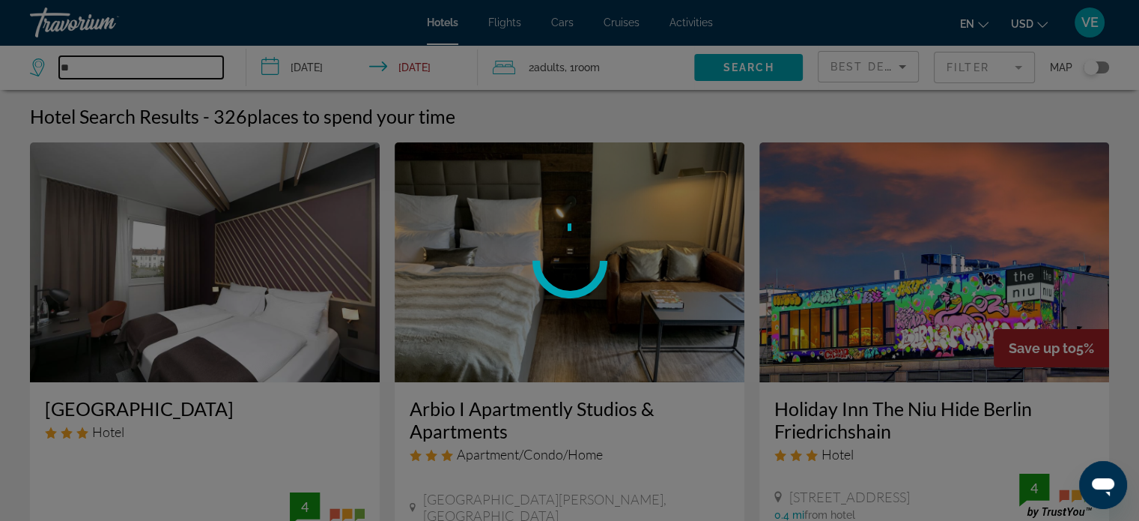
type input "*"
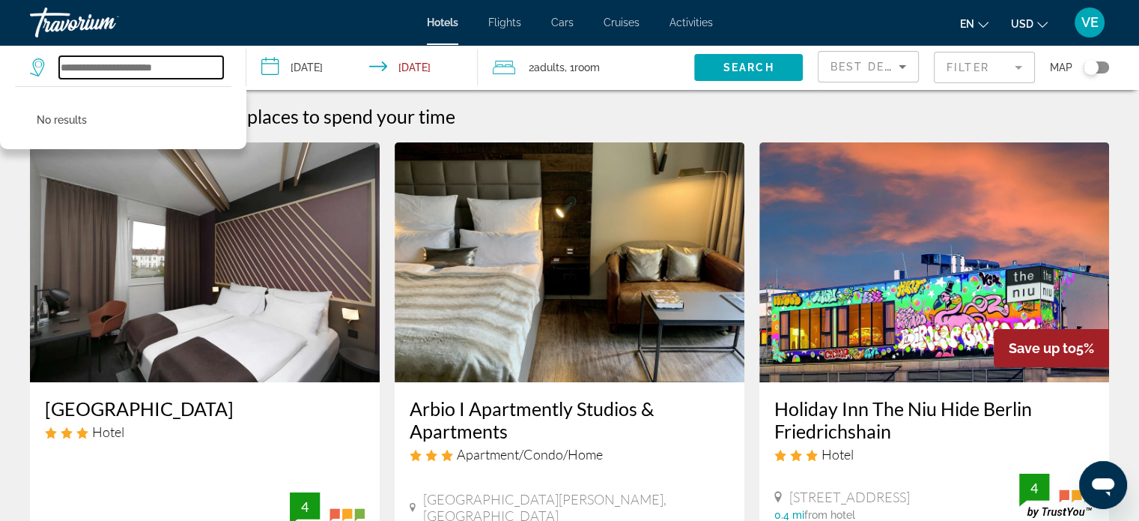
paste input "**********"
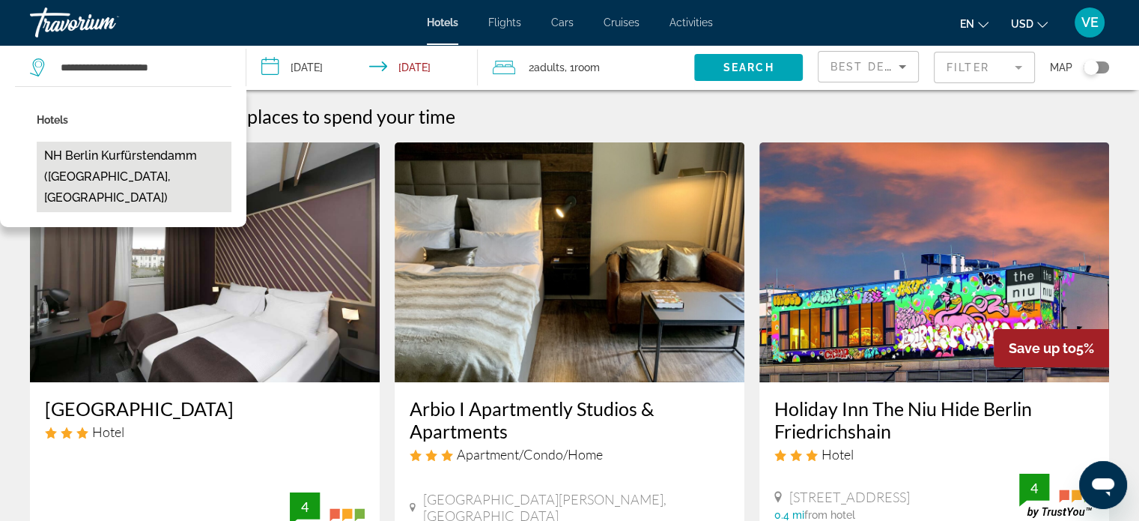
click at [152, 159] on button "NH Berlin Kurfürstendamm (Berlin, DE)" at bounding box center [134, 177] width 195 height 70
type input "**********"
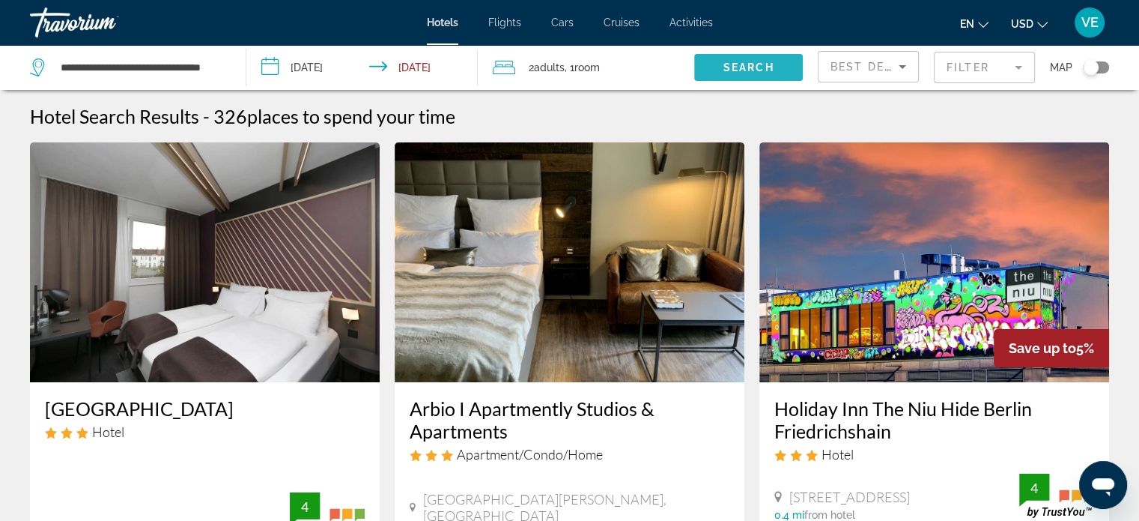
click at [746, 67] on span "Search" at bounding box center [749, 67] width 51 height 12
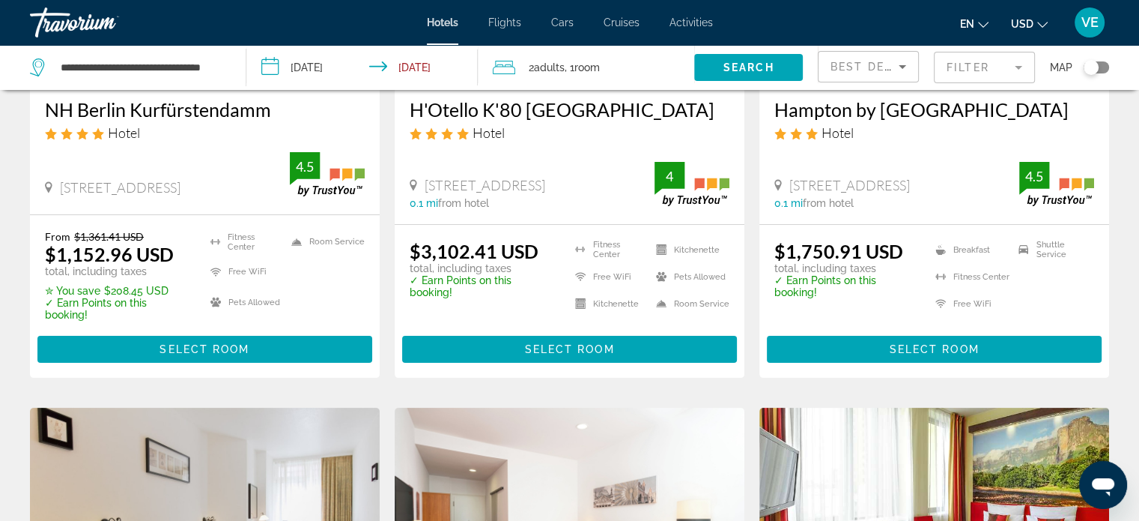
scroll to position [300, 0]
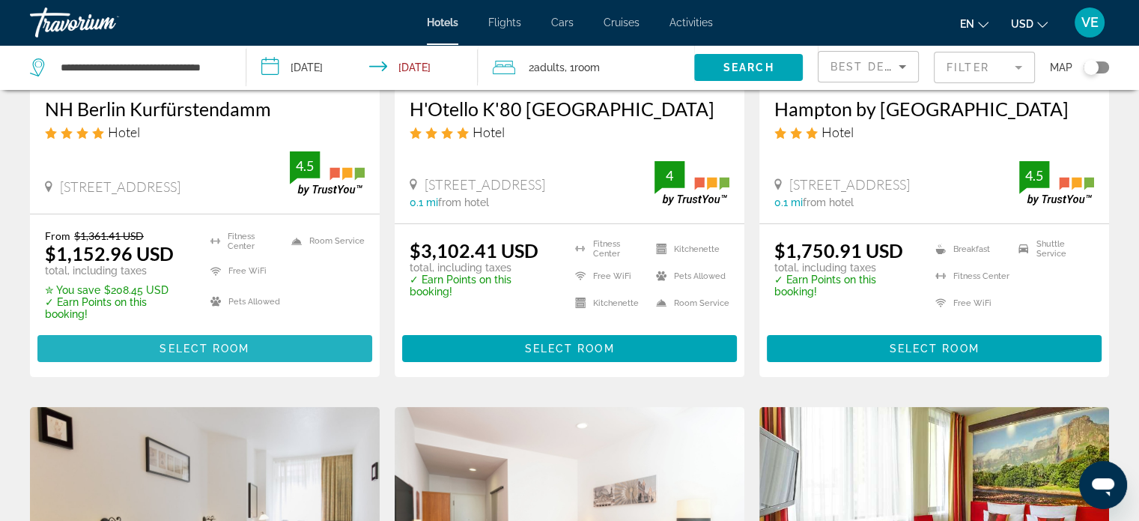
click at [179, 342] on span "Select Room" at bounding box center [205, 348] width 90 height 12
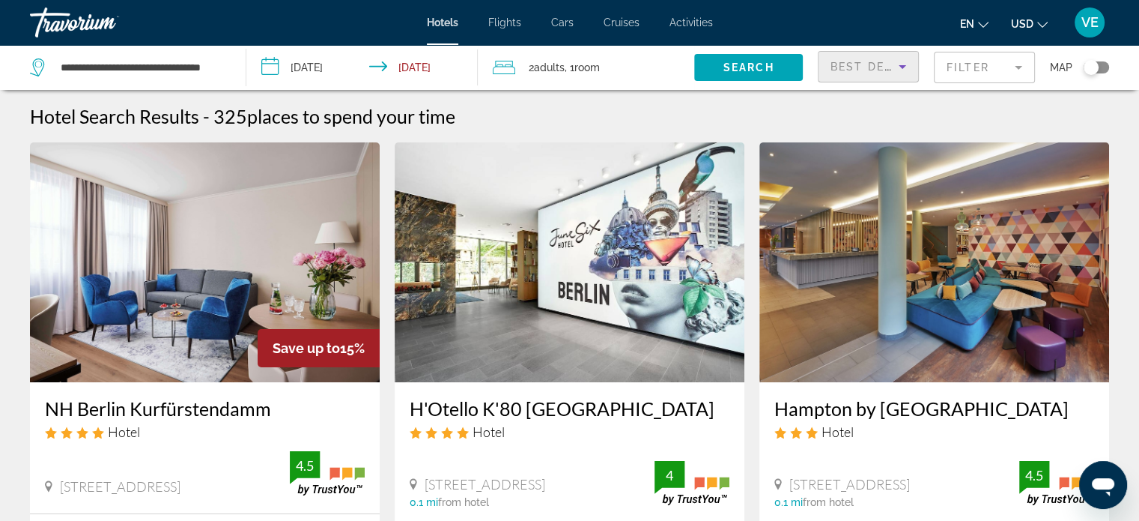
click at [844, 65] on span "Best Deals" at bounding box center [870, 67] width 78 height 12
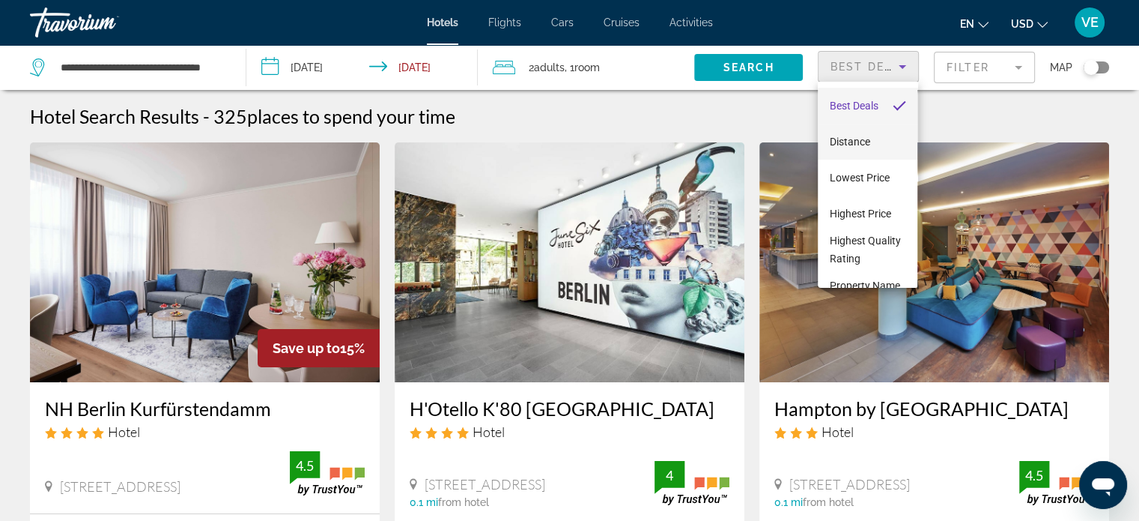
click at [840, 136] on span "Distance" at bounding box center [850, 142] width 40 height 12
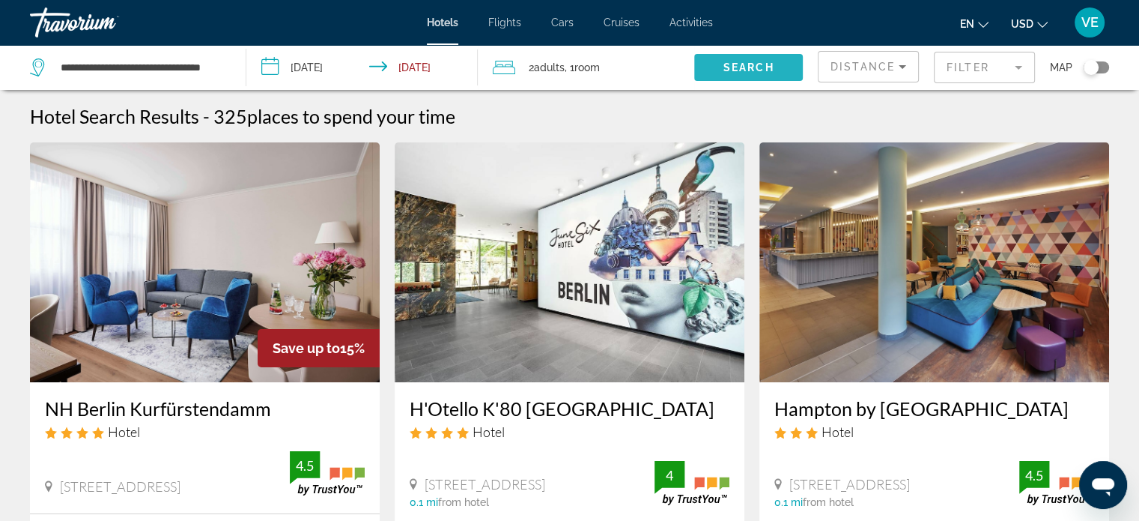
click at [737, 68] on span "Search" at bounding box center [749, 67] width 51 height 12
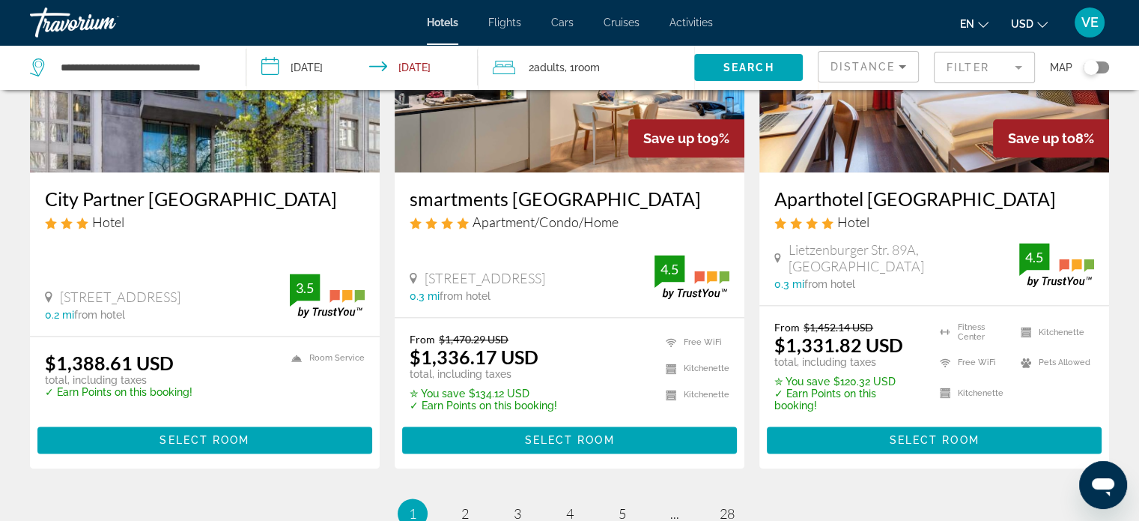
scroll to position [2097, 0]
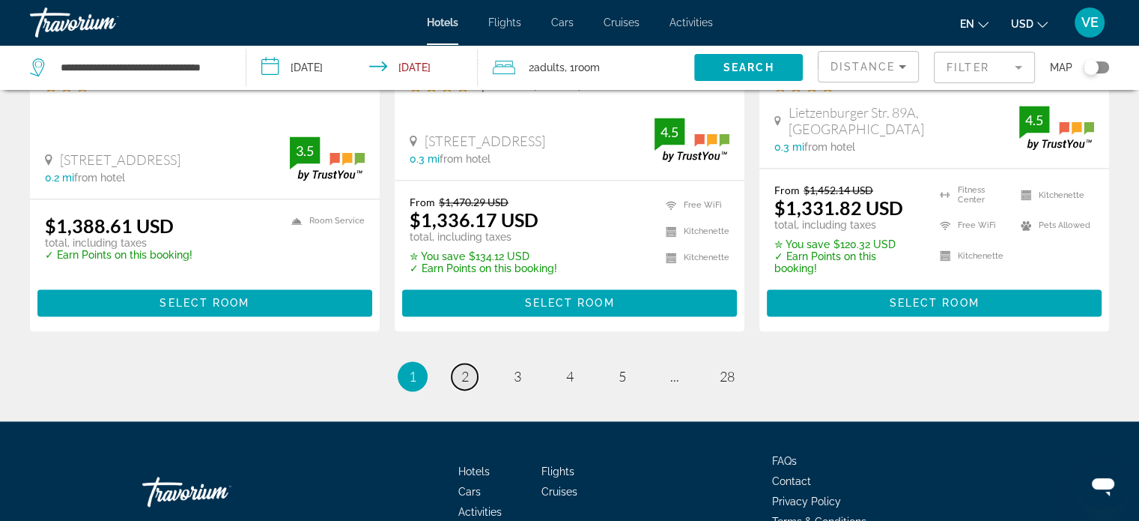
click at [467, 368] on span "2" at bounding box center [464, 376] width 7 height 16
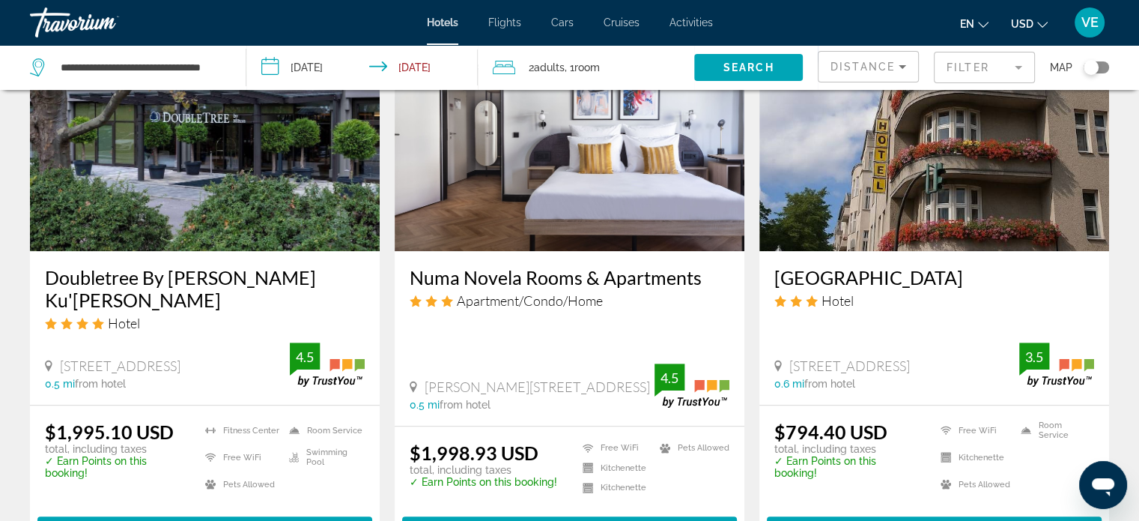
scroll to position [1423, 0]
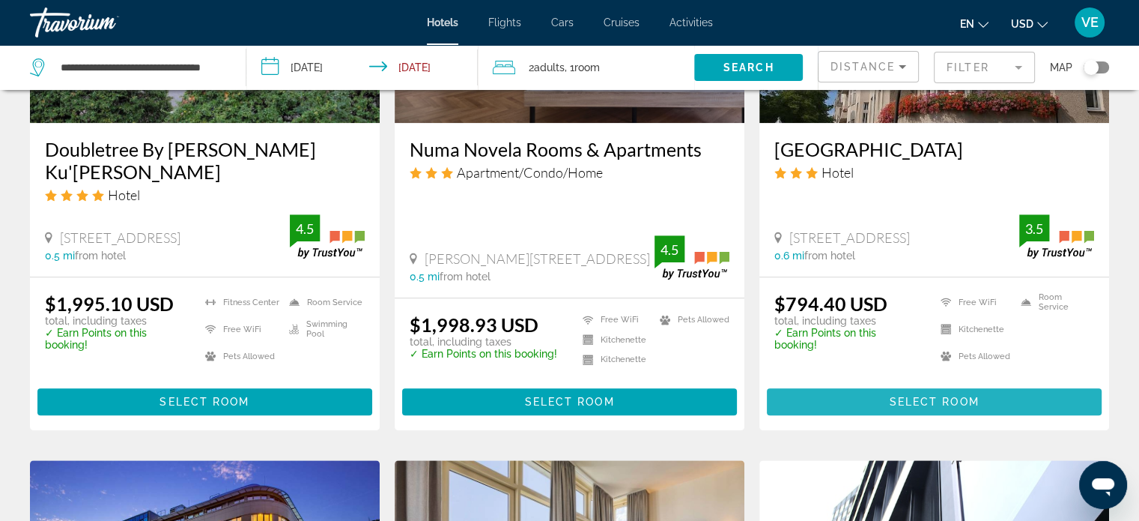
click at [840, 384] on span "Main content" at bounding box center [934, 402] width 335 height 36
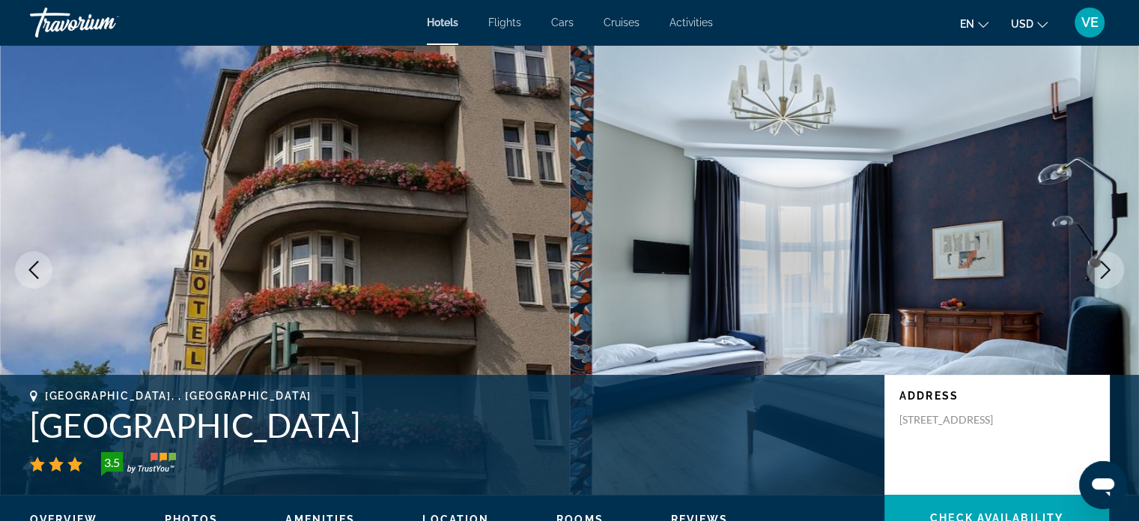
scroll to position [75, 0]
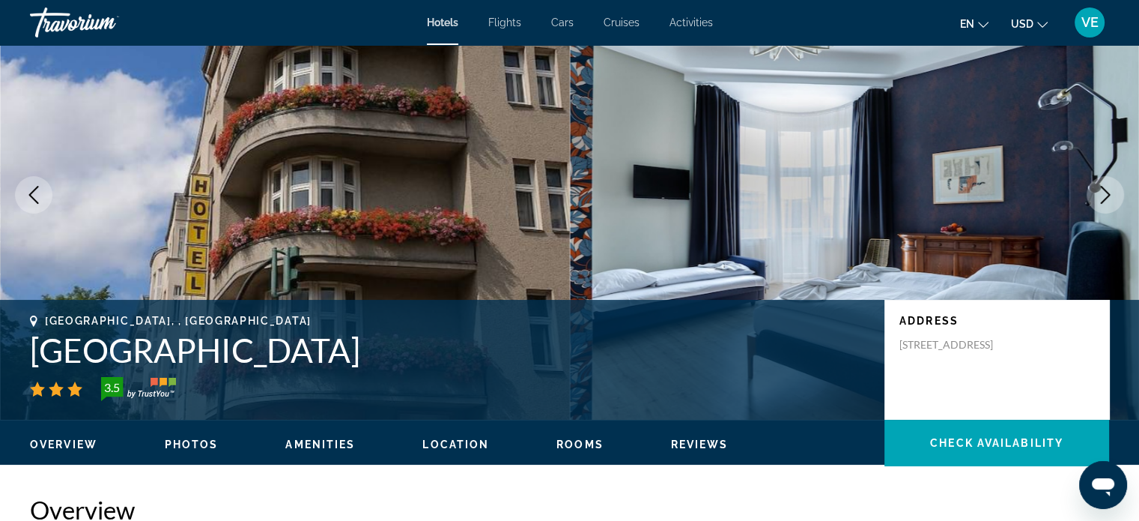
drag, startPoint x: 28, startPoint y: 353, endPoint x: 387, endPoint y: 338, distance: 359.1
click at [387, 338] on div "[GEOGRAPHIC_DATA], , [GEOGRAPHIC_DATA] [GEOGRAPHIC_DATA] am [GEOGRAPHIC_DATA] 3…" at bounding box center [569, 360] width 1139 height 90
click at [998, 351] on p "[STREET_ADDRESS]" at bounding box center [960, 344] width 120 height 13
drag, startPoint x: 897, startPoint y: 344, endPoint x: 930, endPoint y: 355, distance: 34.8
click at [930, 355] on div "Address [STREET_ADDRESS]" at bounding box center [997, 360] width 225 height 120
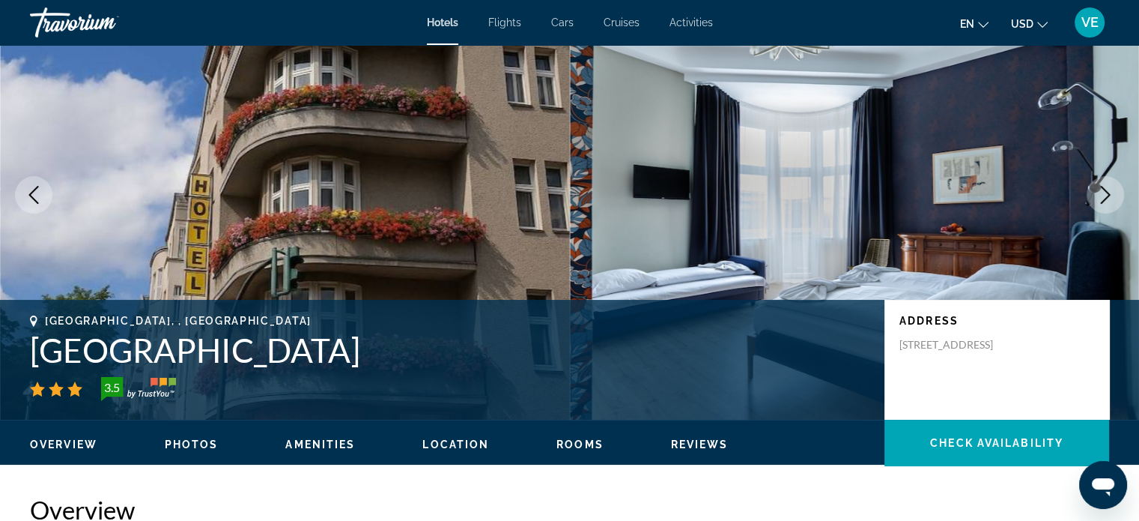
copy p "[STREET_ADDRESS]"
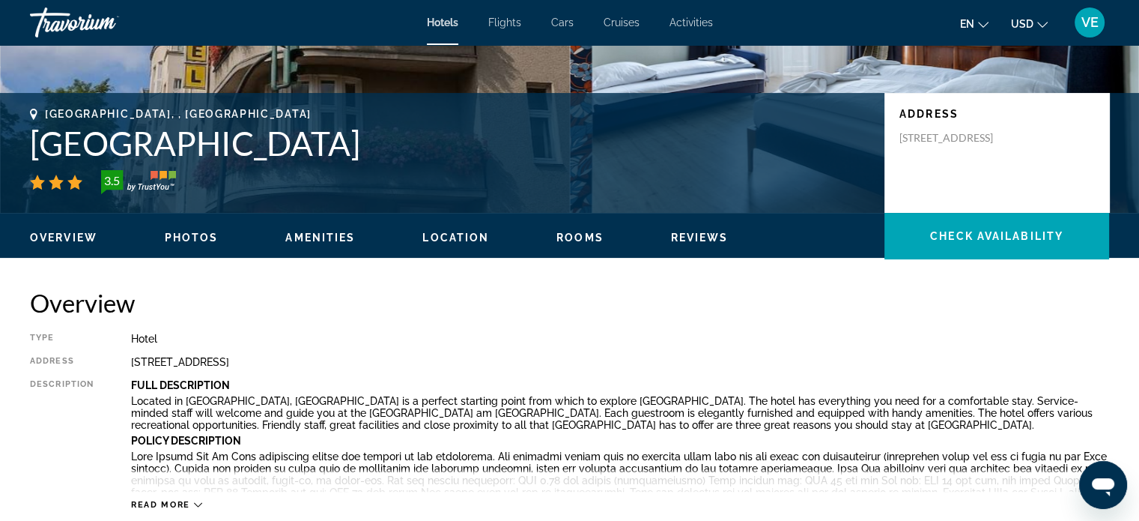
scroll to position [225, 0]
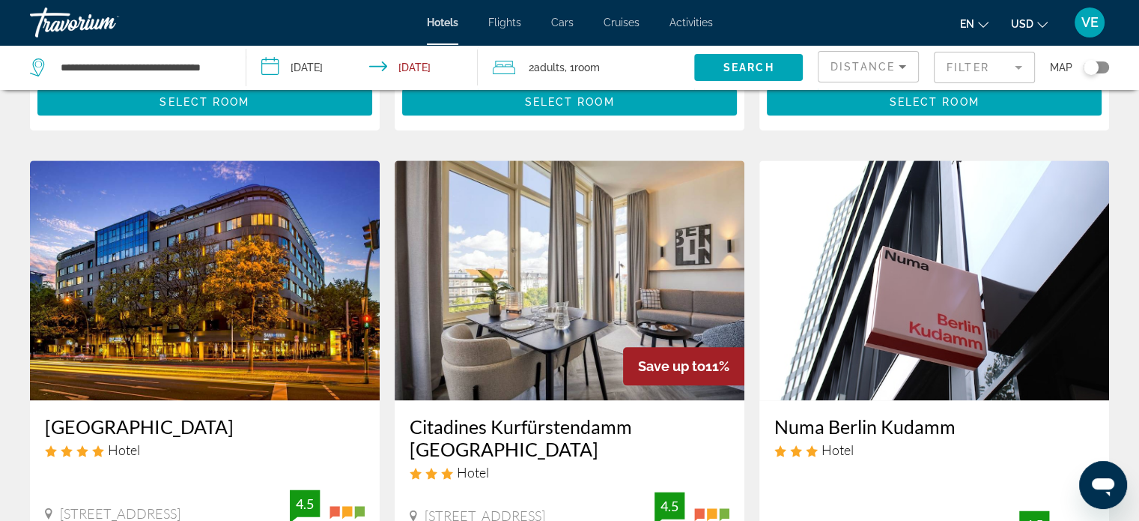
scroll to position [2058, 0]
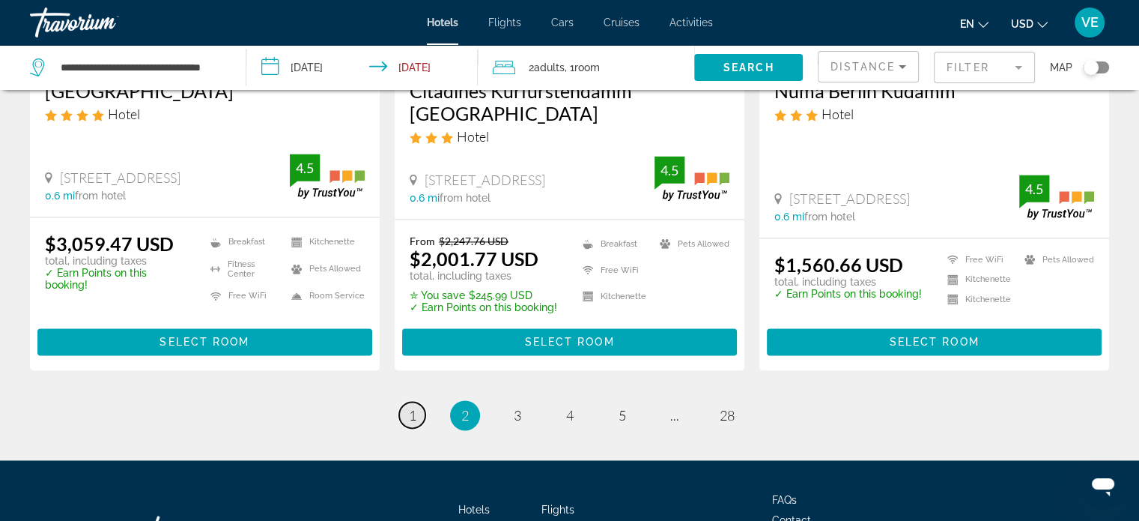
click at [413, 407] on span "1" at bounding box center [412, 415] width 7 height 16
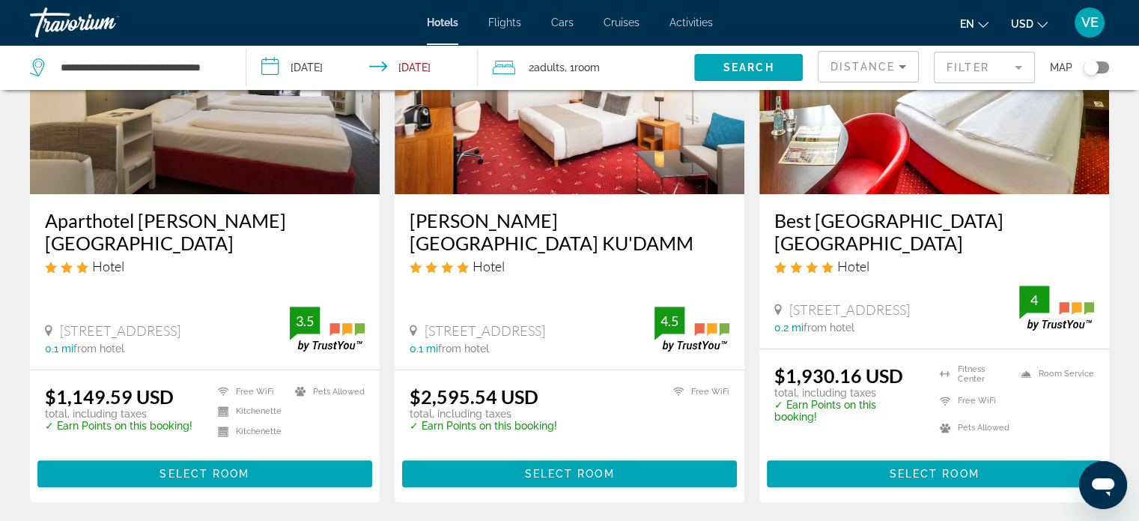
scroll to position [824, 0]
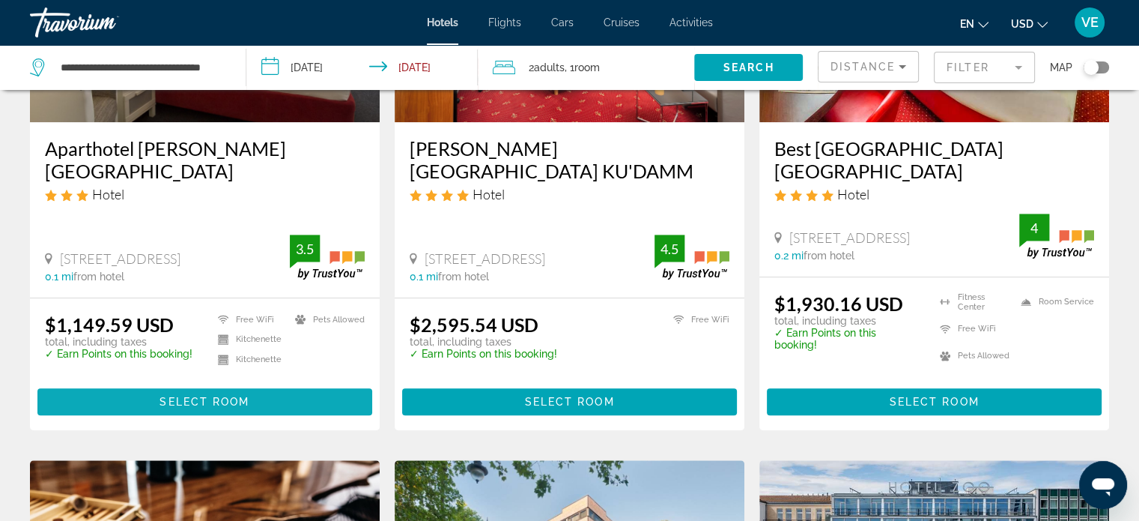
click at [156, 384] on span "Main content" at bounding box center [204, 402] width 335 height 36
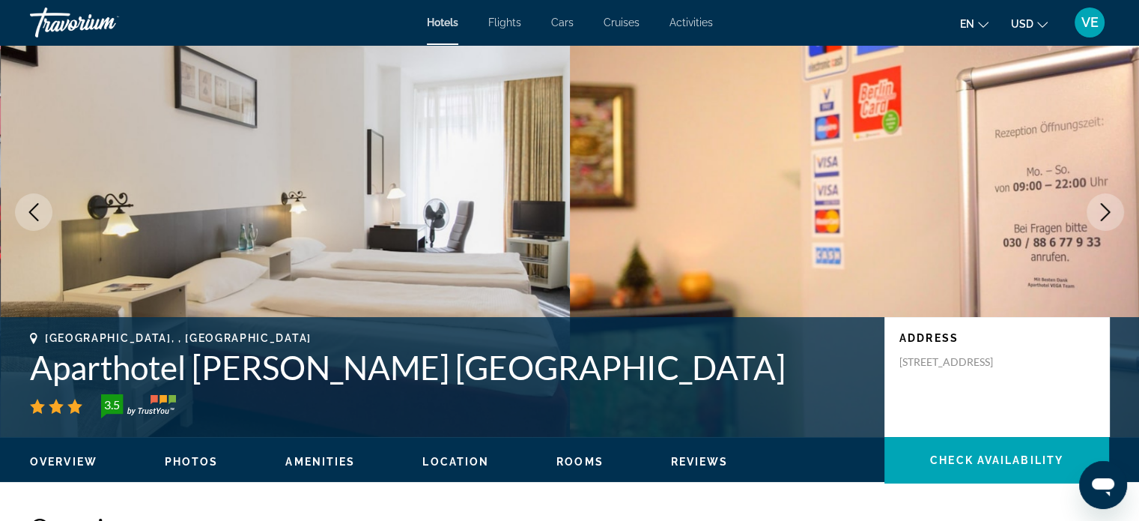
scroll to position [150, 0]
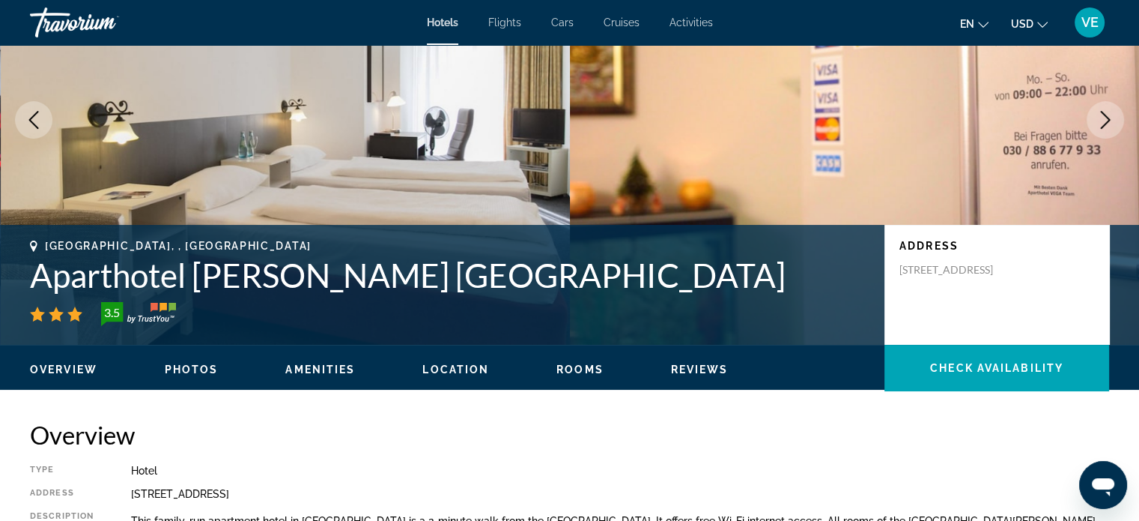
drag, startPoint x: 900, startPoint y: 267, endPoint x: 928, endPoint y: 279, distance: 30.9
click at [929, 276] on p "Uhlandstrasse 185 186, Berlin 10623, Germany" at bounding box center [960, 269] width 120 height 13
copy p "Uhlandstrasse 185 186, Berlin"
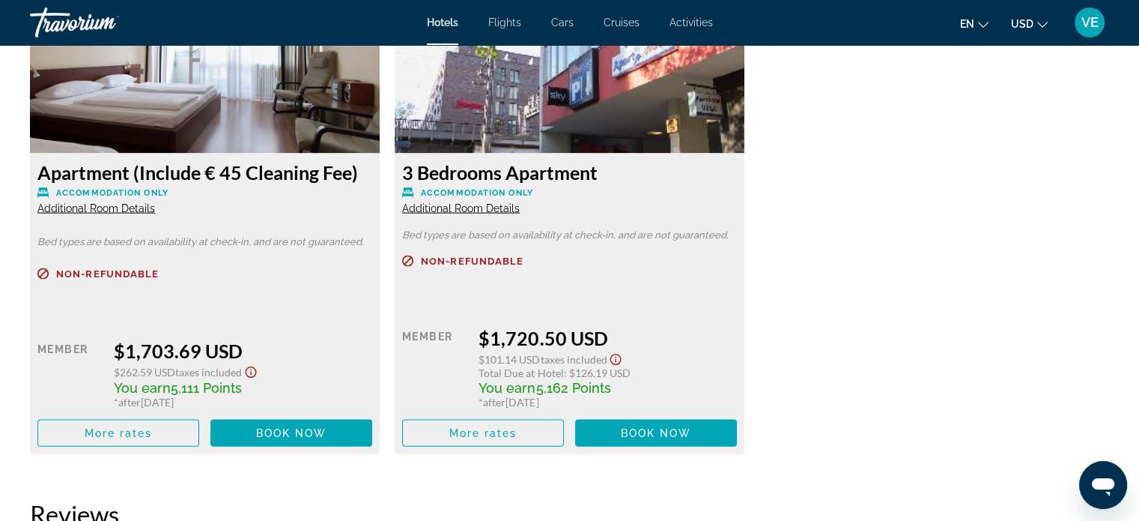
scroll to position [3146, 0]
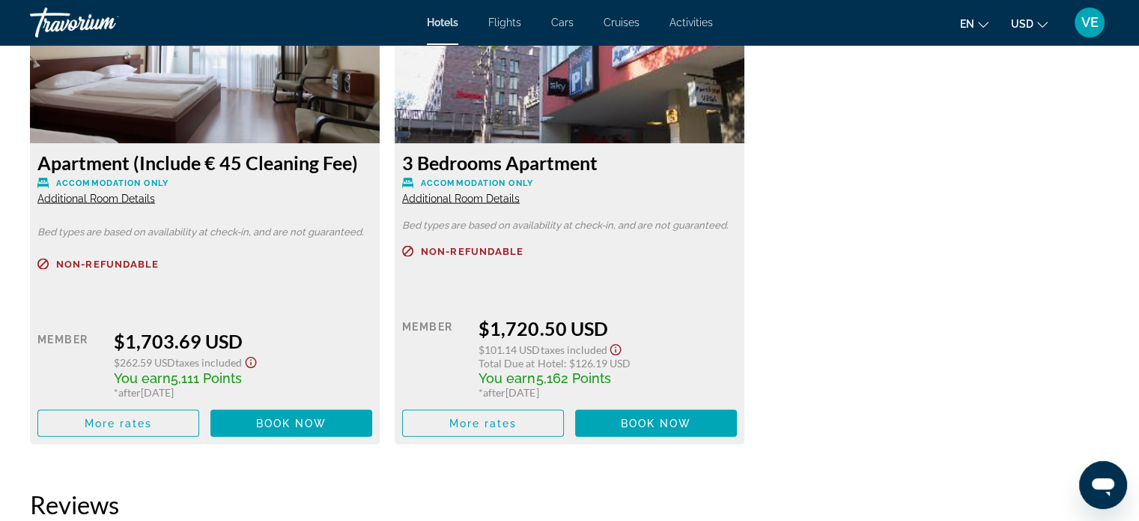
click at [473, 193] on span "Additional Room Details" at bounding box center [461, 199] width 118 height 12
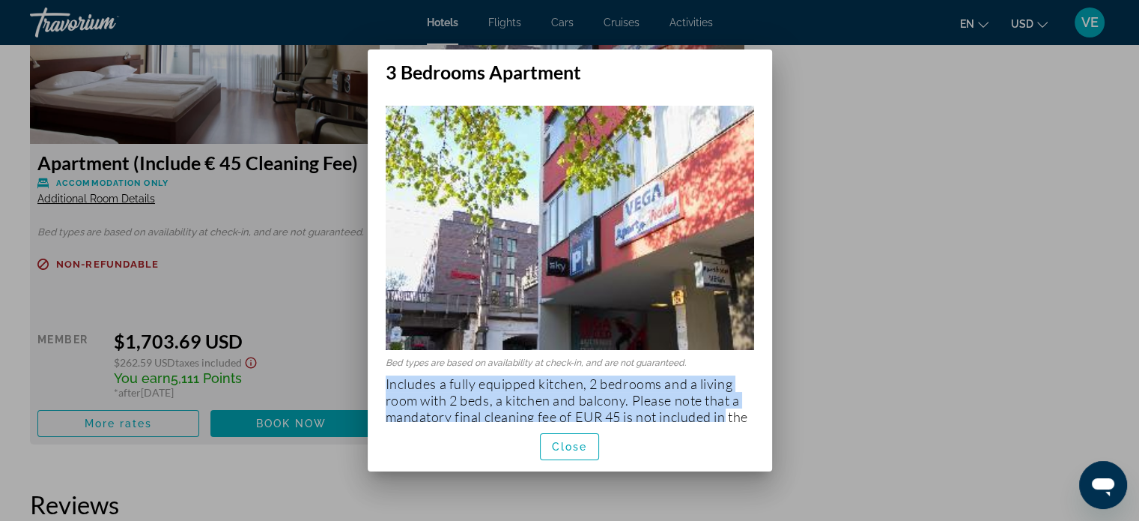
drag, startPoint x: 384, startPoint y: 375, endPoint x: 734, endPoint y: 407, distance: 351.4
click at [734, 407] on div "Bed types are based on availability at check-in, and are not guaranteed. Includ…" at bounding box center [570, 252] width 404 height 339
copy p "Includes a fully equipped kitchen, 2 bedrooms and a living room with 2 beds, a …"
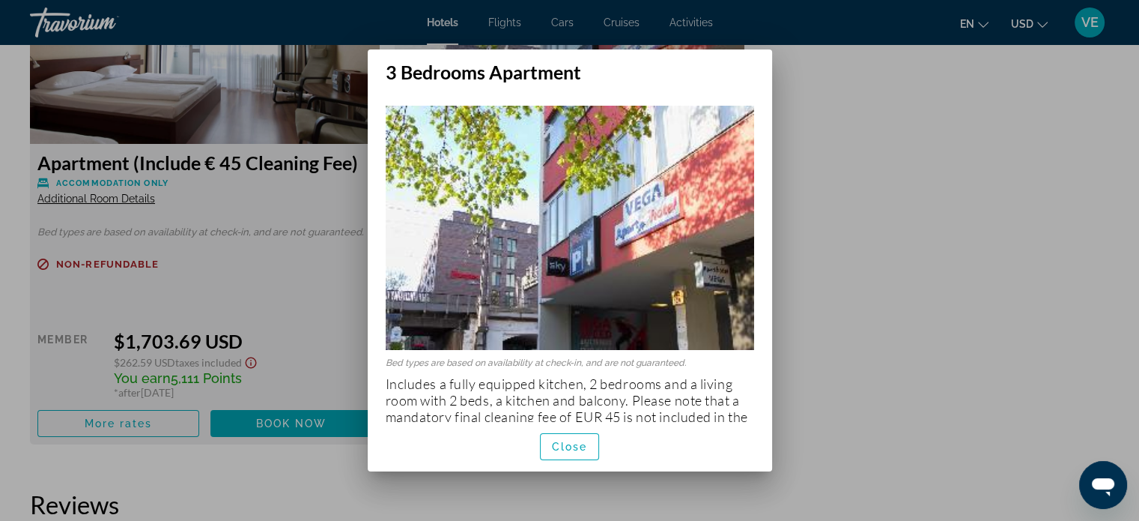
click at [793, 103] on div at bounding box center [569, 260] width 1139 height 521
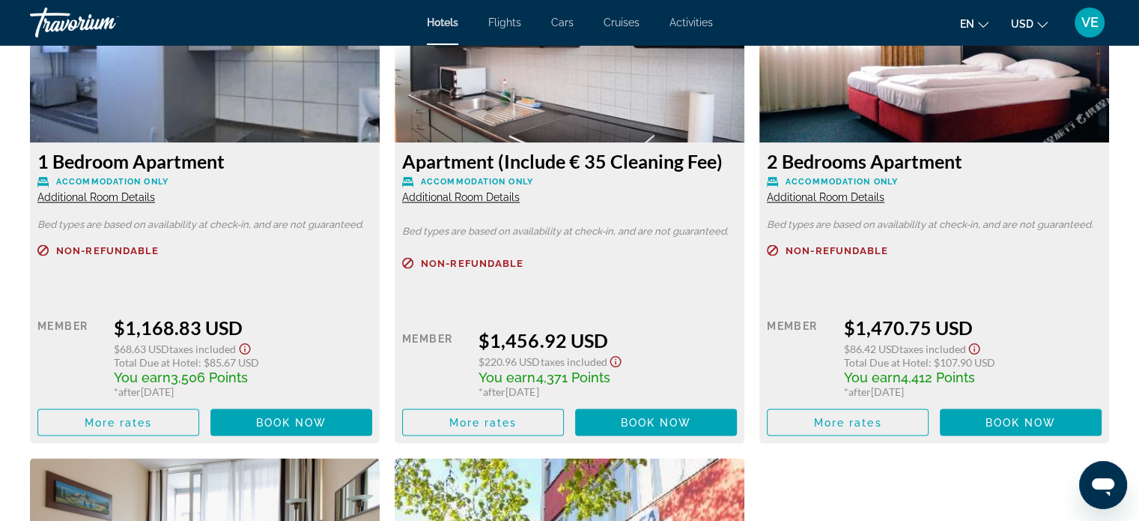
scroll to position [2622, 0]
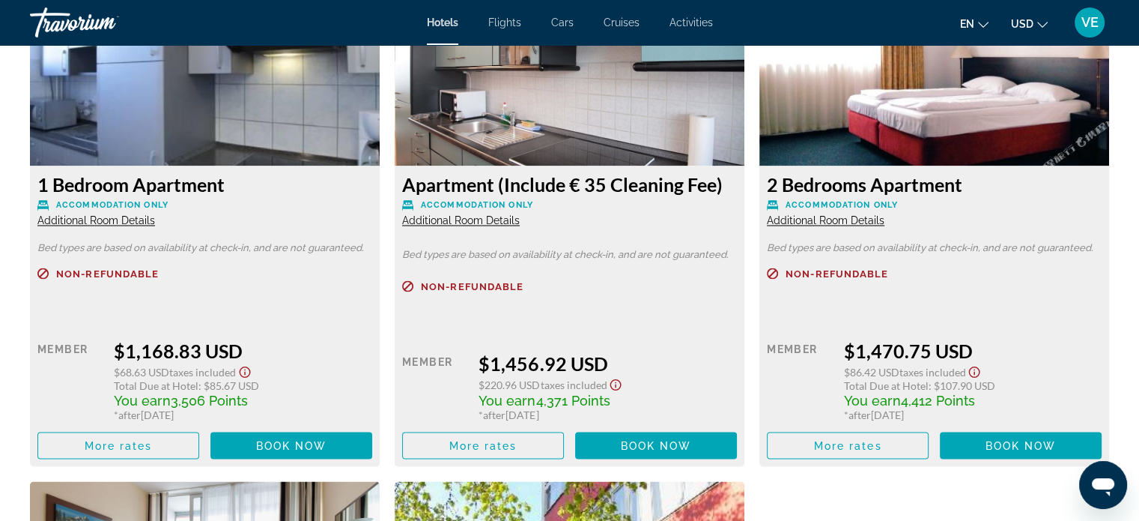
click at [816, 214] on span "Additional Room Details" at bounding box center [826, 220] width 118 height 12
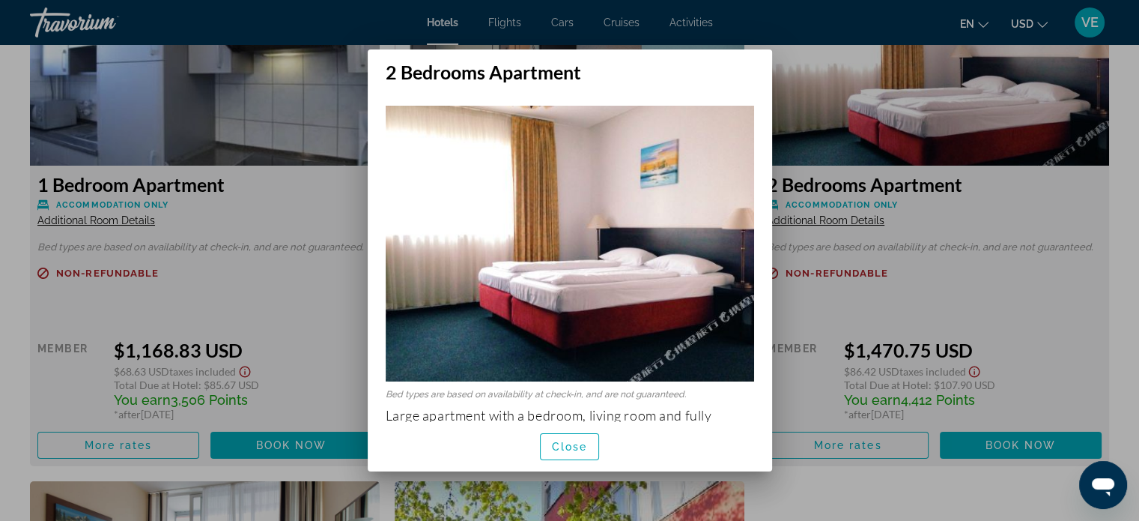
scroll to position [57, 0]
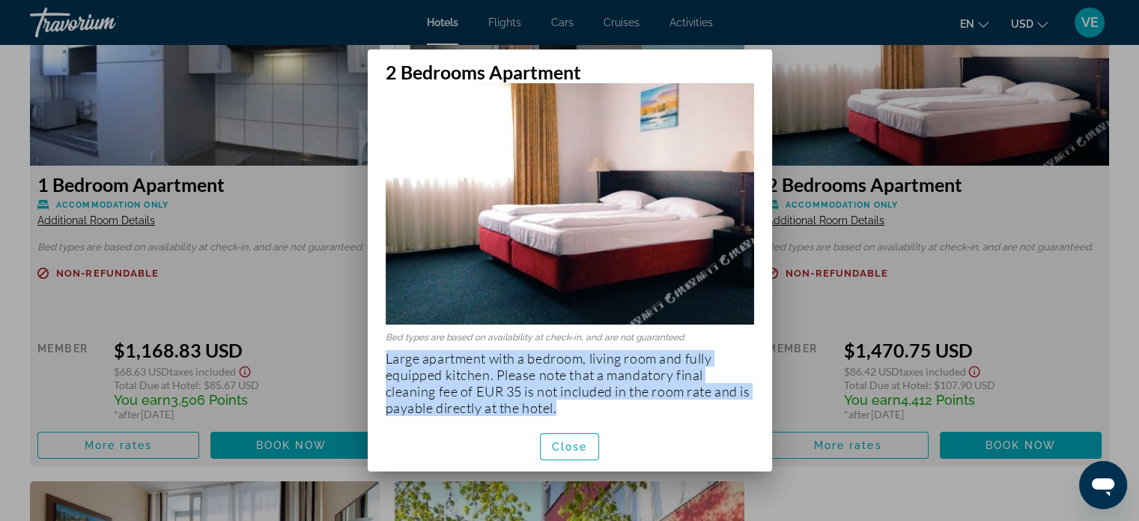
drag, startPoint x: 386, startPoint y: 347, endPoint x: 584, endPoint y: 396, distance: 204.6
click at [584, 396] on p "Large apartment with a bedroom, living room and fully equipped kitchen. Please …" at bounding box center [570, 383] width 369 height 66
copy p "Large apartment with a bedroom, living room and fully equipped kitchen. Please …"
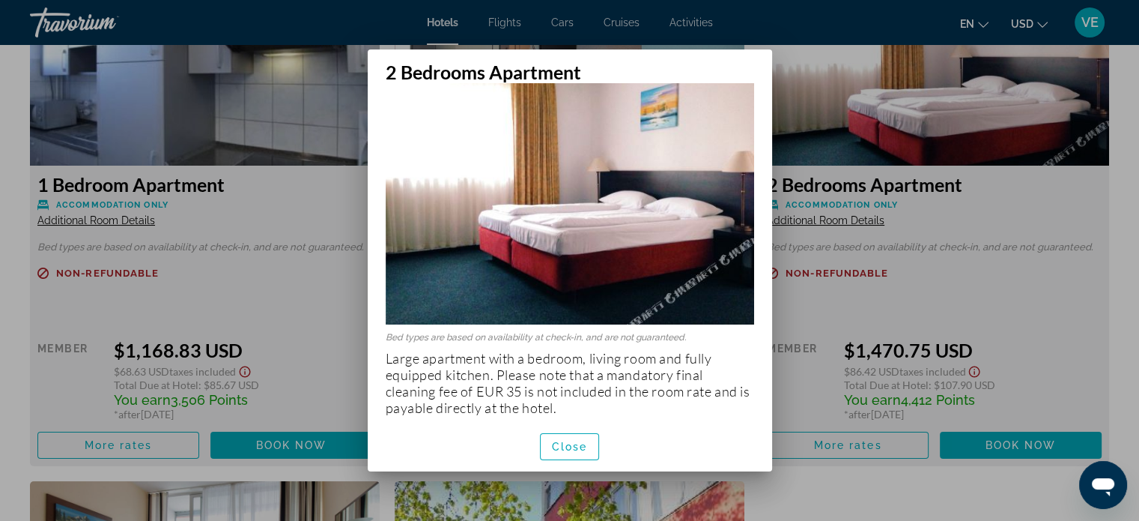
click at [978, 296] on div at bounding box center [569, 260] width 1139 height 521
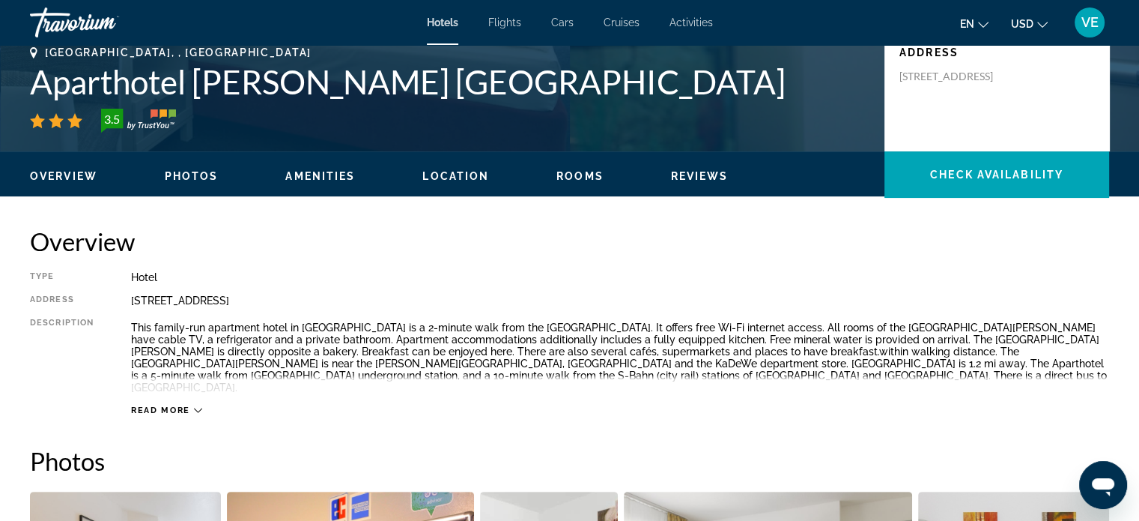
scroll to position [150, 0]
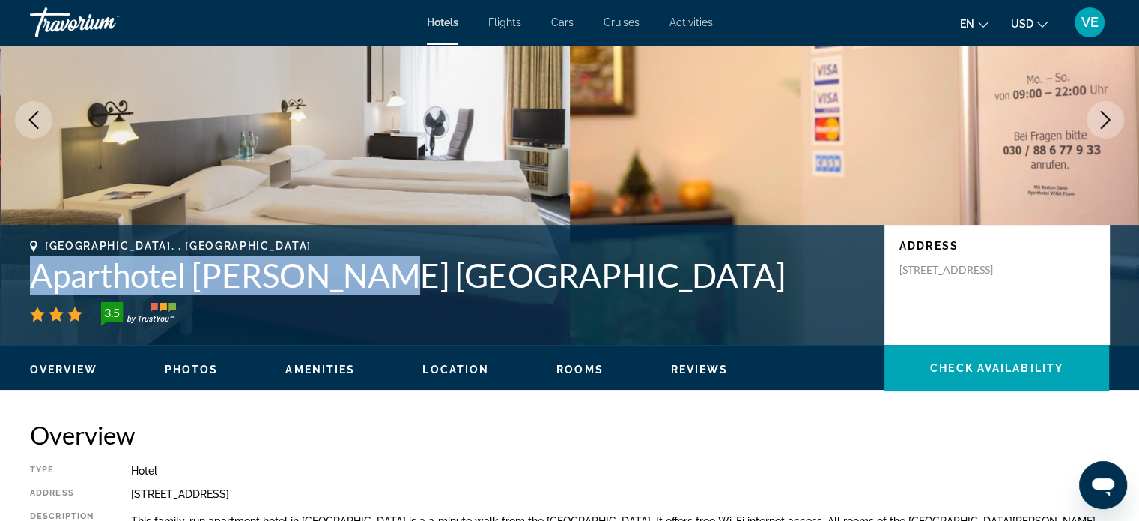
drag, startPoint x: 27, startPoint y: 281, endPoint x: 356, endPoint y: 286, distance: 328.9
click at [356, 286] on div "Berlin, , Germany Aparthotel Vega Berlin 3.5 Address Uhlandstrasse 185 186, Ber…" at bounding box center [569, 285] width 1139 height 90
copy h1 "Aparthotel [PERSON_NAME] [GEOGRAPHIC_DATA]"
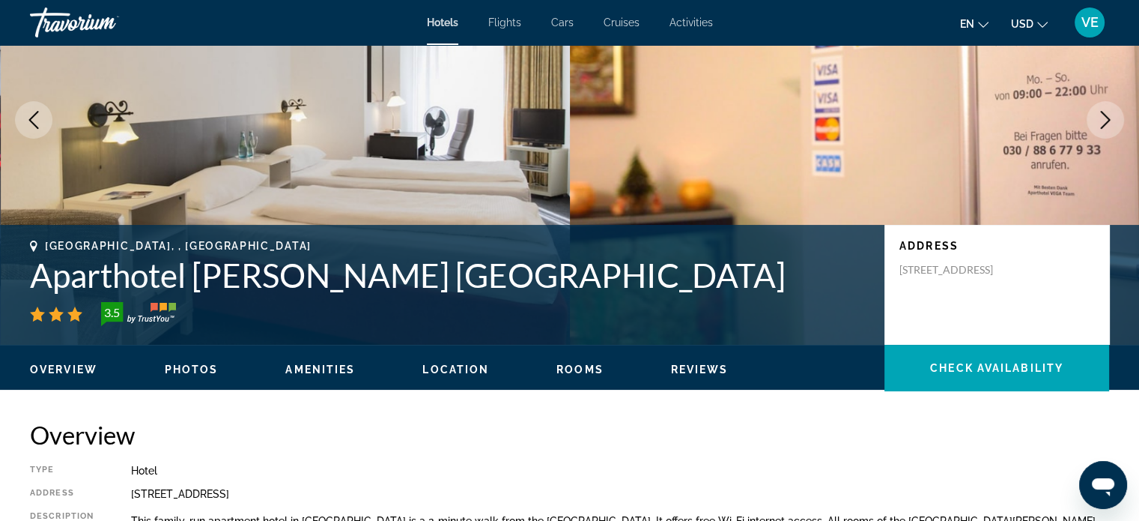
click at [476, 305] on div "3.5" at bounding box center [450, 314] width 840 height 24
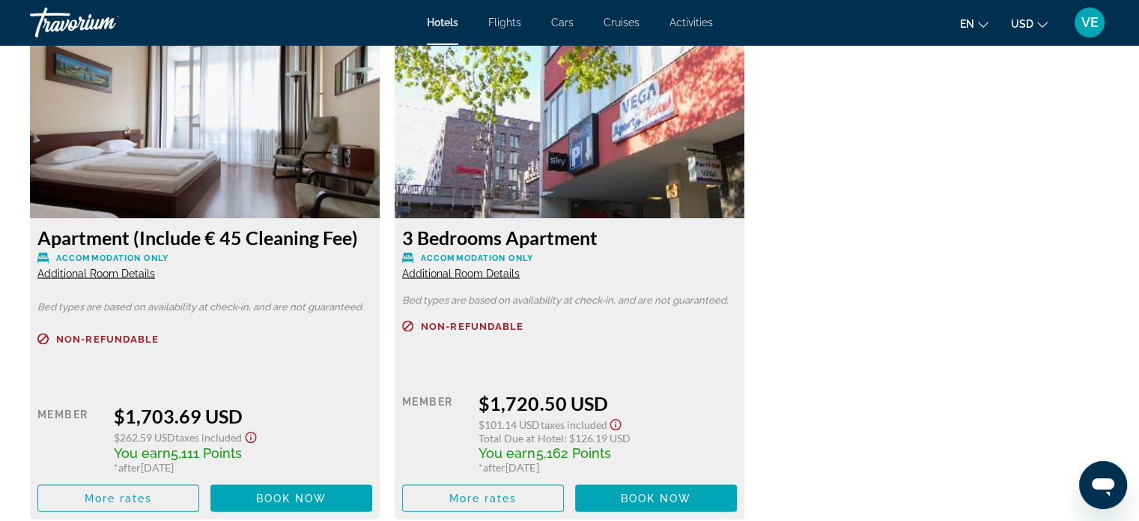
scroll to position [3146, 0]
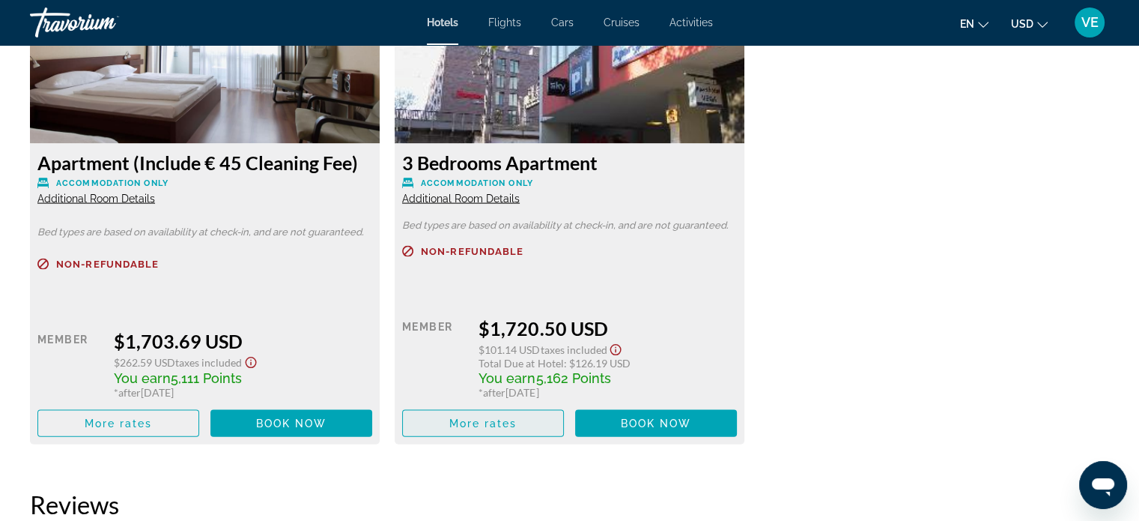
click at [521, 419] on span "Main content" at bounding box center [483, 423] width 160 height 36
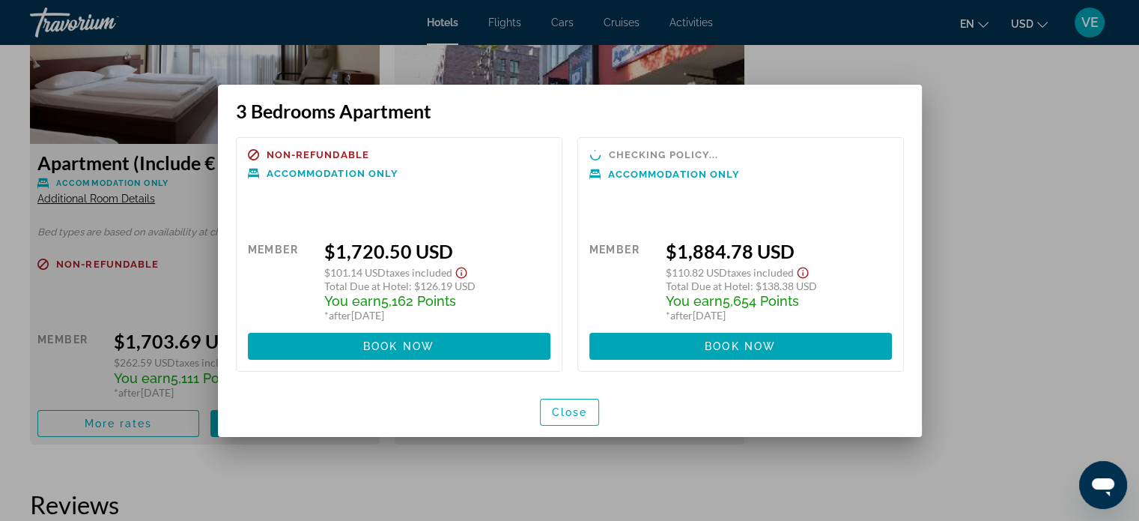
scroll to position [0, 0]
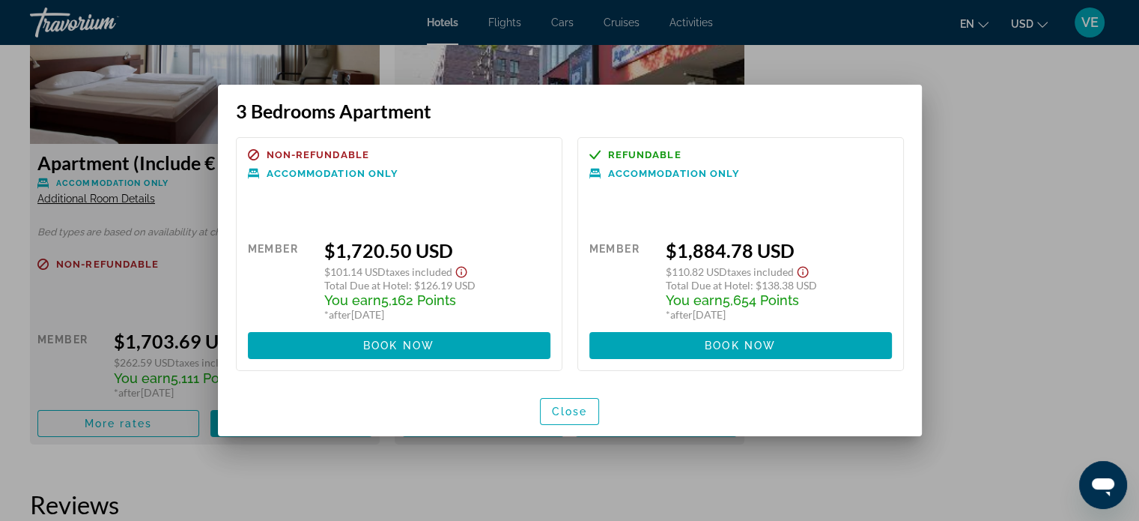
click at [1044, 272] on div at bounding box center [569, 260] width 1139 height 521
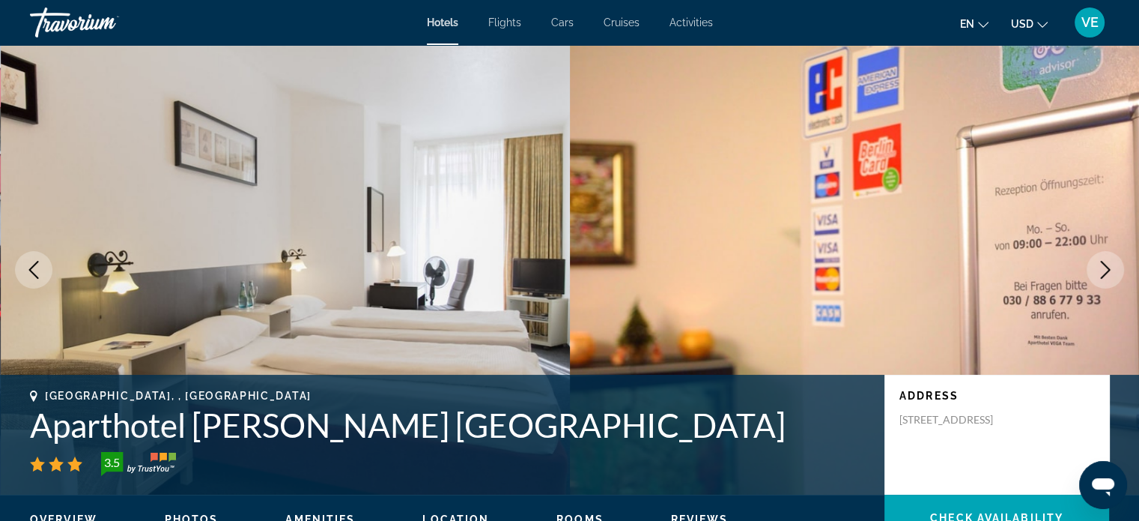
scroll to position [225, 0]
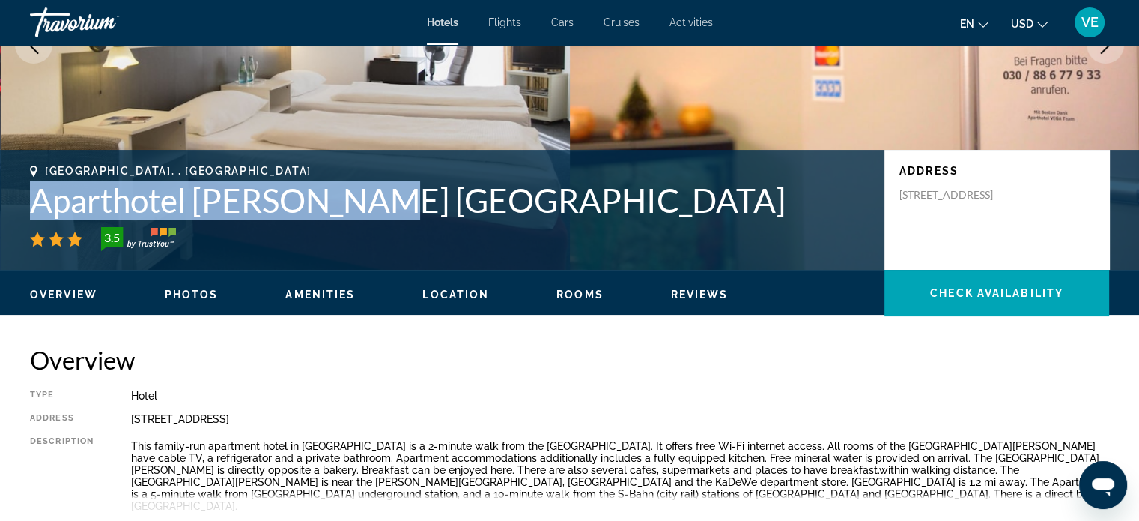
drag, startPoint x: 27, startPoint y: 197, endPoint x: 357, endPoint y: 203, distance: 329.6
click at [357, 203] on div "Berlin, , Germany Aparthotel Vega Berlin 3.5 Address Uhlandstrasse 185 186, Ber…" at bounding box center [569, 210] width 1139 height 90
copy h1 "Aparthotel Vega Berlin"
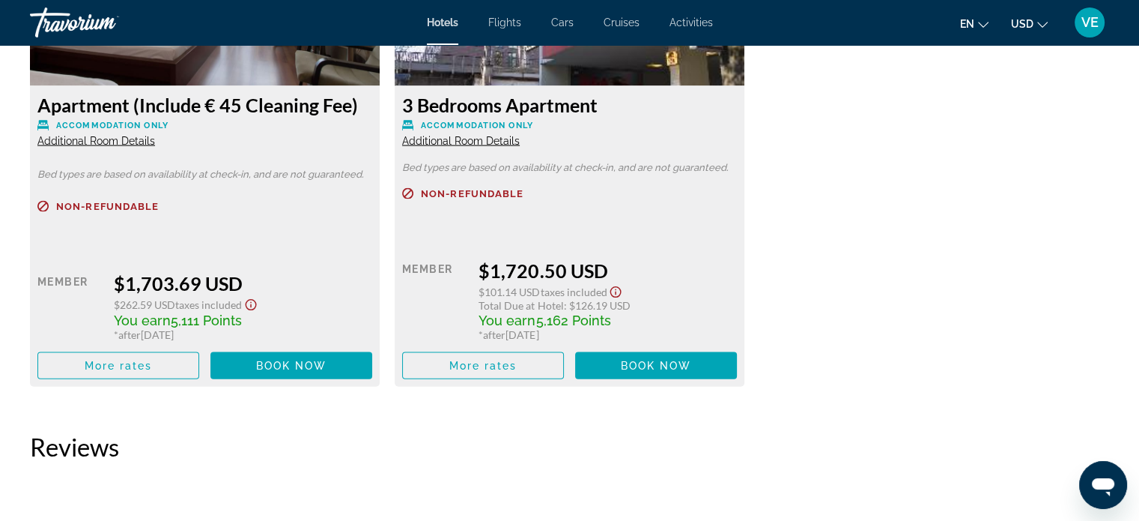
scroll to position [3221, 0]
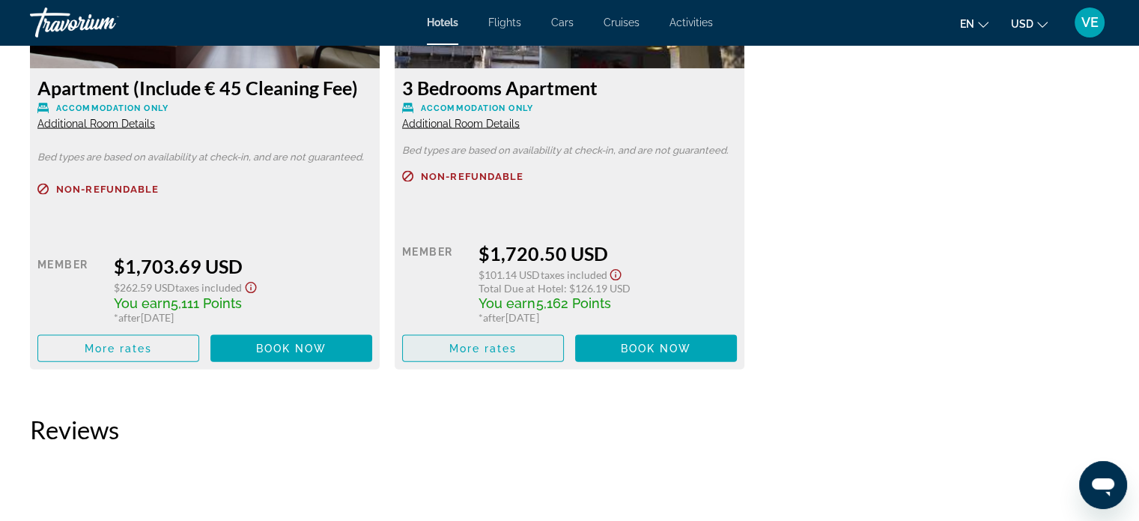
click at [511, 342] on span "More rates" at bounding box center [483, 348] width 68 height 12
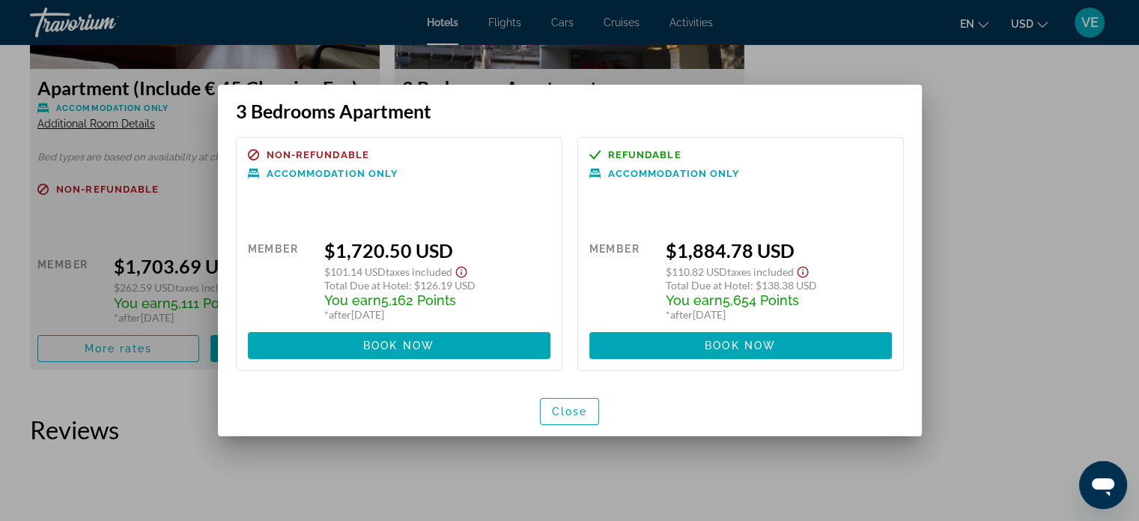
scroll to position [0, 0]
click at [1004, 264] on div at bounding box center [569, 260] width 1139 height 521
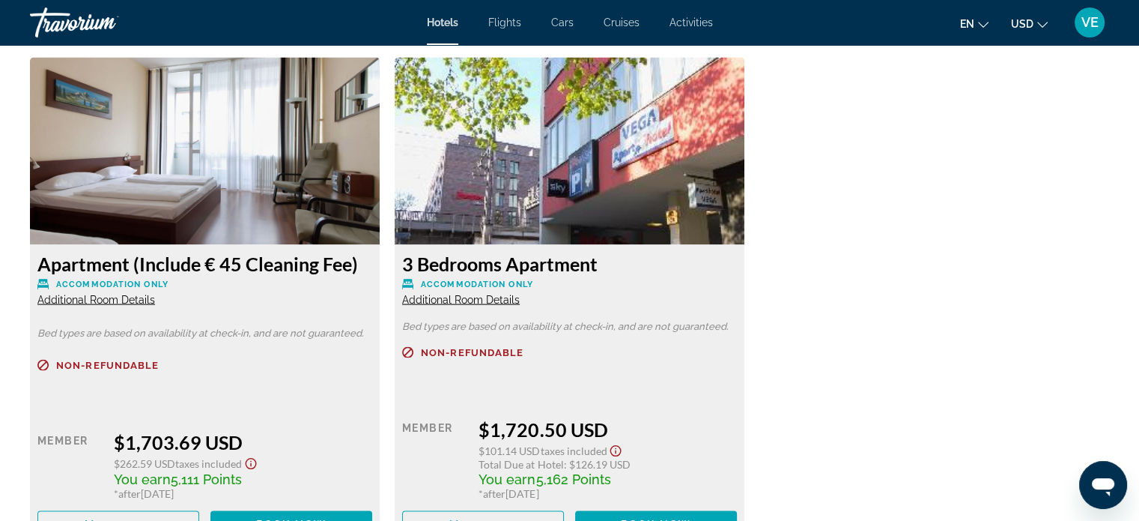
scroll to position [3071, 0]
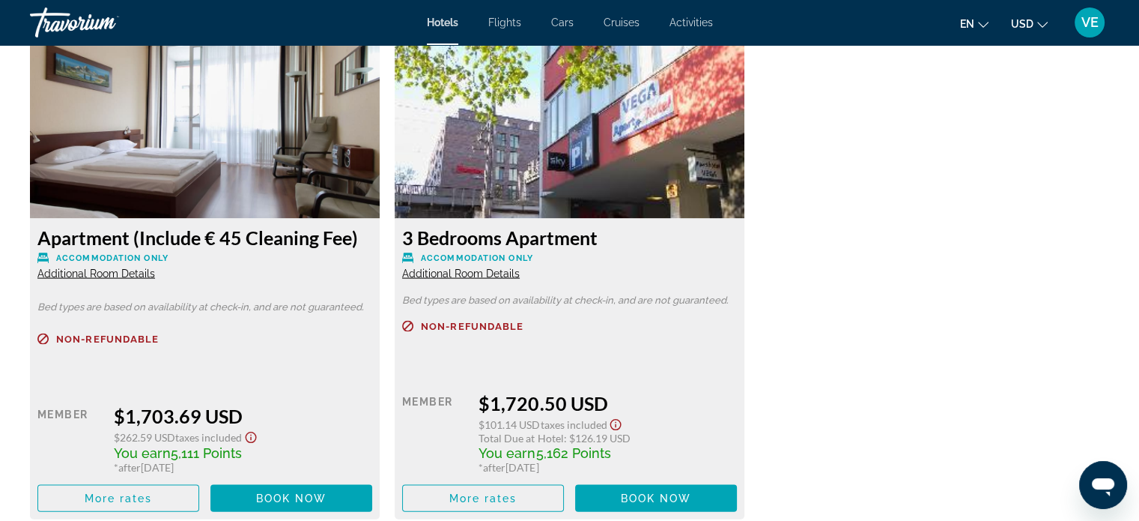
click at [497, 255] on div "3 Bedrooms Apartment Accommodation Only Additional Room Details" at bounding box center [569, 253] width 335 height 54
click at [499, 267] on span "Additional Room Details" at bounding box center [461, 273] width 118 height 12
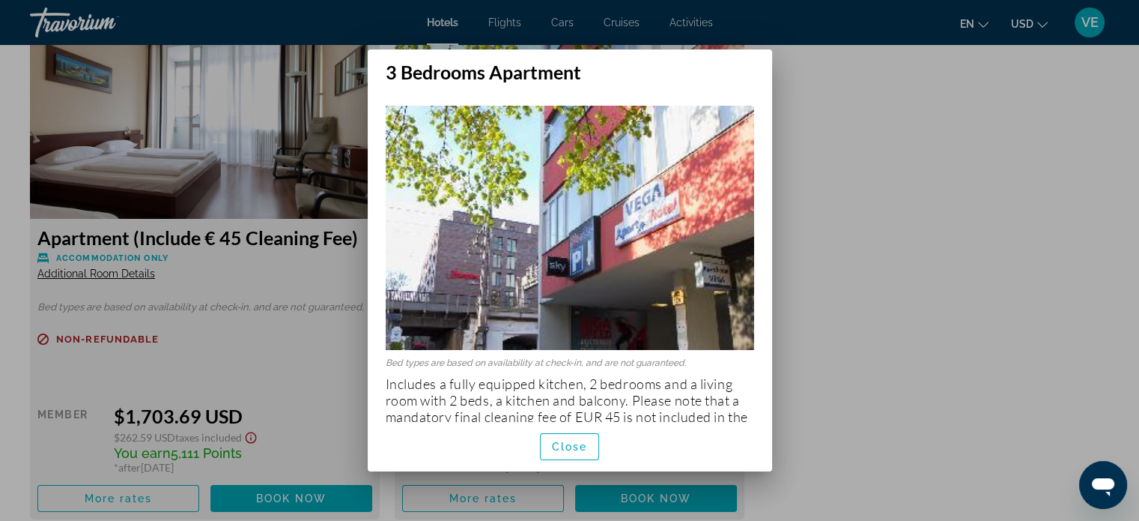
scroll to position [27, 0]
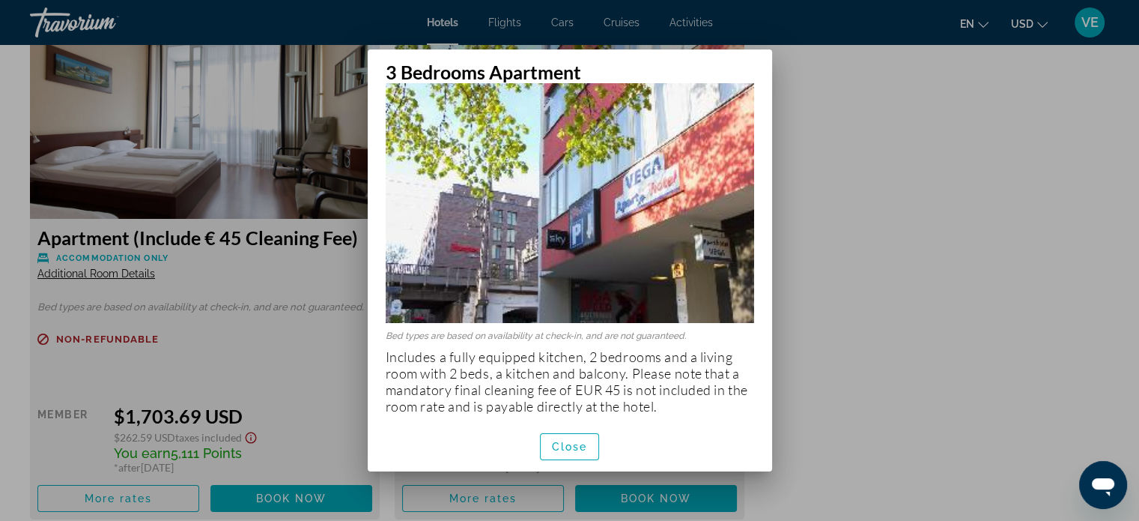
click at [824, 299] on div at bounding box center [569, 260] width 1139 height 521
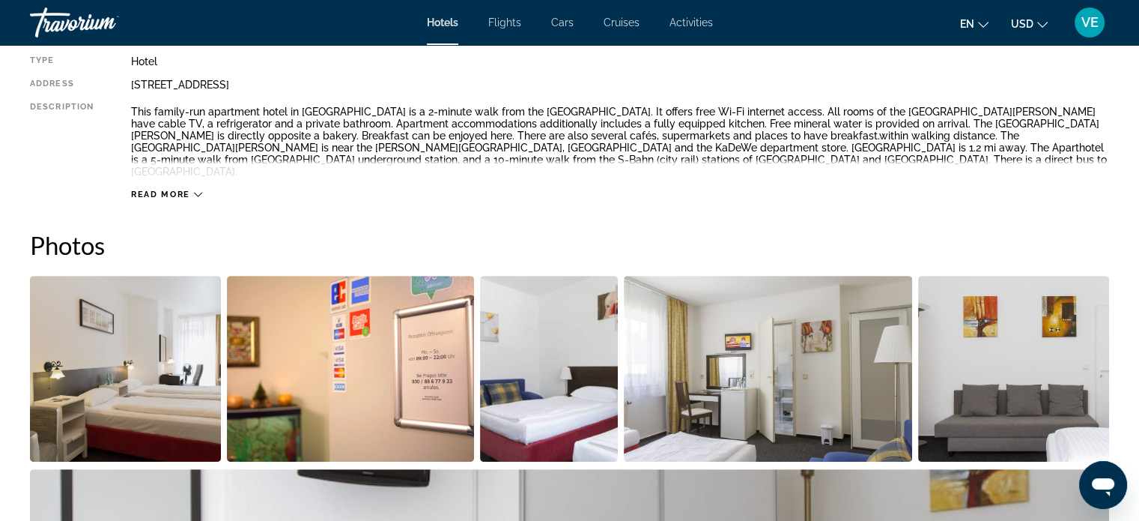
scroll to position [674, 0]
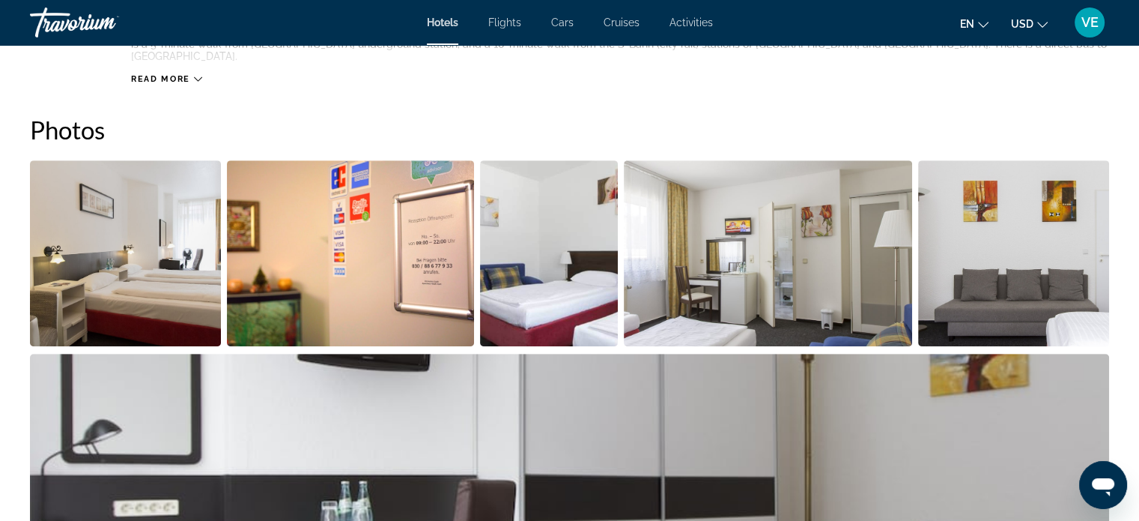
click at [180, 239] on img "Open full-screen image slider" at bounding box center [125, 253] width 191 height 186
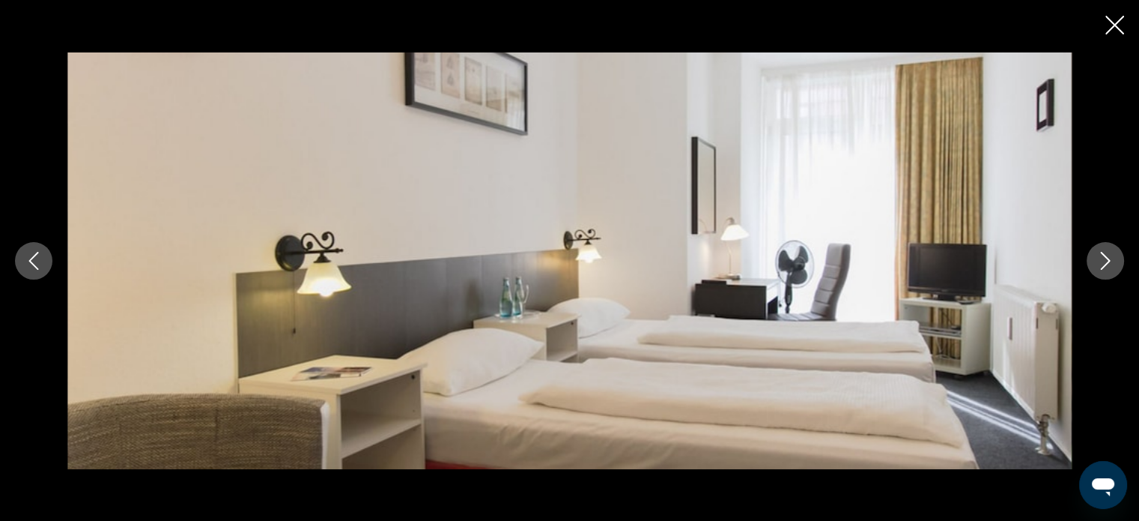
click at [1094, 260] on button "Next image" at bounding box center [1105, 260] width 37 height 37
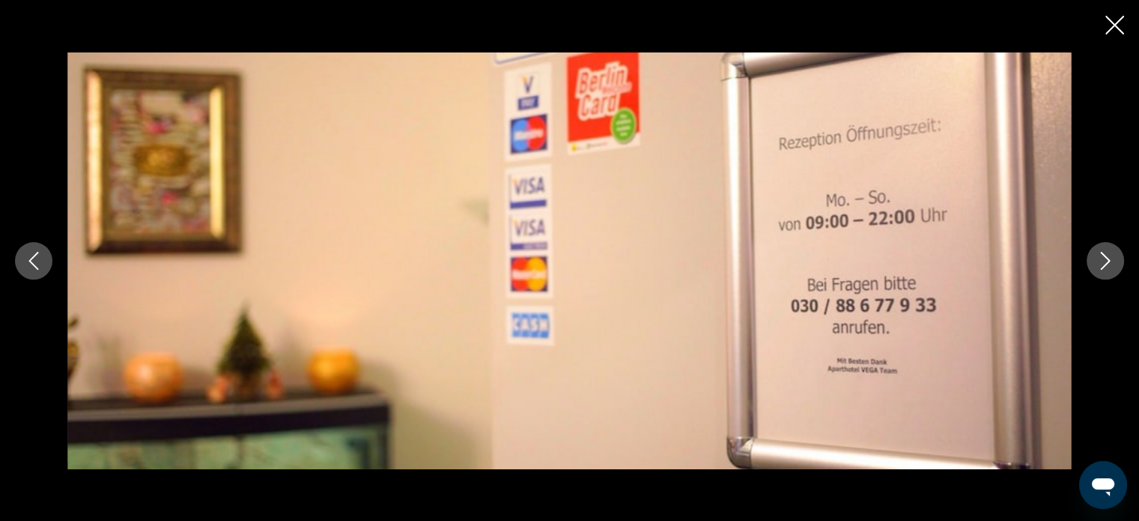
click at [1094, 260] on button "Next image" at bounding box center [1105, 260] width 37 height 37
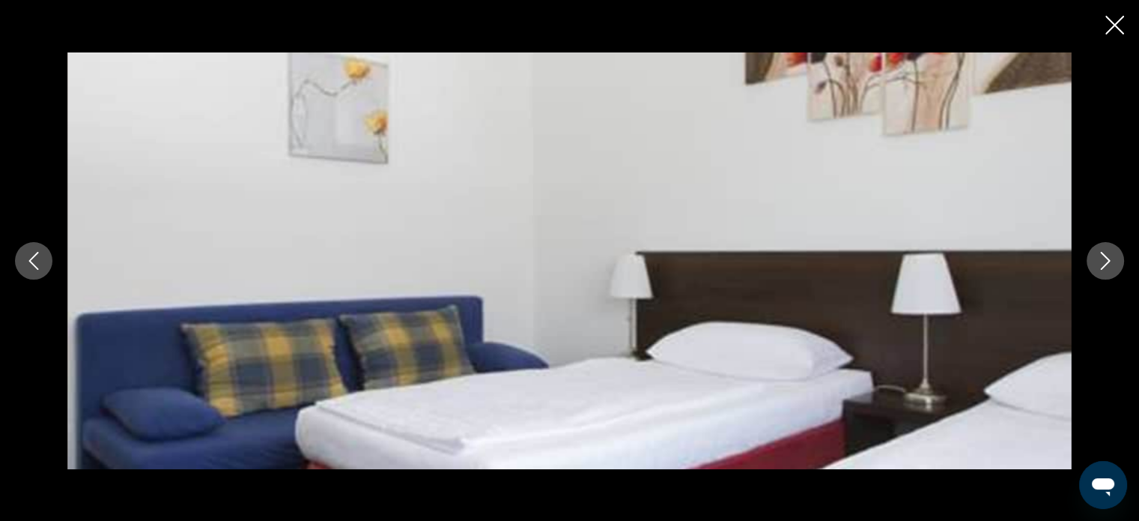
click at [1094, 260] on button "Next image" at bounding box center [1105, 260] width 37 height 37
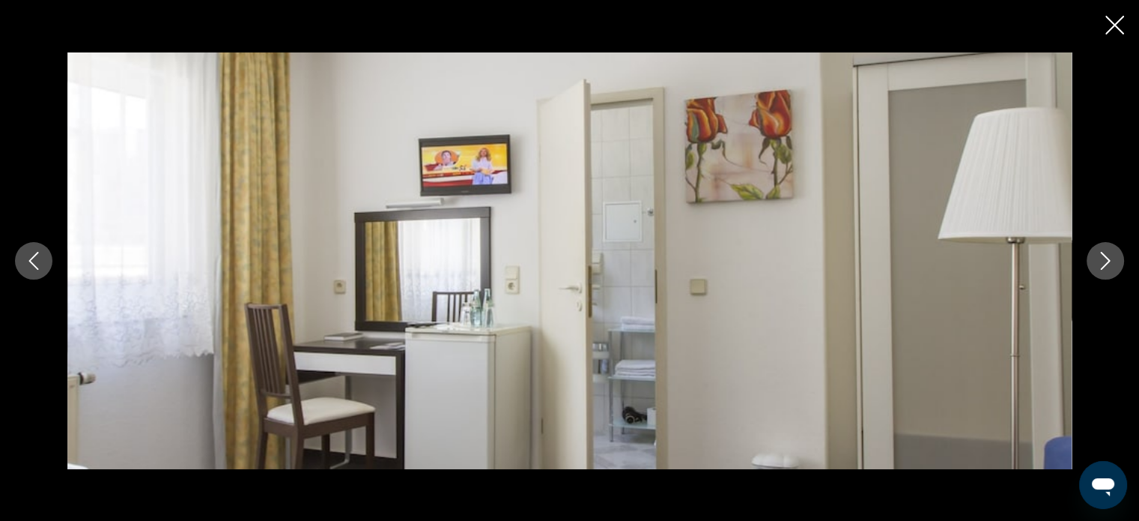
click at [1094, 260] on button "Next image" at bounding box center [1105, 260] width 37 height 37
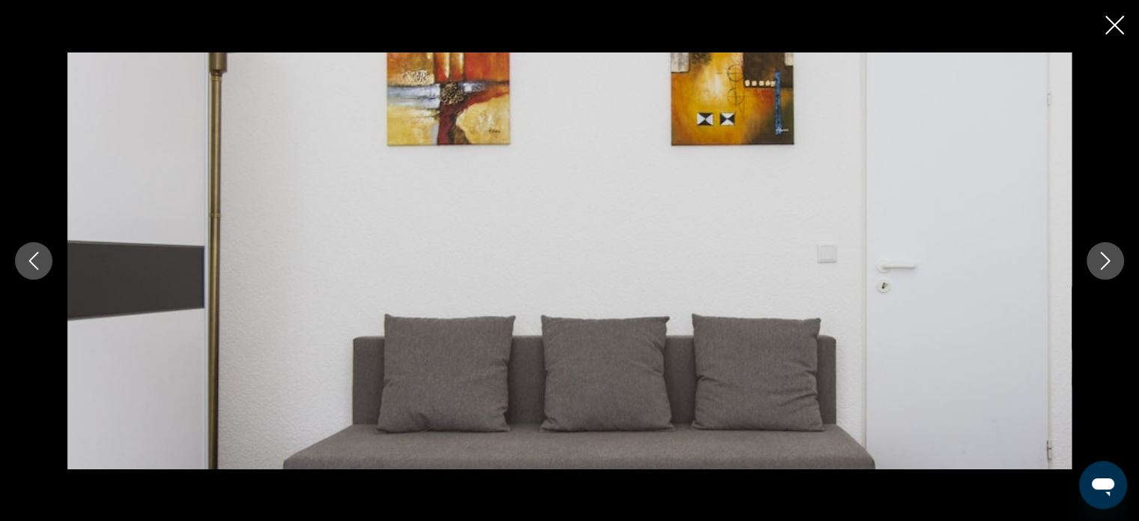
click at [1094, 260] on button "Next image" at bounding box center [1105, 260] width 37 height 37
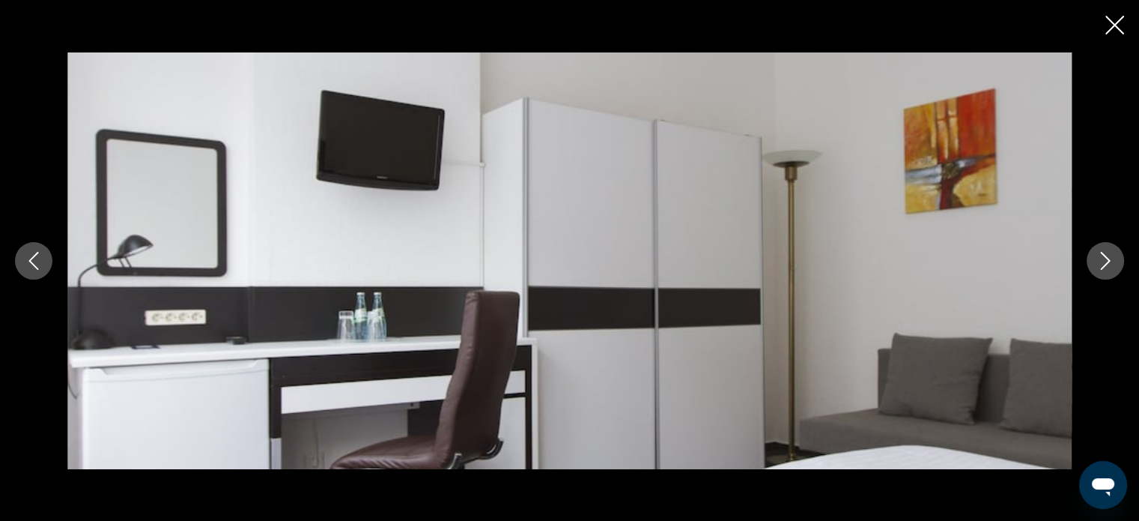
click at [1094, 259] on button "Next image" at bounding box center [1105, 260] width 37 height 37
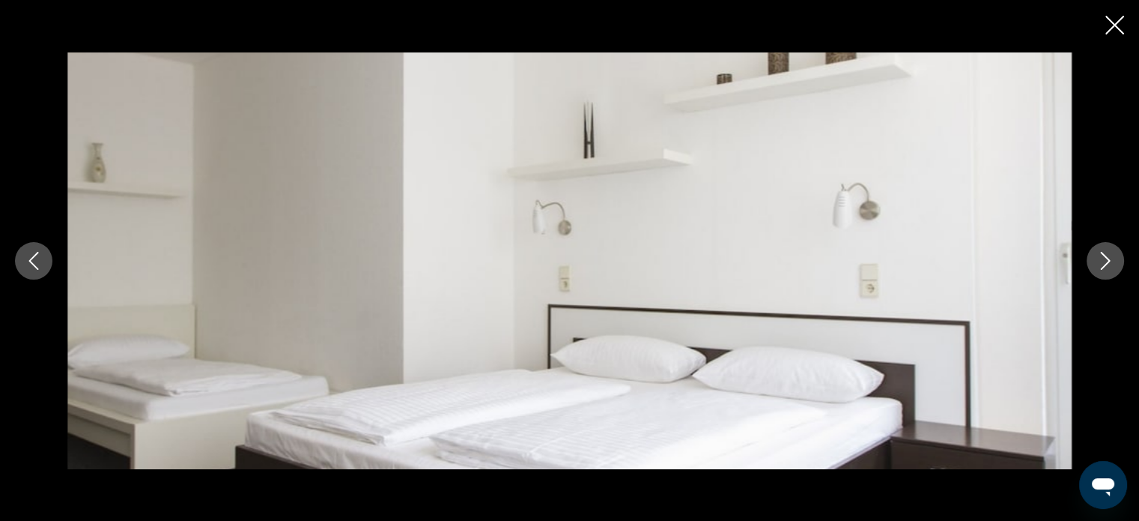
click at [1094, 258] on button "Next image" at bounding box center [1105, 260] width 37 height 37
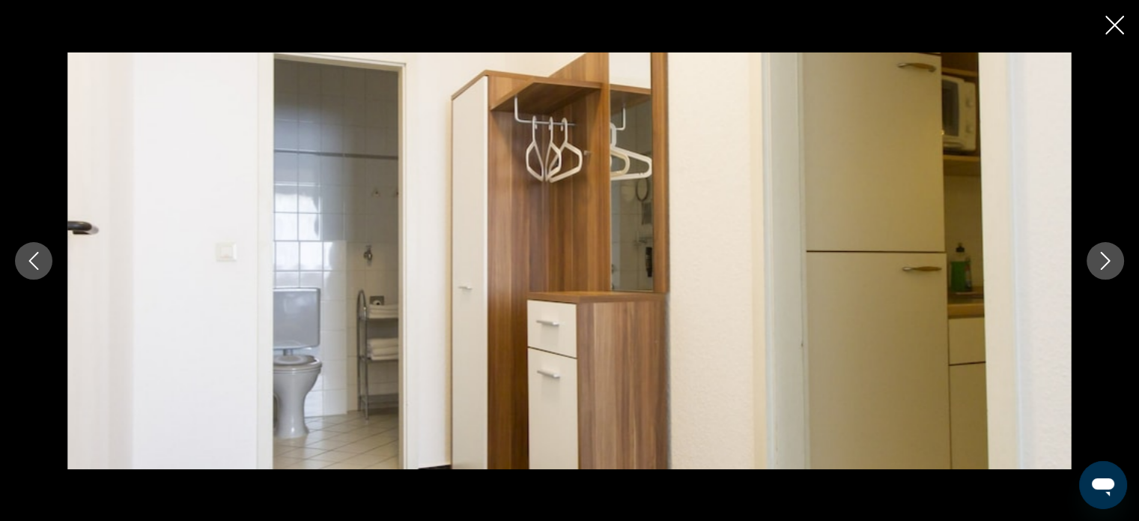
click at [1093, 257] on button "Next image" at bounding box center [1105, 260] width 37 height 37
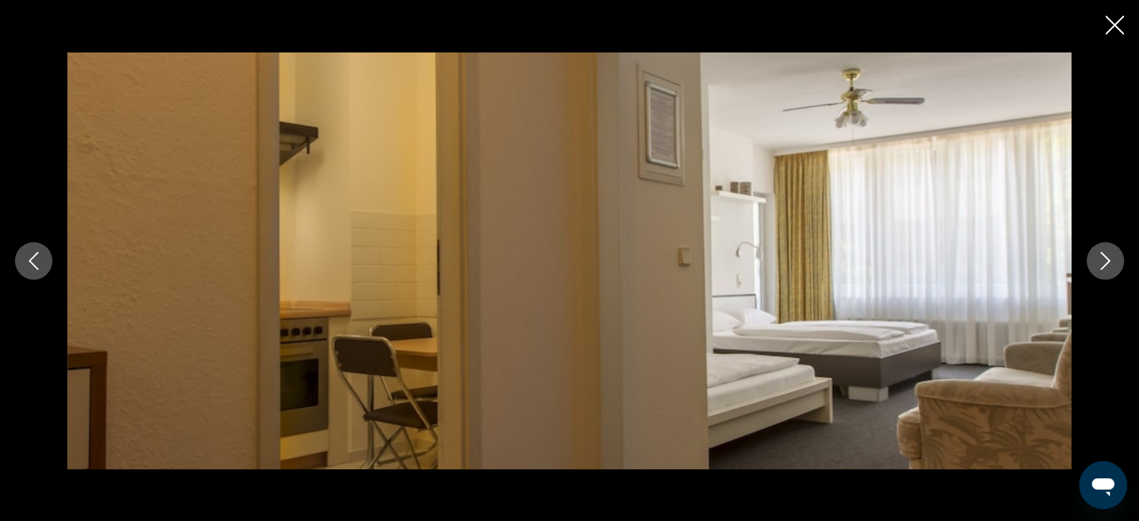
click at [1091, 253] on button "Next image" at bounding box center [1105, 260] width 37 height 37
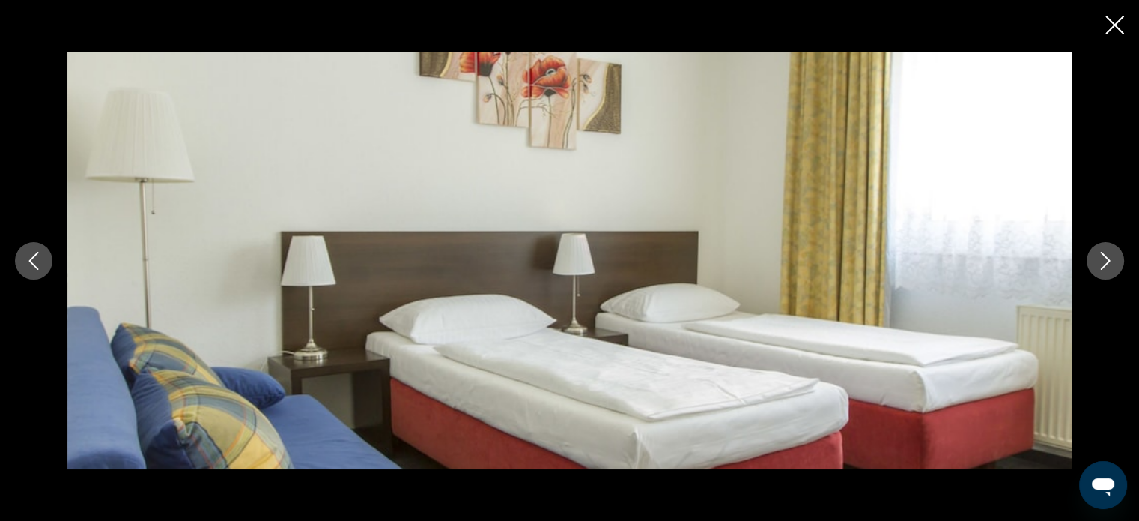
click at [1091, 253] on button "Next image" at bounding box center [1105, 260] width 37 height 37
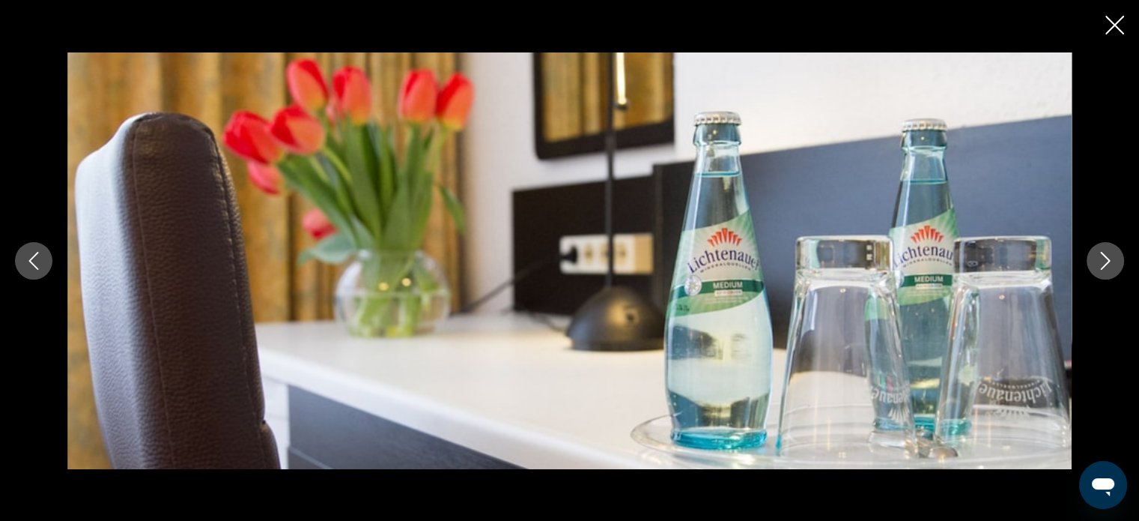
click at [1091, 253] on button "Next image" at bounding box center [1105, 260] width 37 height 37
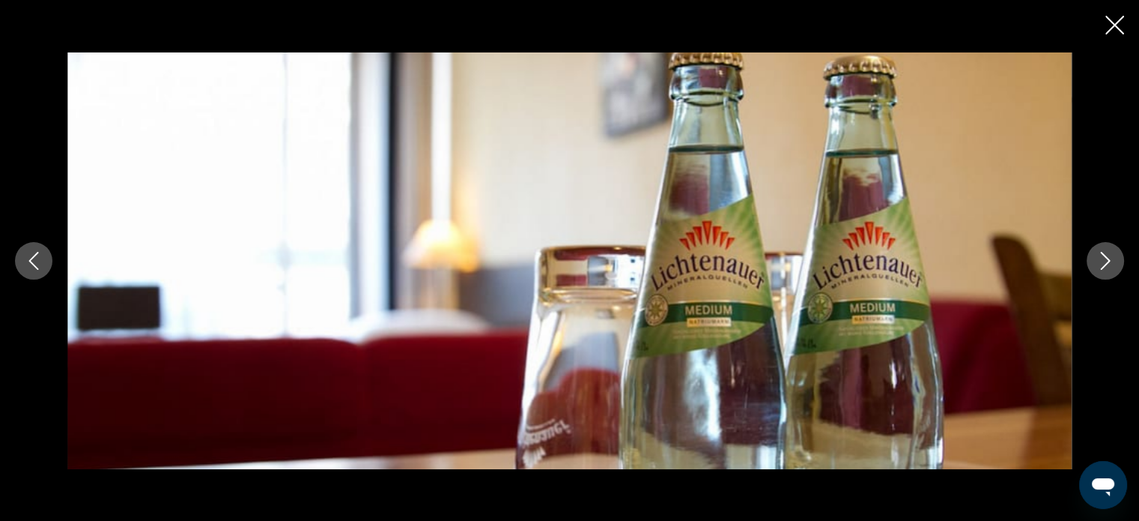
click at [1091, 253] on button "Next image" at bounding box center [1105, 260] width 37 height 37
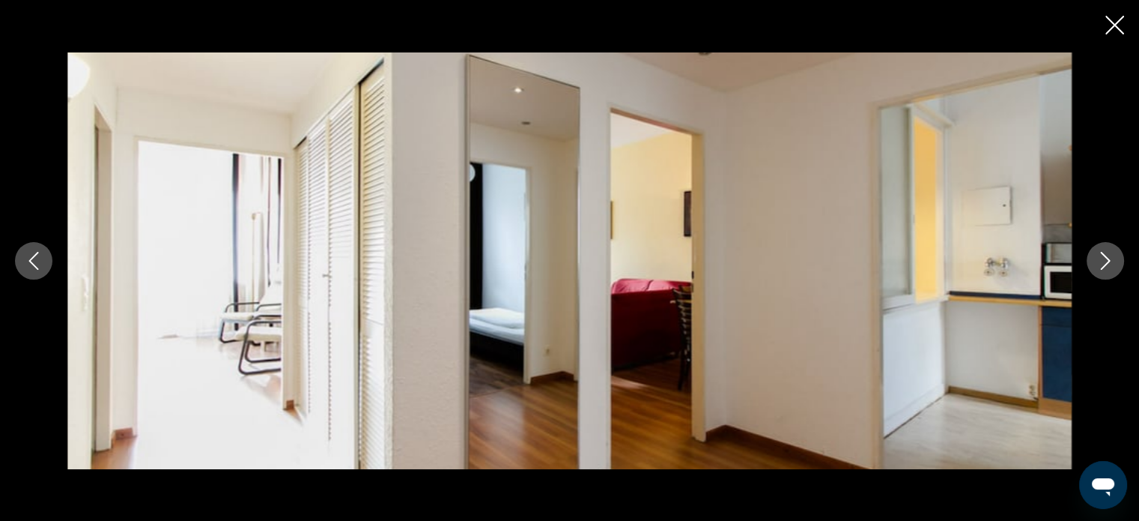
click at [1091, 253] on button "Next image" at bounding box center [1105, 260] width 37 height 37
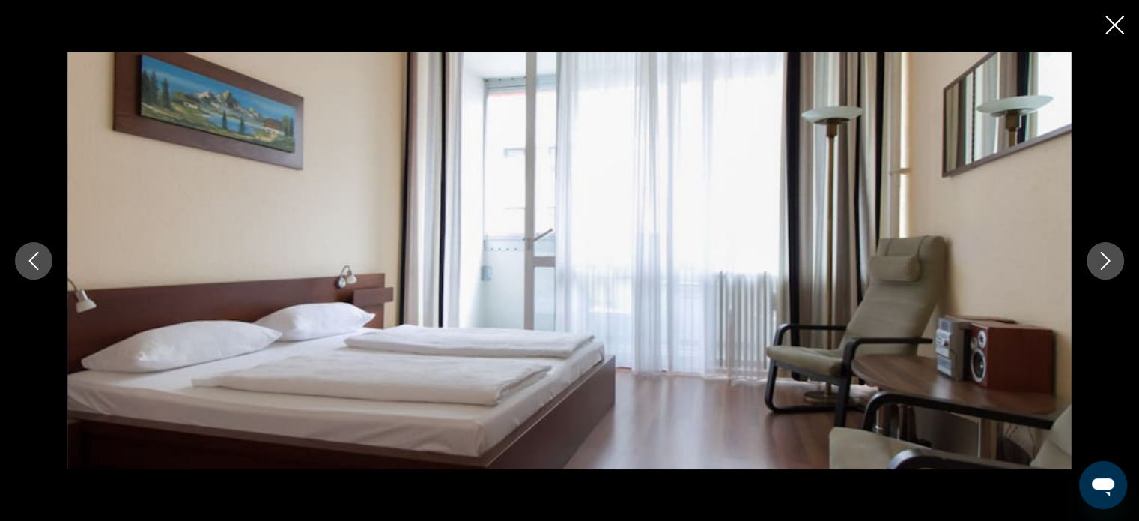
click at [1091, 253] on button "Next image" at bounding box center [1105, 260] width 37 height 37
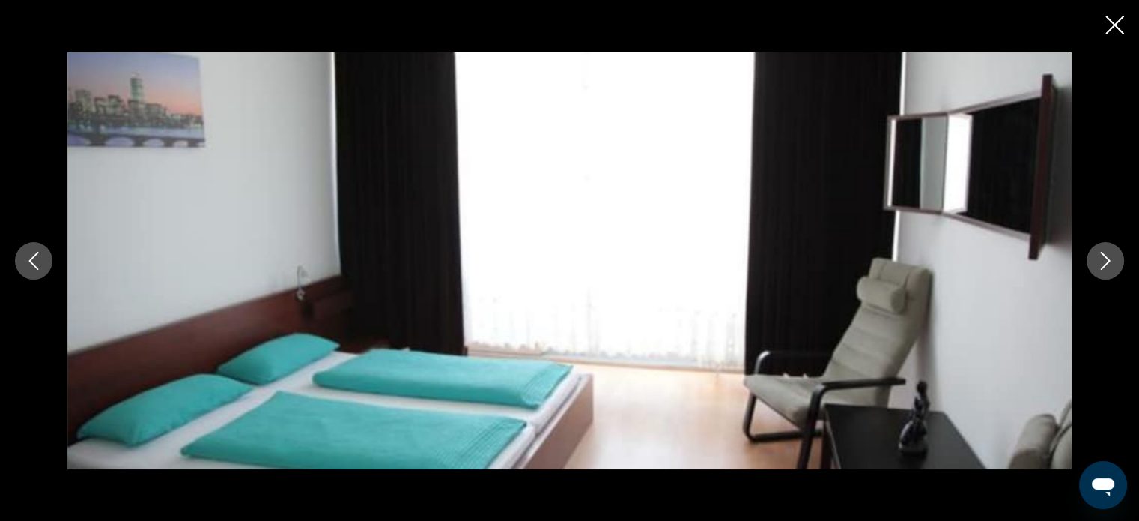
click at [1091, 253] on button "Next image" at bounding box center [1105, 260] width 37 height 37
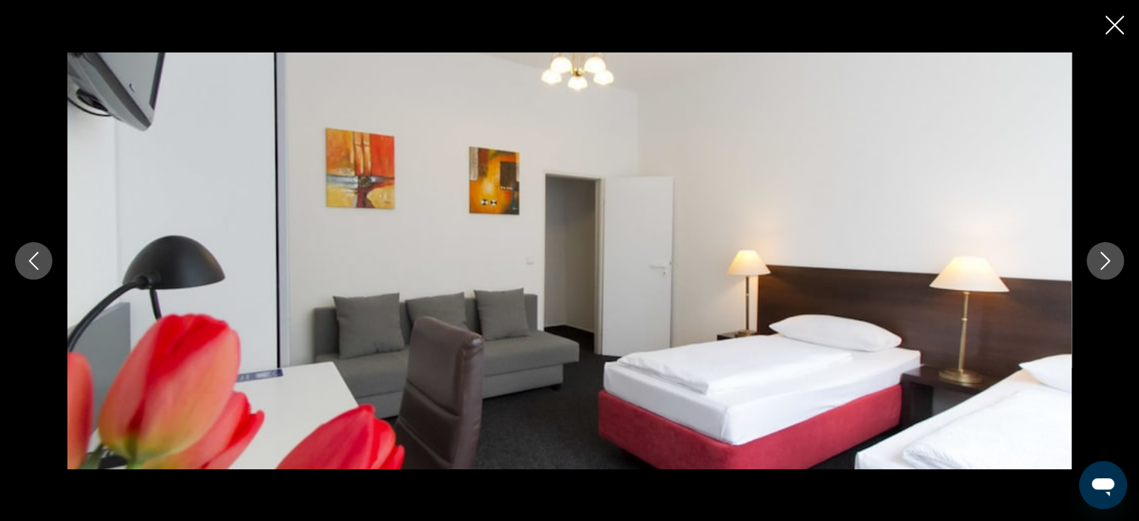
click at [1091, 253] on button "Next image" at bounding box center [1105, 260] width 37 height 37
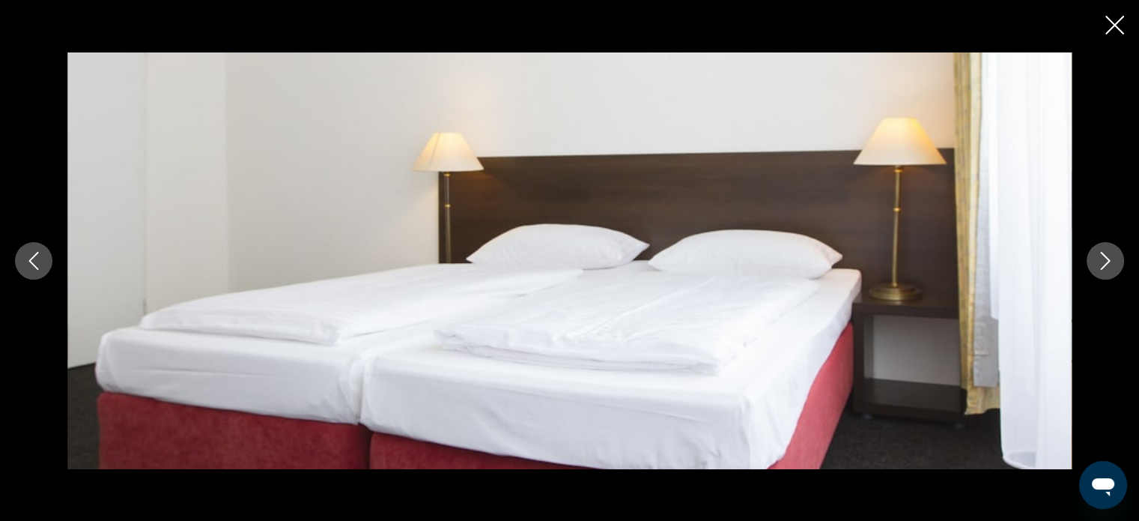
click at [1090, 252] on button "Next image" at bounding box center [1105, 260] width 37 height 37
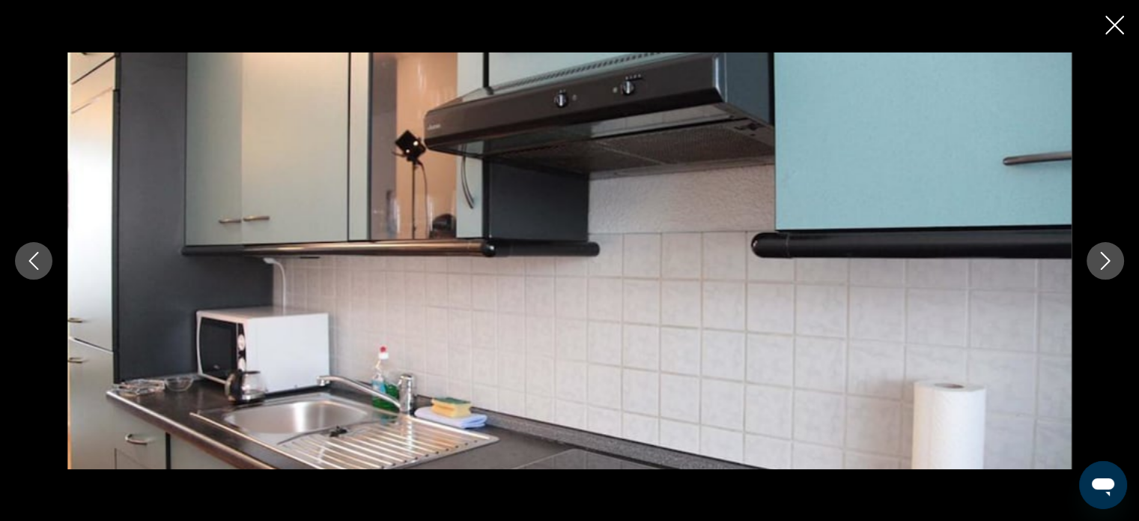
click at [1088, 251] on button "Next image" at bounding box center [1105, 260] width 37 height 37
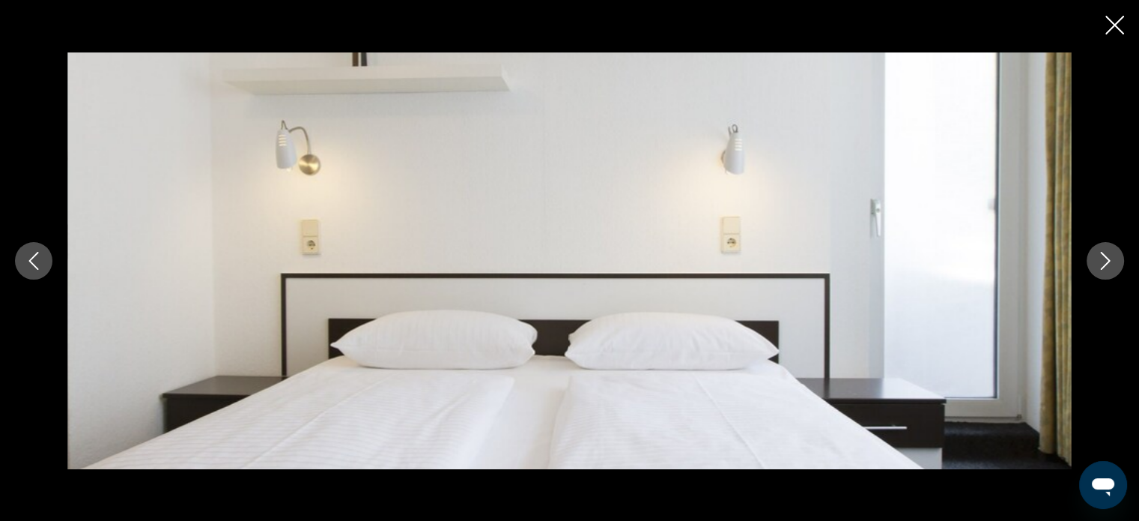
click at [1088, 251] on button "Next image" at bounding box center [1105, 260] width 37 height 37
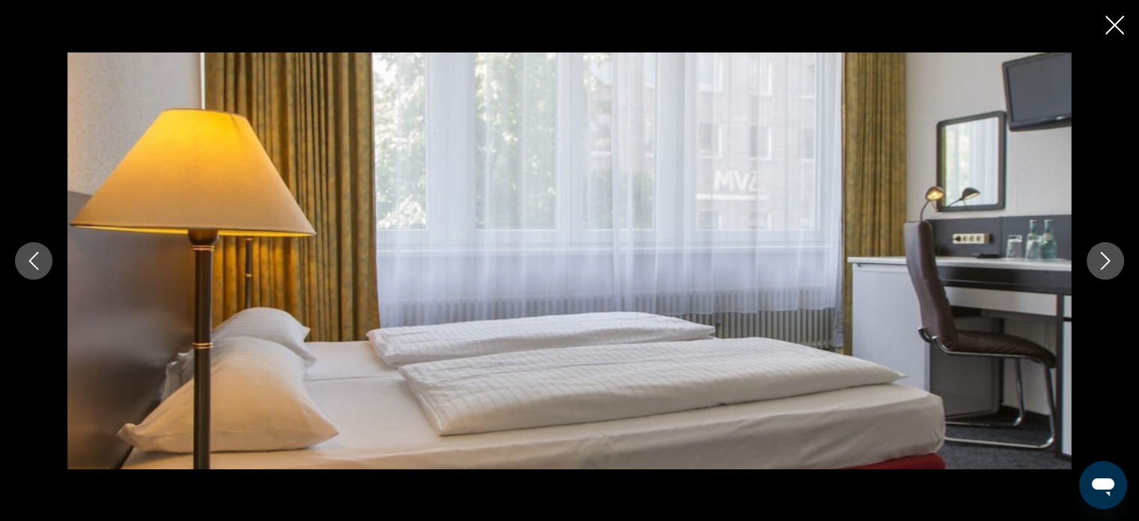
click at [1088, 251] on button "Next image" at bounding box center [1105, 260] width 37 height 37
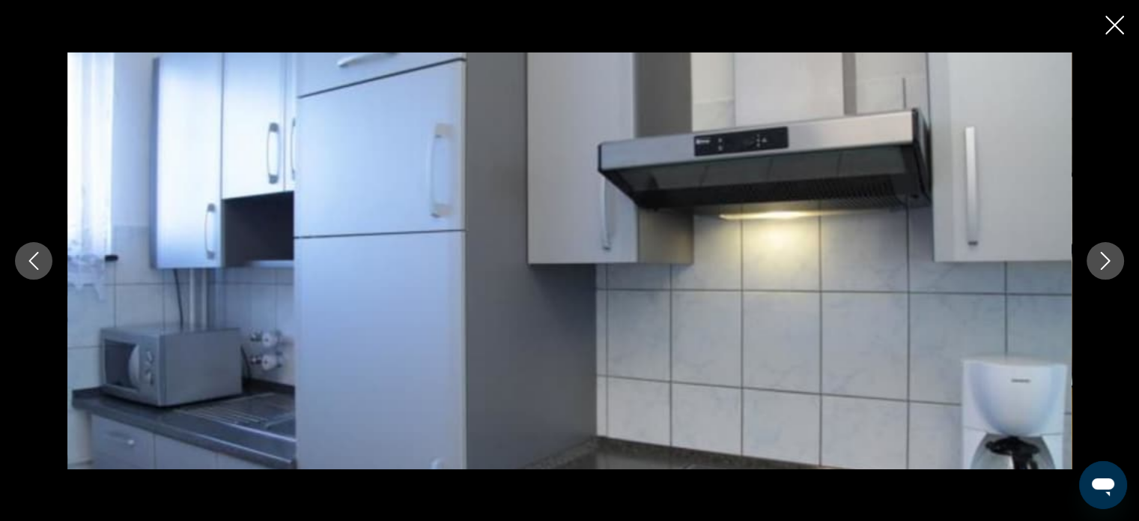
click at [1088, 251] on button "Next image" at bounding box center [1105, 260] width 37 height 37
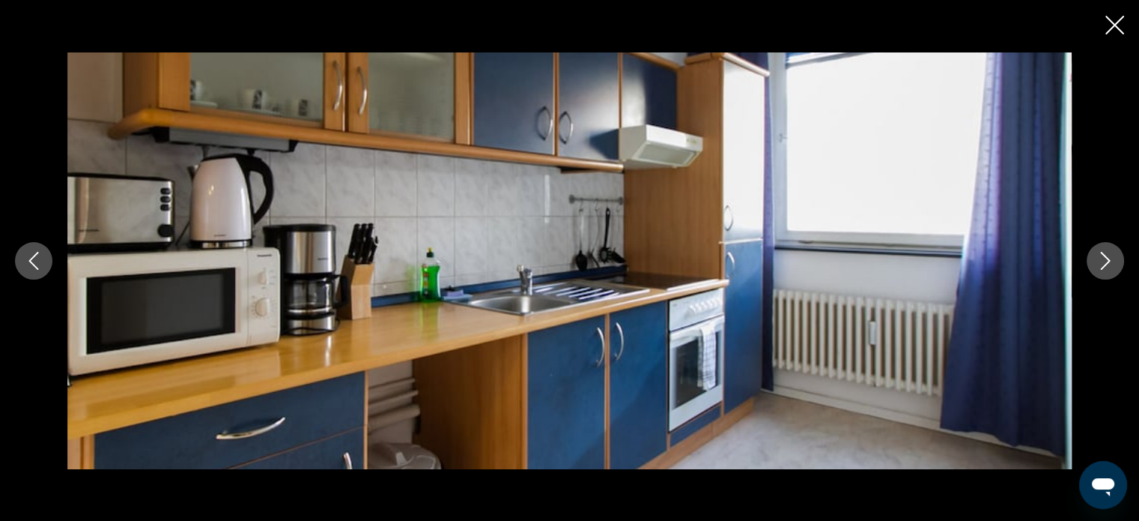
click at [1088, 251] on button "Next image" at bounding box center [1105, 260] width 37 height 37
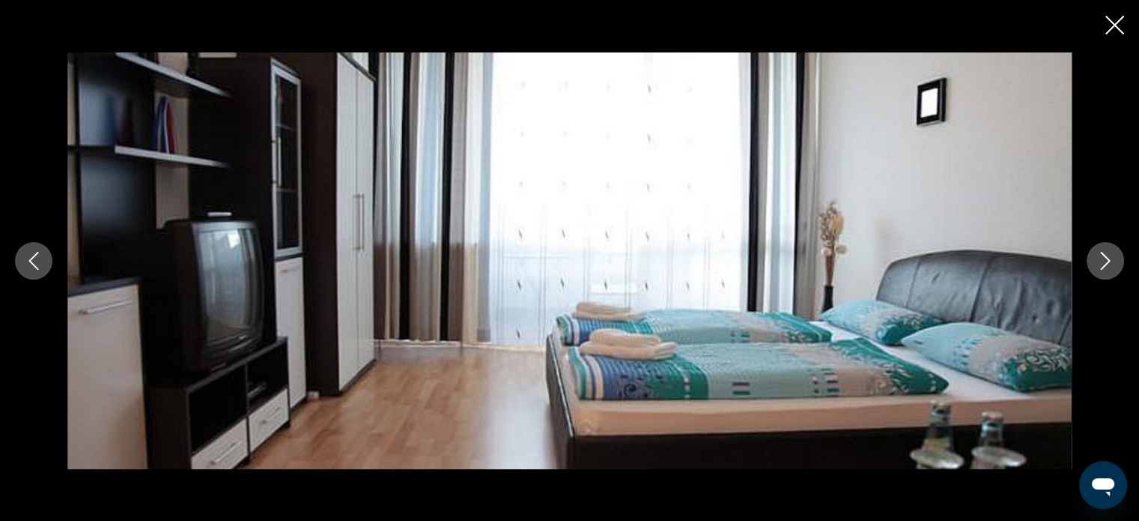
click at [1085, 247] on div "prev next" at bounding box center [569, 260] width 1139 height 416
click at [1114, 19] on icon "Close slideshow" at bounding box center [1115, 25] width 19 height 19
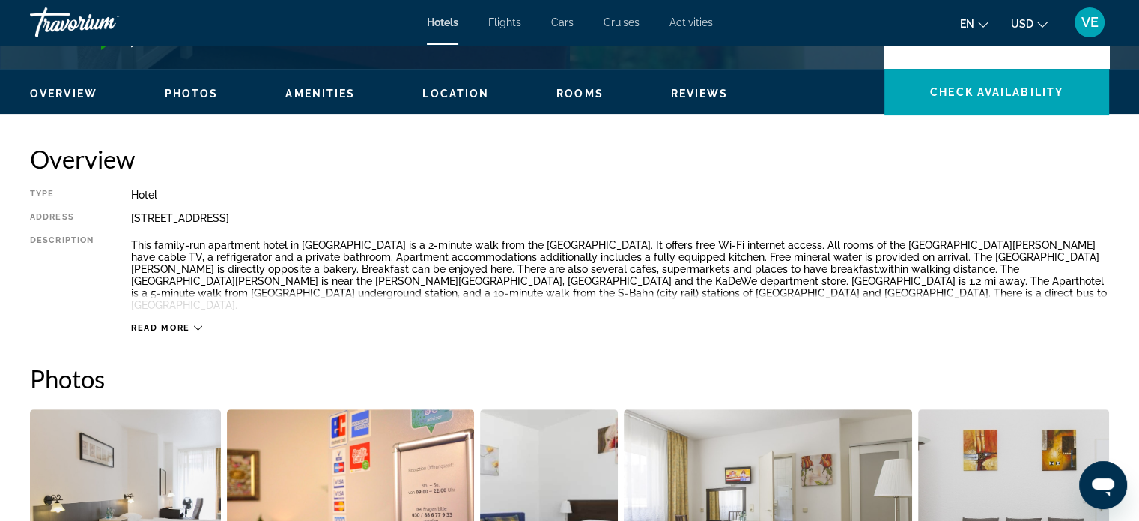
scroll to position [150, 0]
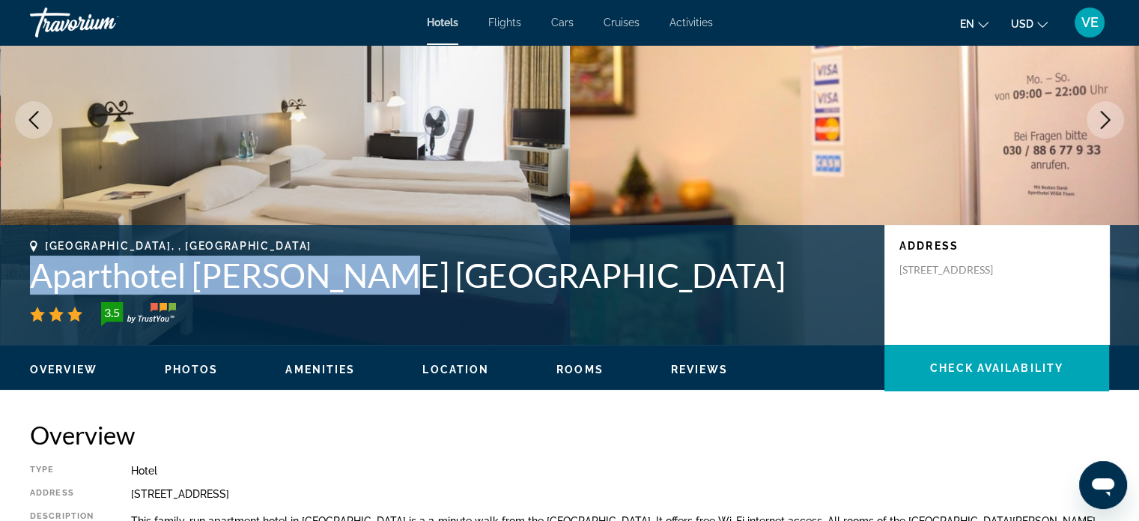
drag, startPoint x: 31, startPoint y: 281, endPoint x: 357, endPoint y: 285, distance: 326.6
click at [357, 285] on h1 "Aparthotel Vega Berlin" at bounding box center [450, 274] width 840 height 39
copy h1 "Aparthotel Vega Berlin"
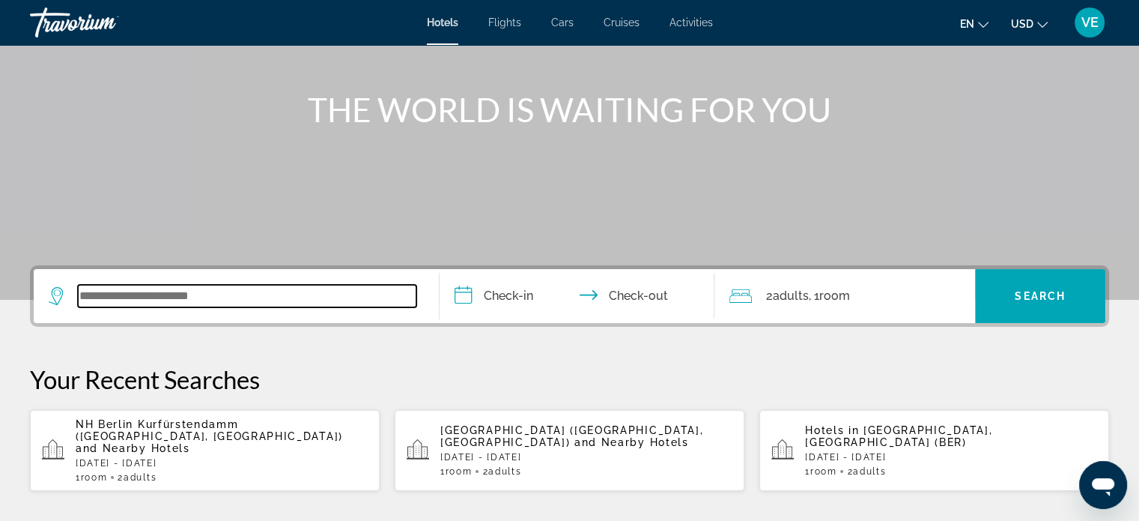
click at [252, 299] on input "Search widget" at bounding box center [247, 296] width 339 height 22
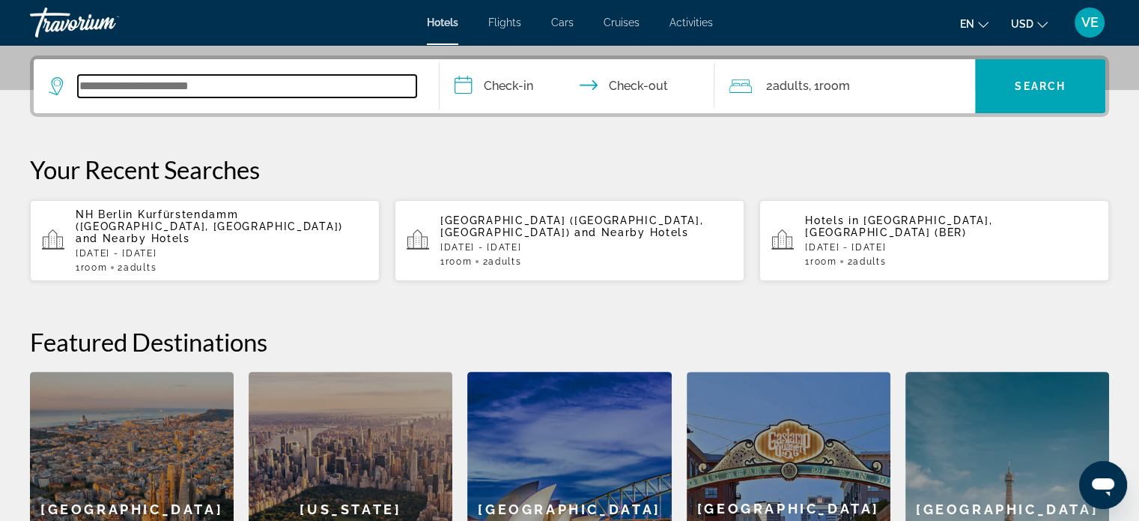
scroll to position [366, 0]
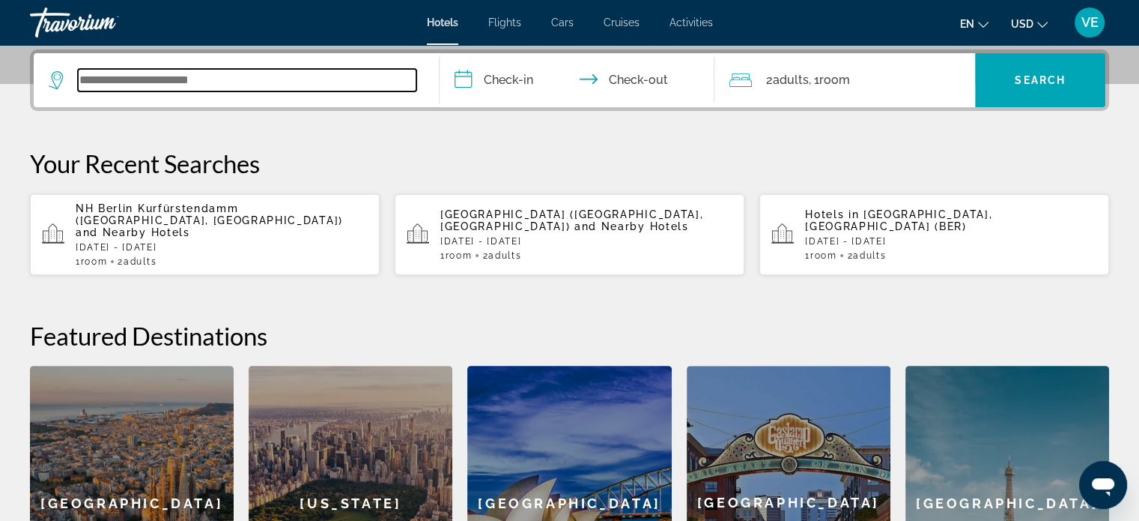
paste input "**********"
type input "**********"
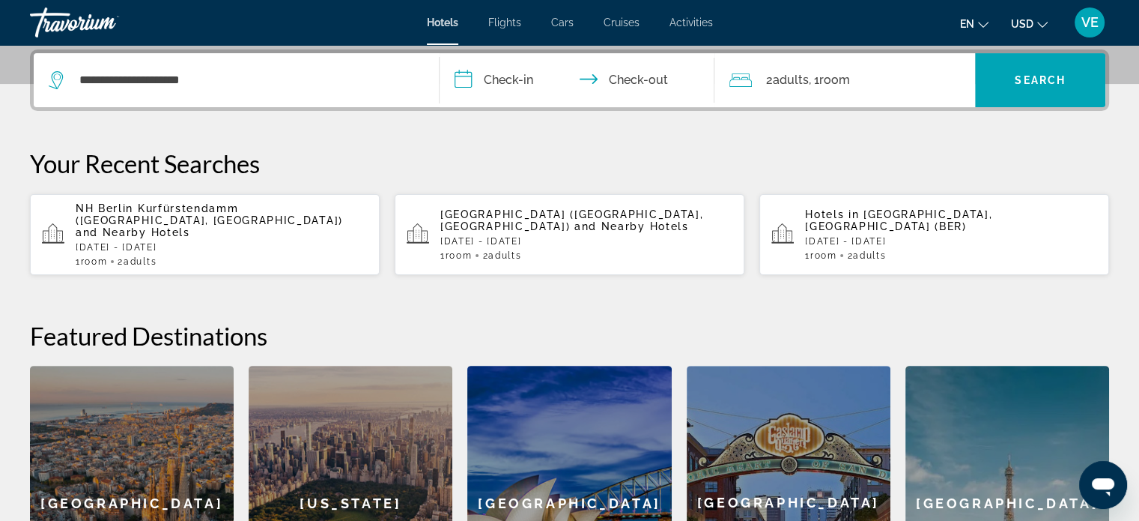
click at [242, 211] on span "NH Berlin Kurfürstendamm ([GEOGRAPHIC_DATA], [GEOGRAPHIC_DATA])" at bounding box center [209, 214] width 267 height 24
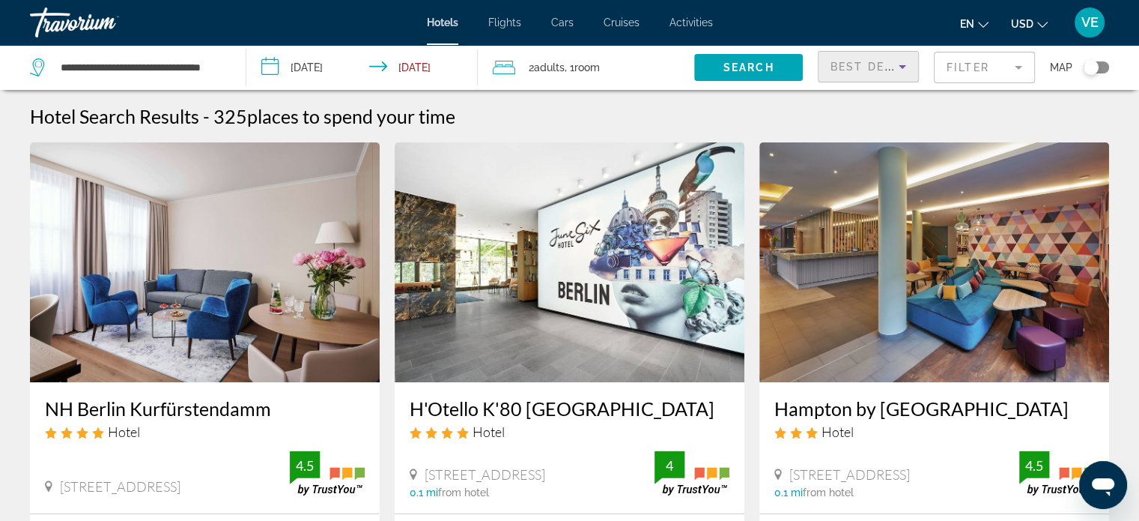
click at [878, 68] on span "Best Deals" at bounding box center [870, 67] width 78 height 12
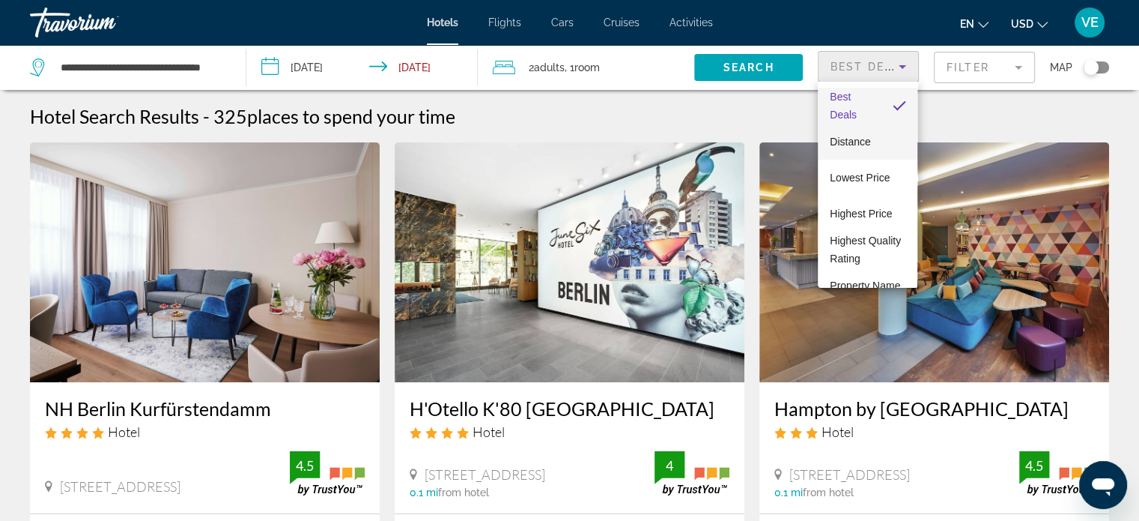
click at [871, 139] on mat-option "Distance" at bounding box center [868, 142] width 100 height 36
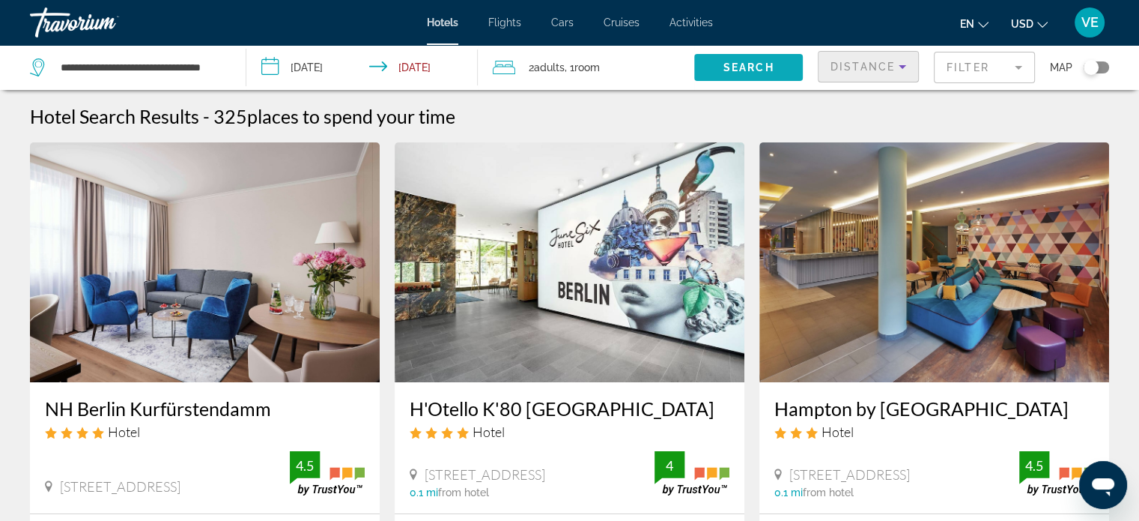
click at [714, 67] on span "Search widget" at bounding box center [748, 67] width 109 height 36
click at [834, 71] on span "Distance" at bounding box center [863, 67] width 64 height 12
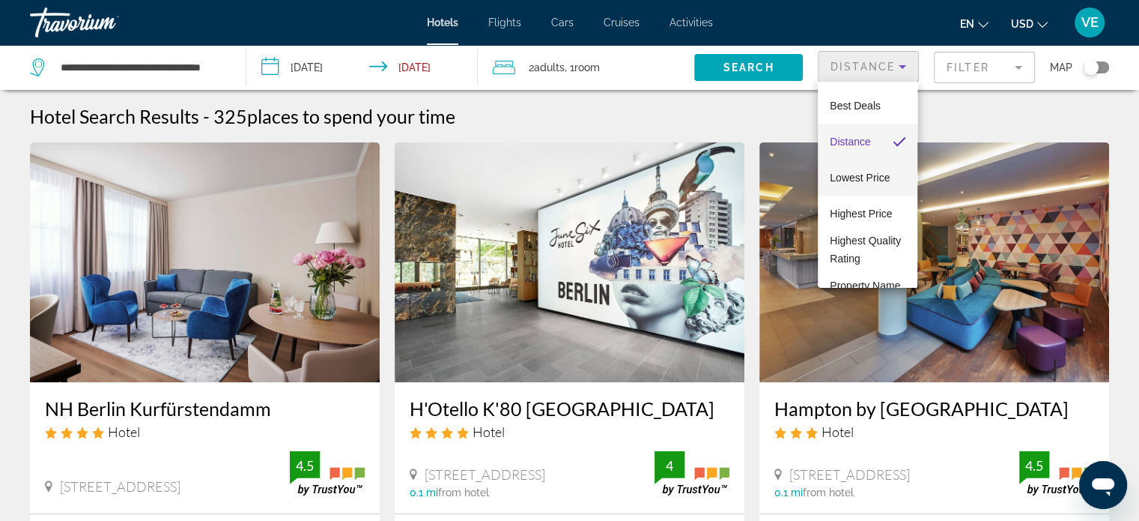
click at [850, 179] on span "Lowest Price" at bounding box center [860, 178] width 60 height 12
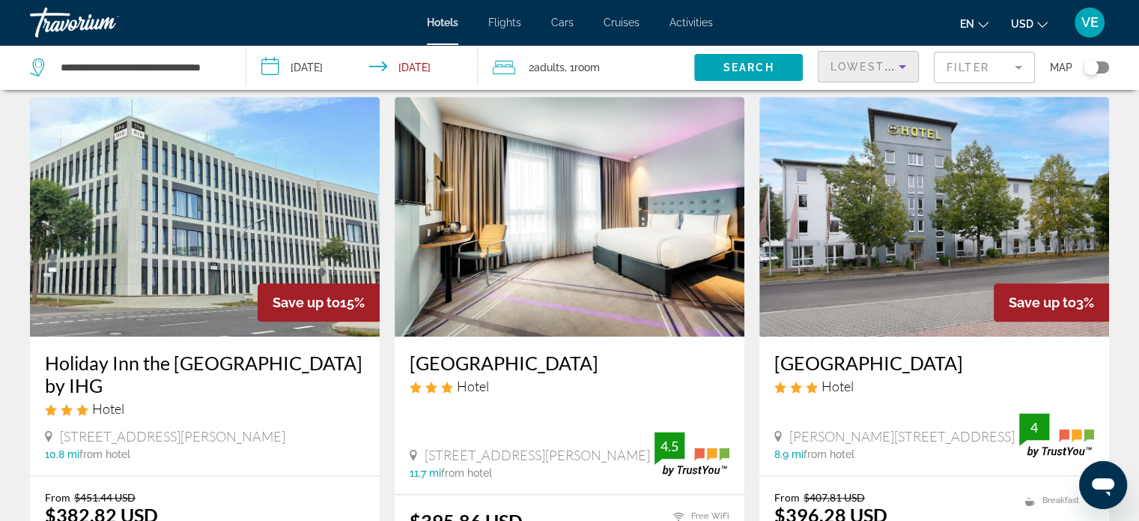
scroll to position [1948, 0]
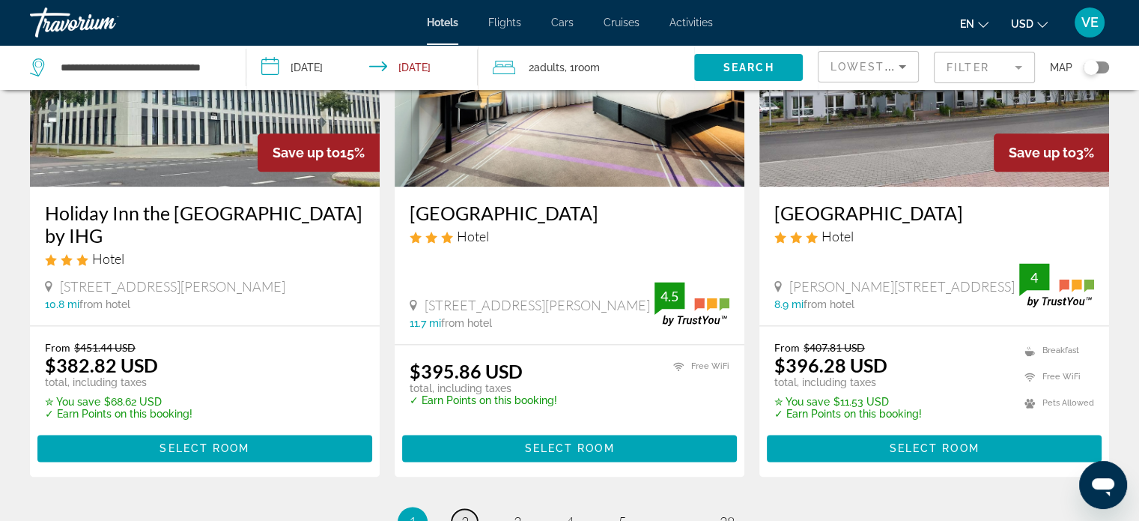
click at [468, 513] on span "2" at bounding box center [464, 521] width 7 height 16
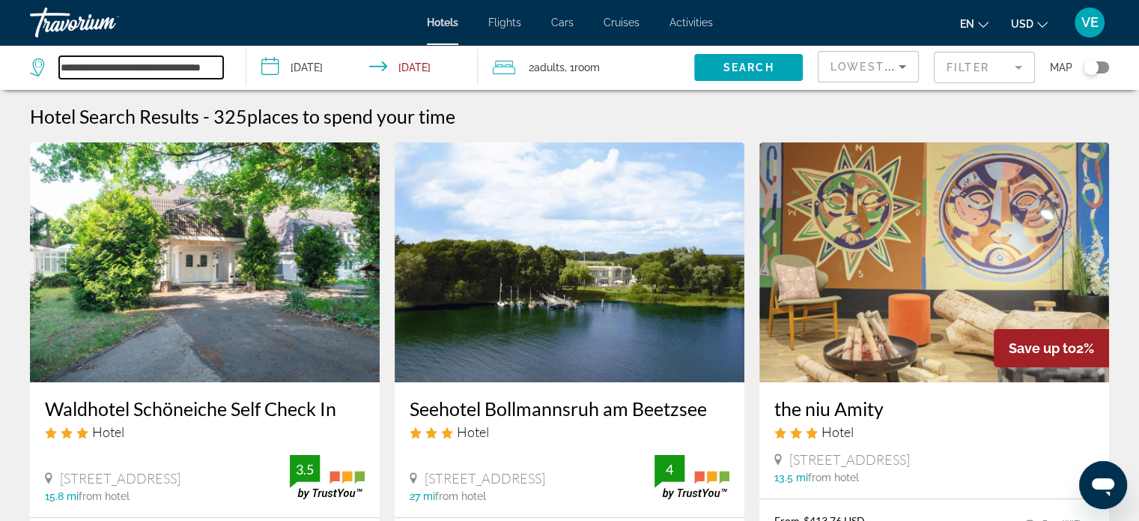
click at [183, 67] on input "**********" at bounding box center [141, 67] width 164 height 22
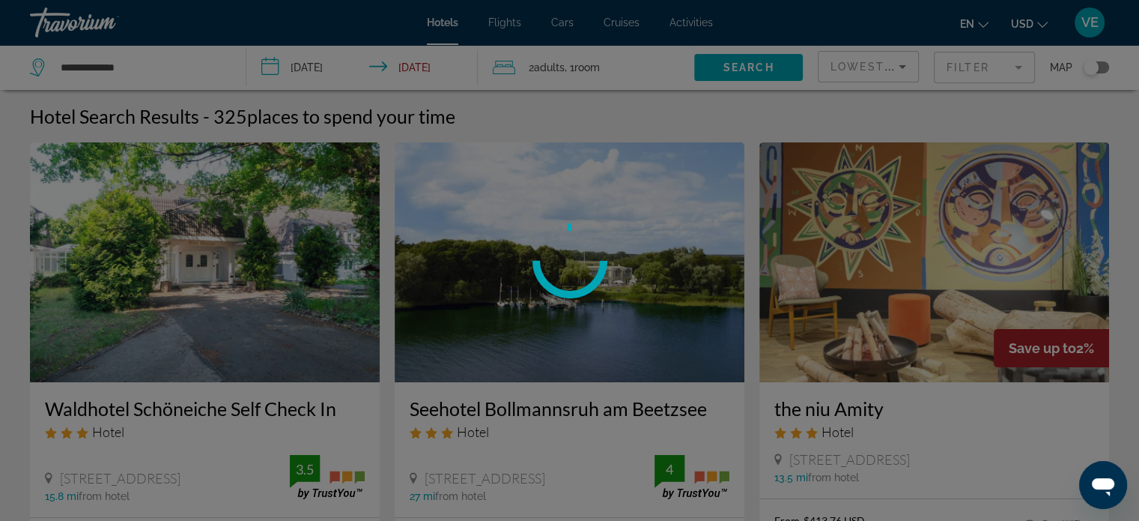
click at [196, 64] on div at bounding box center [569, 260] width 1139 height 521
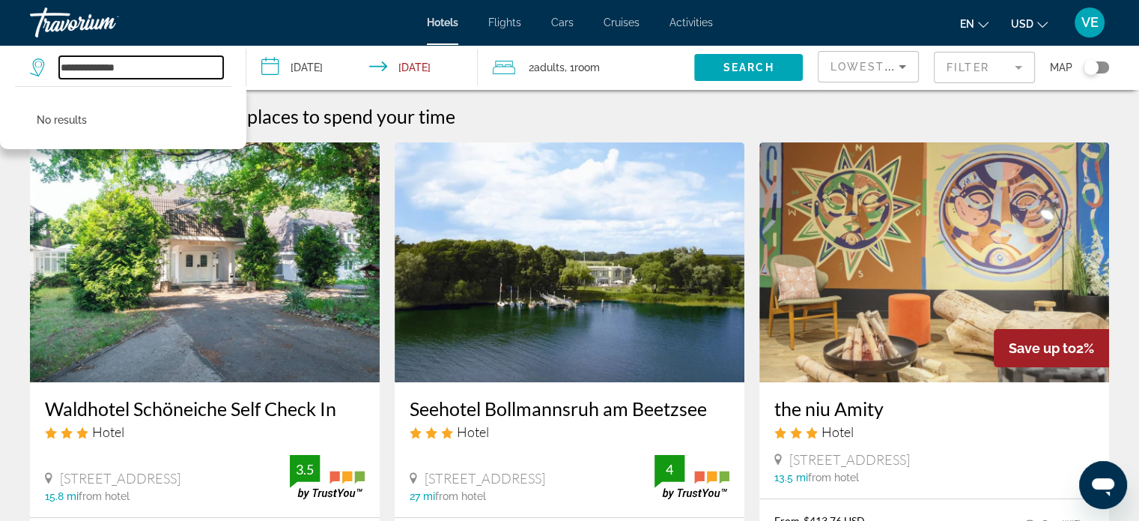
click at [160, 72] on input "**********" at bounding box center [141, 67] width 164 height 22
type input "*"
paste input "**********"
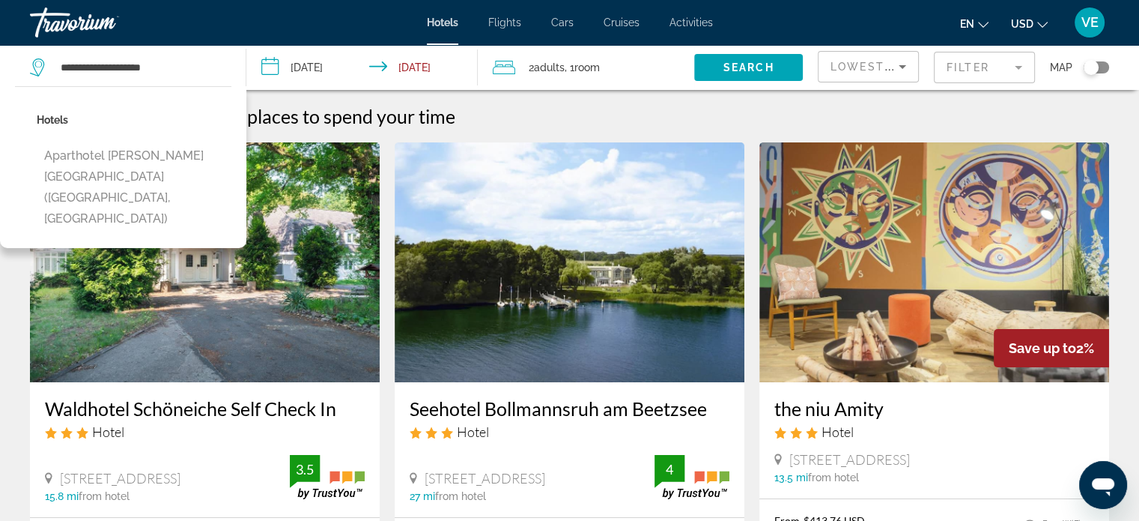
click at [157, 154] on button "Aparthotel [PERSON_NAME] [GEOGRAPHIC_DATA] ([GEOGRAPHIC_DATA], [GEOGRAPHIC_DATA…" at bounding box center [134, 187] width 195 height 91
type input "**********"
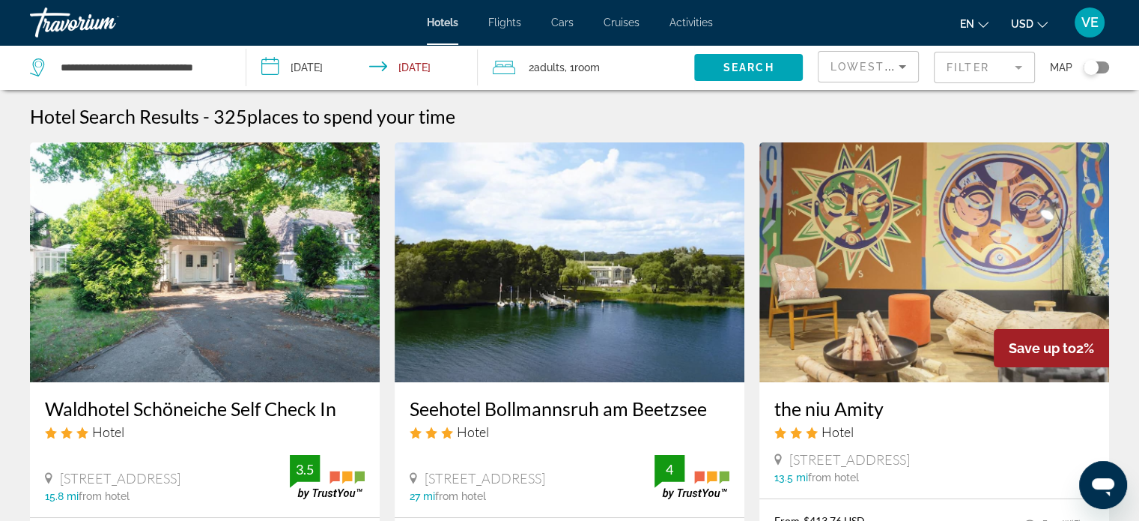
click at [524, 61] on div "2 Adult Adults , 1 Room rooms" at bounding box center [593, 67] width 201 height 21
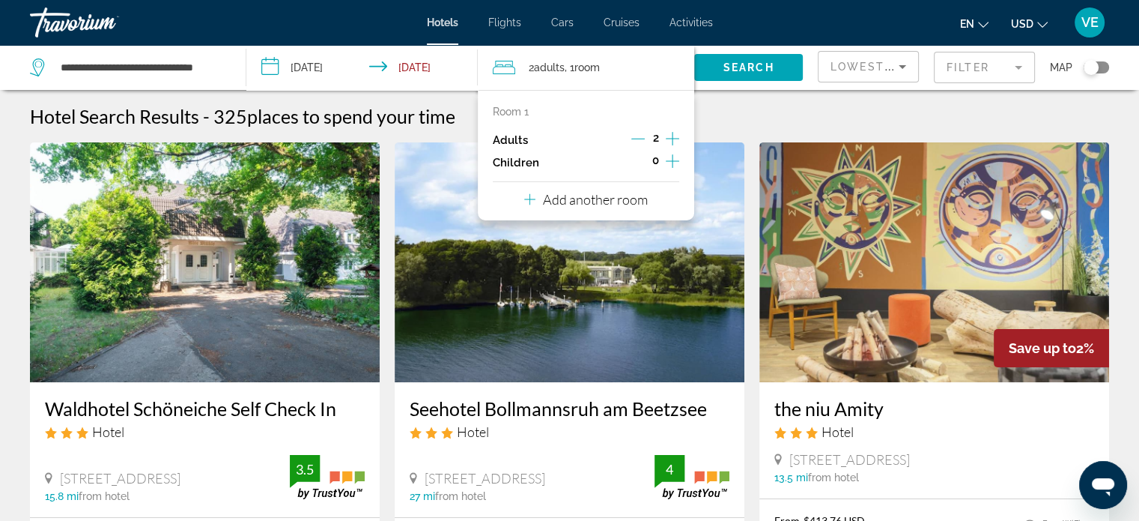
click at [670, 140] on icon "Increment adults" at bounding box center [672, 139] width 13 height 18
click at [736, 56] on span "Search widget" at bounding box center [748, 67] width 109 height 36
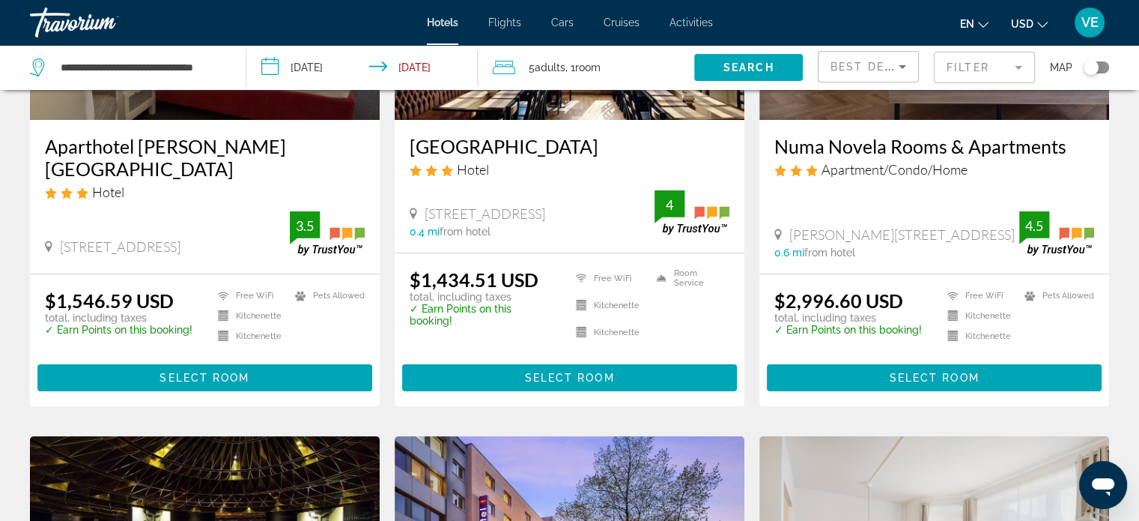
scroll to position [300, 0]
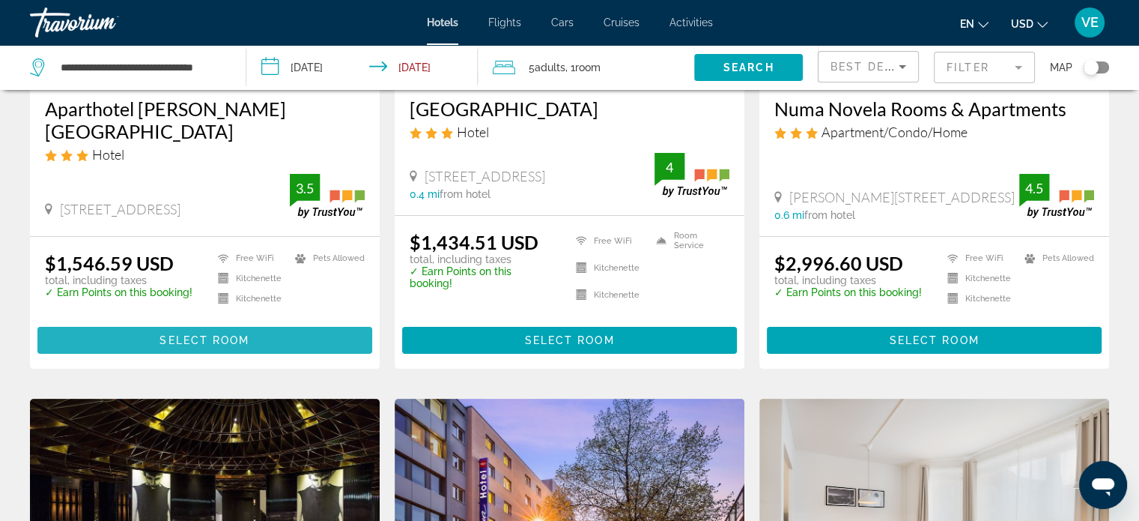
click at [198, 334] on span "Select Room" at bounding box center [205, 340] width 90 height 12
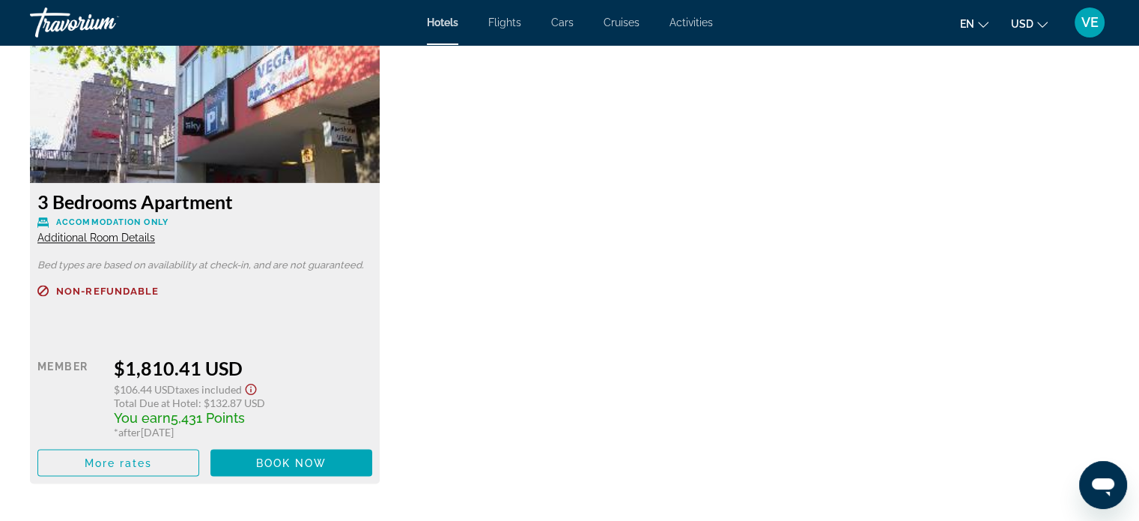
scroll to position [2622, 0]
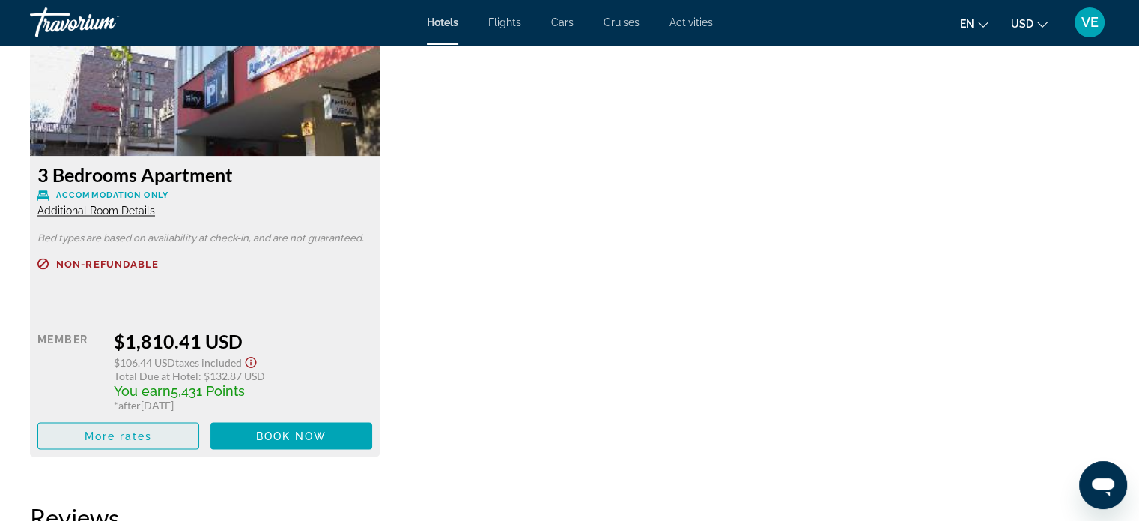
click at [159, 418] on span "Main content" at bounding box center [118, 435] width 160 height 36
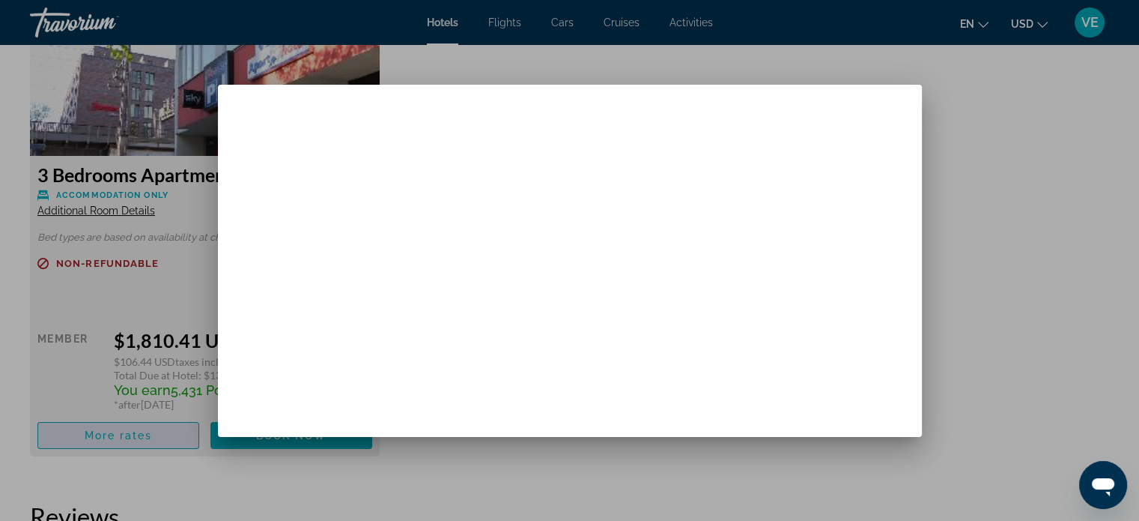
scroll to position [0, 0]
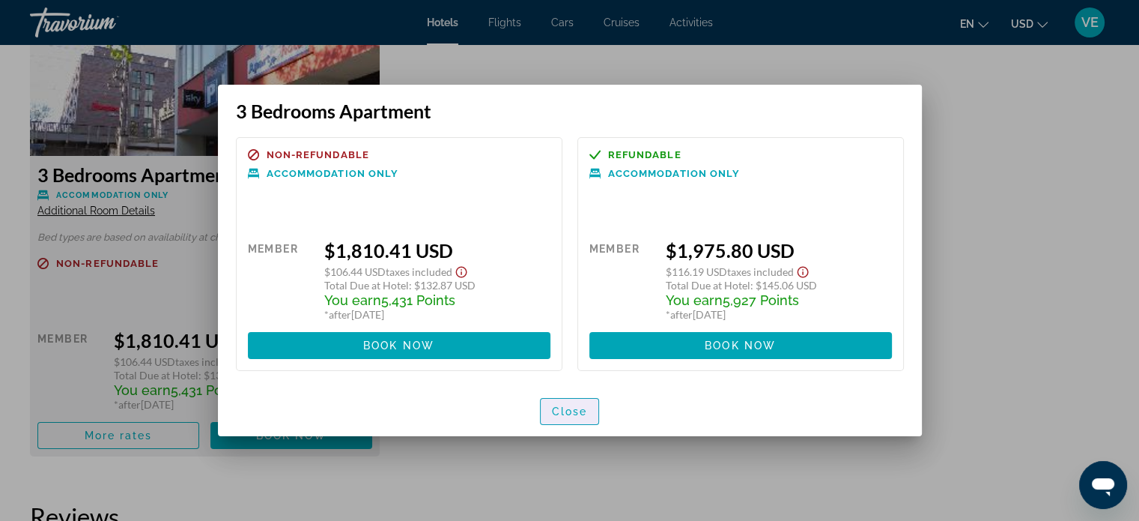
drag, startPoint x: 580, startPoint y: 410, endPoint x: 551, endPoint y: 368, distance: 51.7
click at [578, 408] on span "Close" at bounding box center [570, 411] width 36 height 12
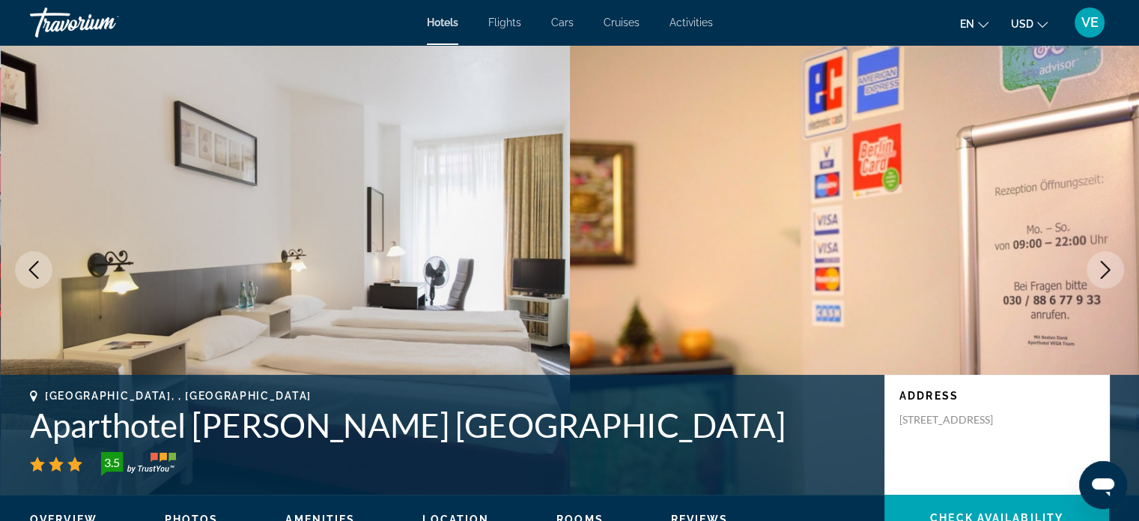
scroll to position [2622, 0]
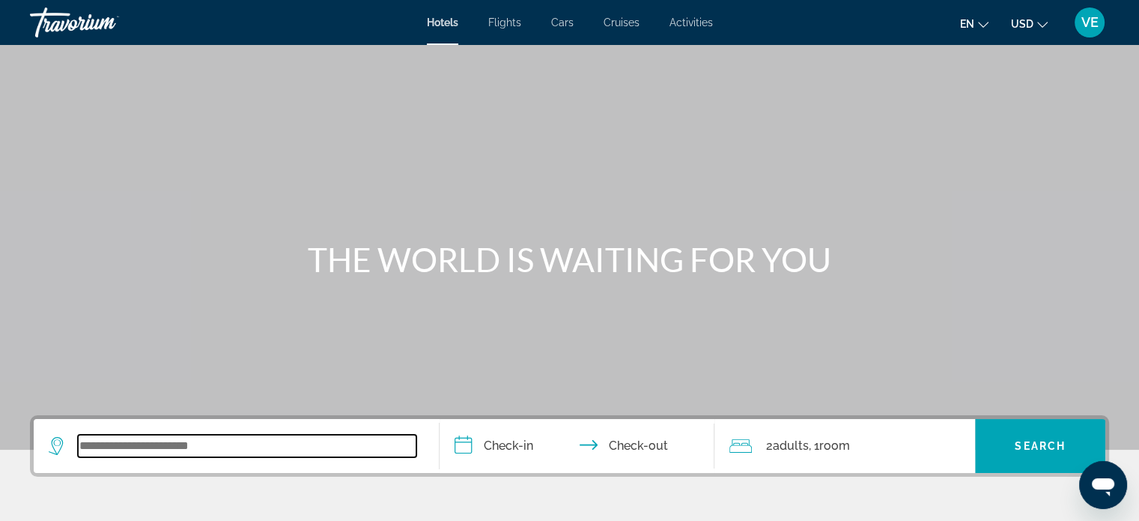
click at [221, 448] on input "Search widget" at bounding box center [247, 445] width 339 height 22
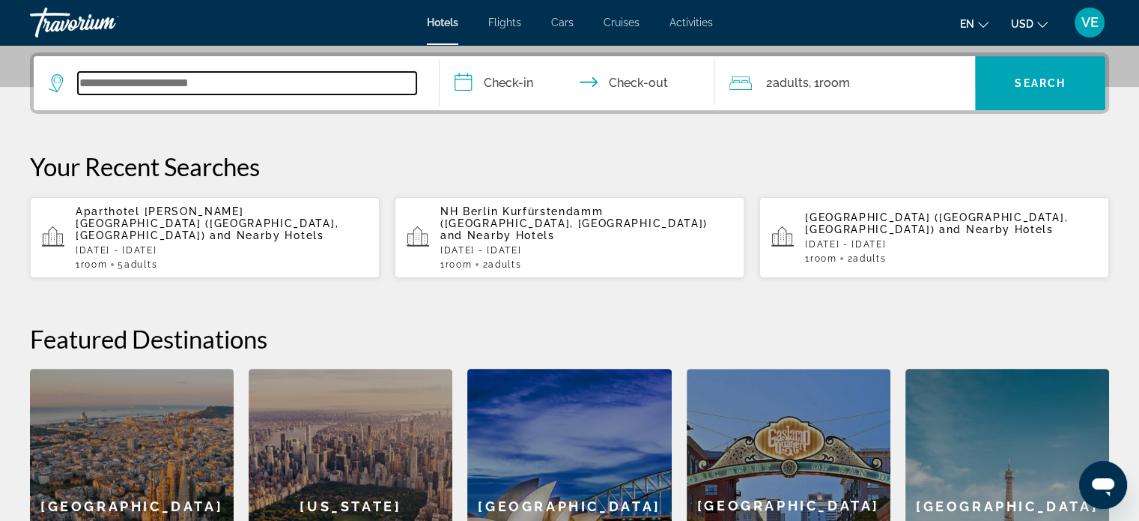
scroll to position [366, 0]
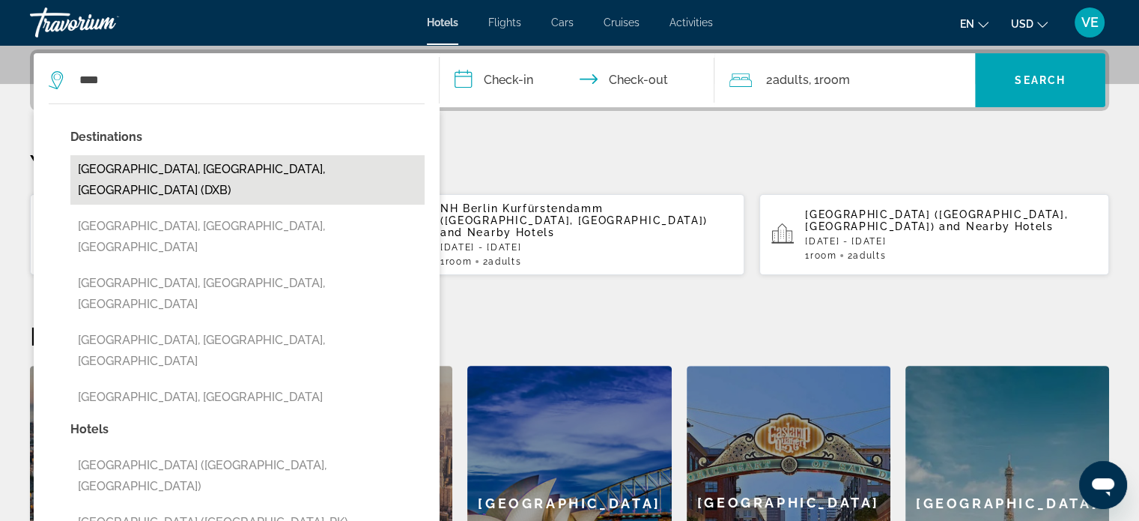
click at [189, 167] on button "[GEOGRAPHIC_DATA], [GEOGRAPHIC_DATA], [GEOGRAPHIC_DATA] (DXB)" at bounding box center [247, 179] width 354 height 49
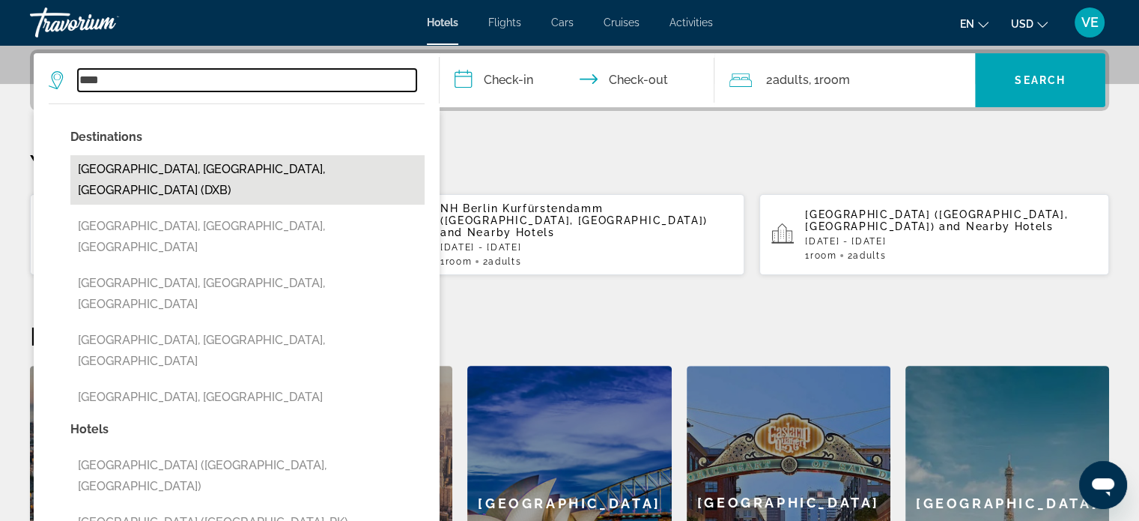
type input "**********"
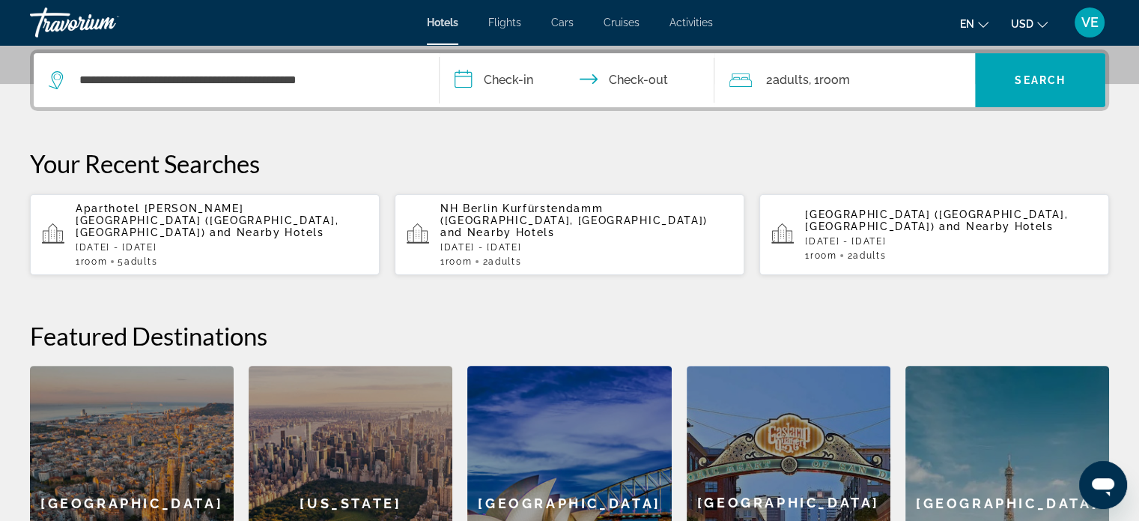
click at [485, 79] on input "**********" at bounding box center [581, 82] width 282 height 58
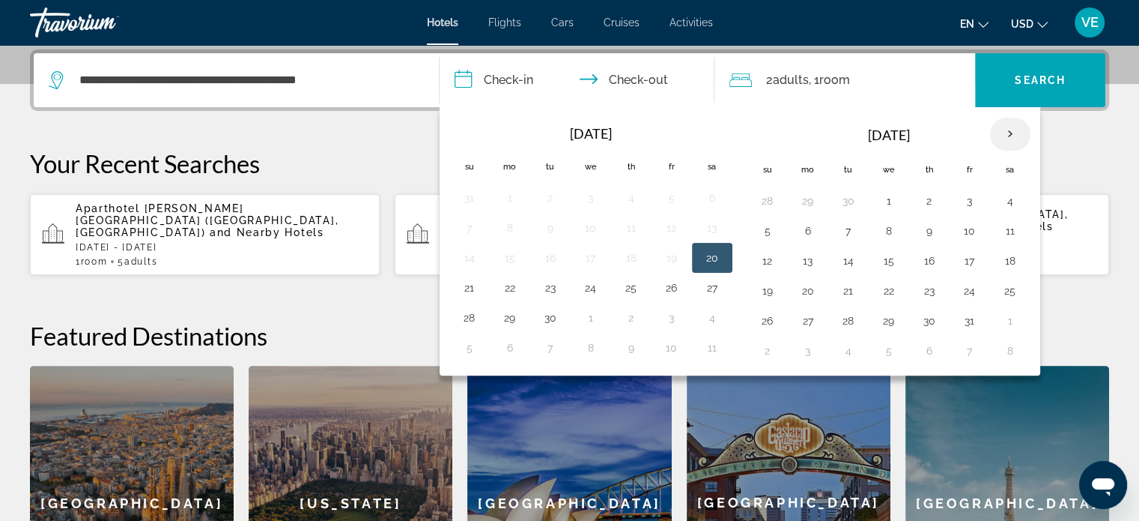
click at [1004, 131] on th "Next month" at bounding box center [1010, 134] width 40 height 33
click at [1003, 131] on th "Next month" at bounding box center [1010, 134] width 40 height 33
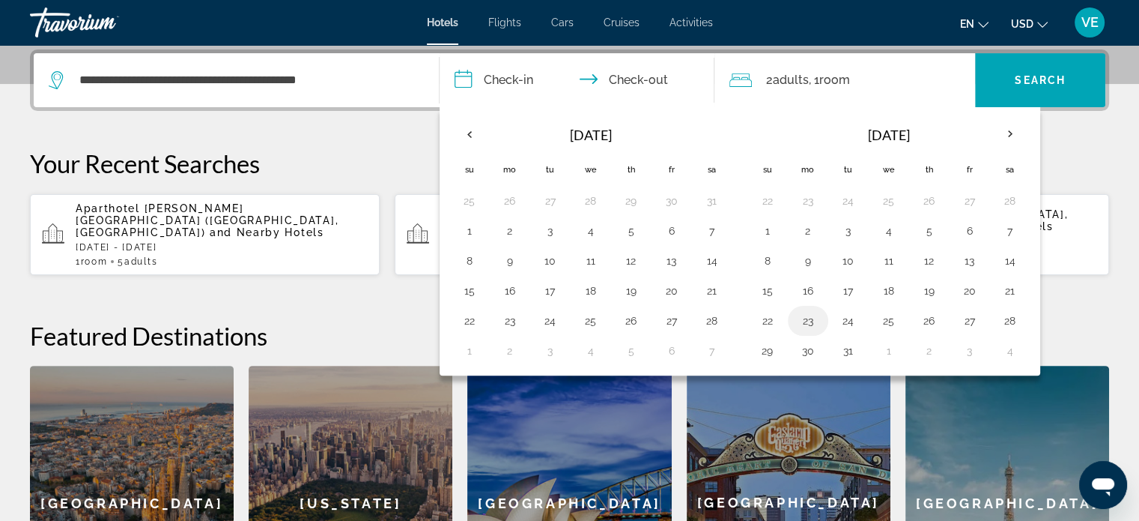
click at [796, 315] on button "23" at bounding box center [808, 320] width 24 height 21
click at [767, 317] on button "22" at bounding box center [768, 320] width 24 height 21
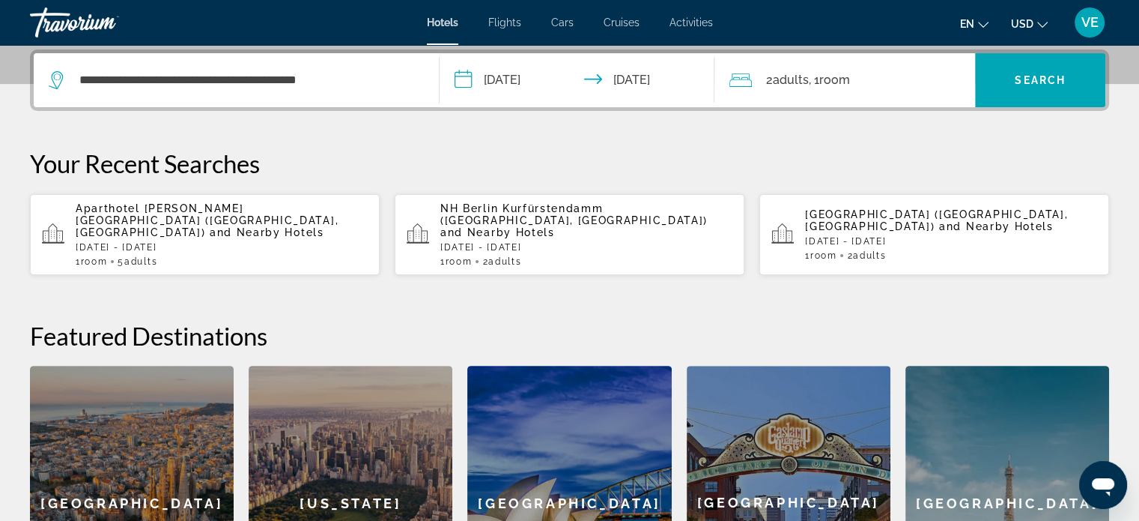
click at [506, 78] on input "**********" at bounding box center [581, 82] width 282 height 58
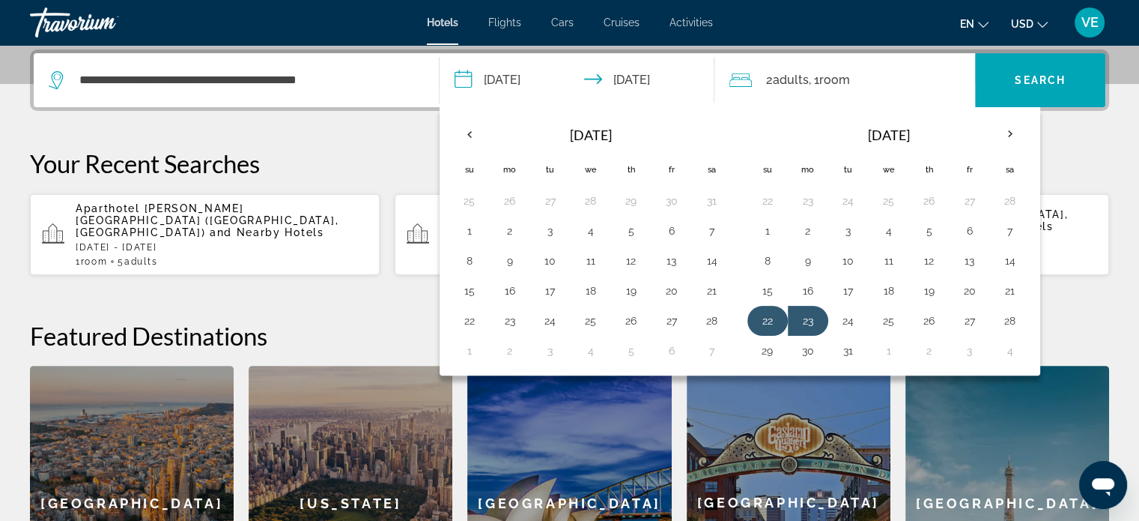
click at [761, 318] on button "22" at bounding box center [768, 320] width 24 height 21
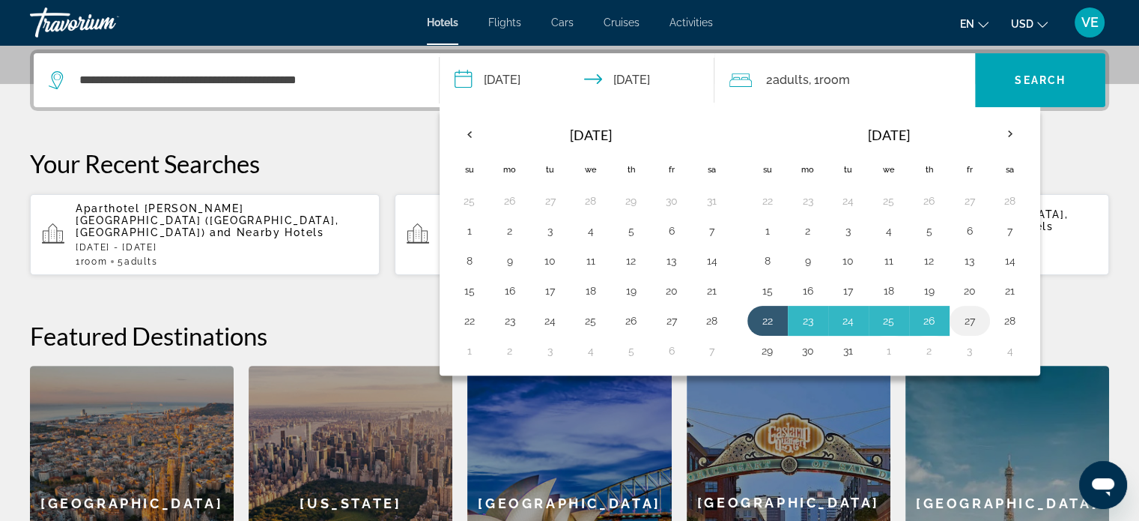
click at [963, 313] on button "27" at bounding box center [970, 320] width 24 height 21
type input "**********"
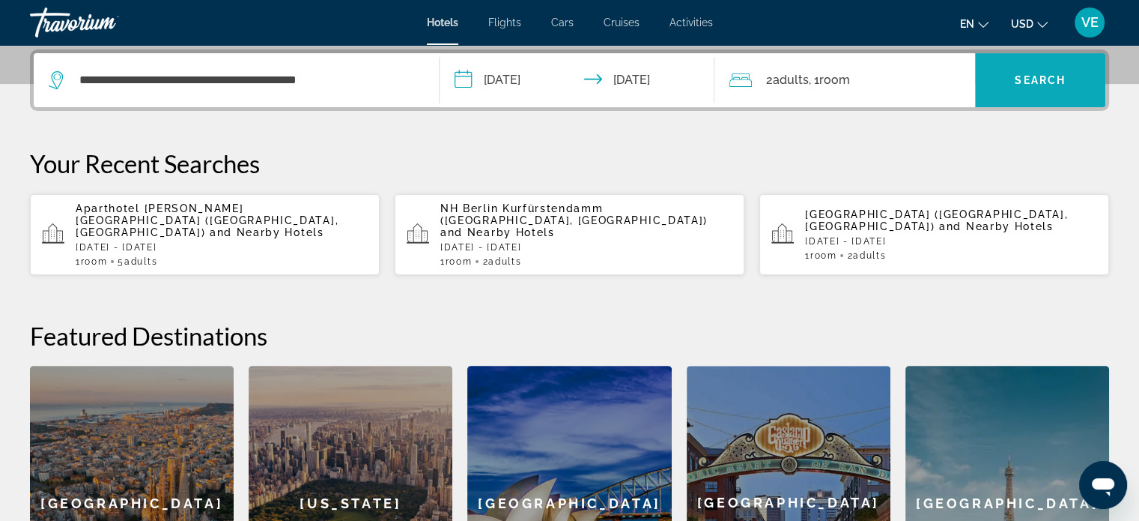
click at [1021, 79] on span "Search" at bounding box center [1040, 80] width 51 height 12
